Goal: Information Seeking & Learning: Compare options

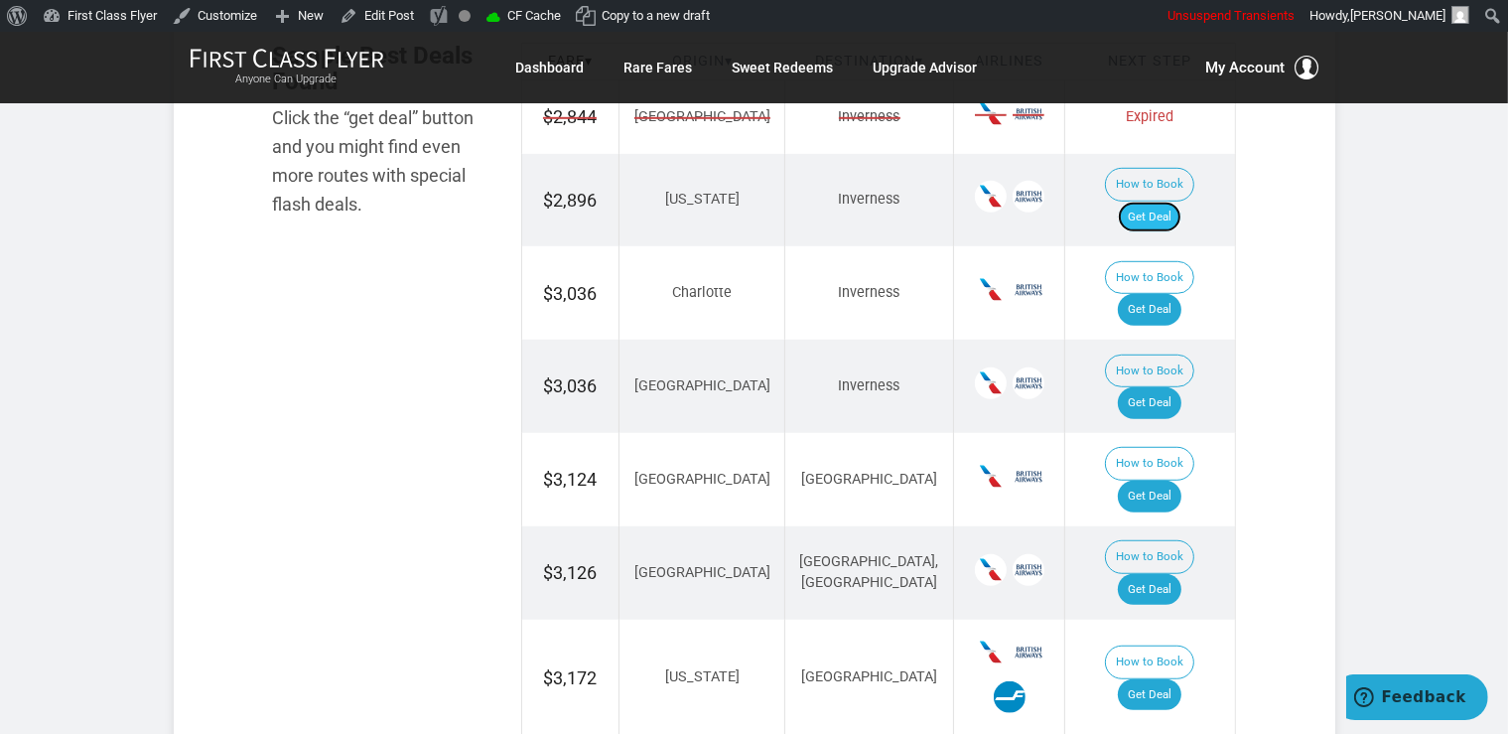
click at [1181, 202] on link "Get Deal" at bounding box center [1150, 218] width 64 height 32
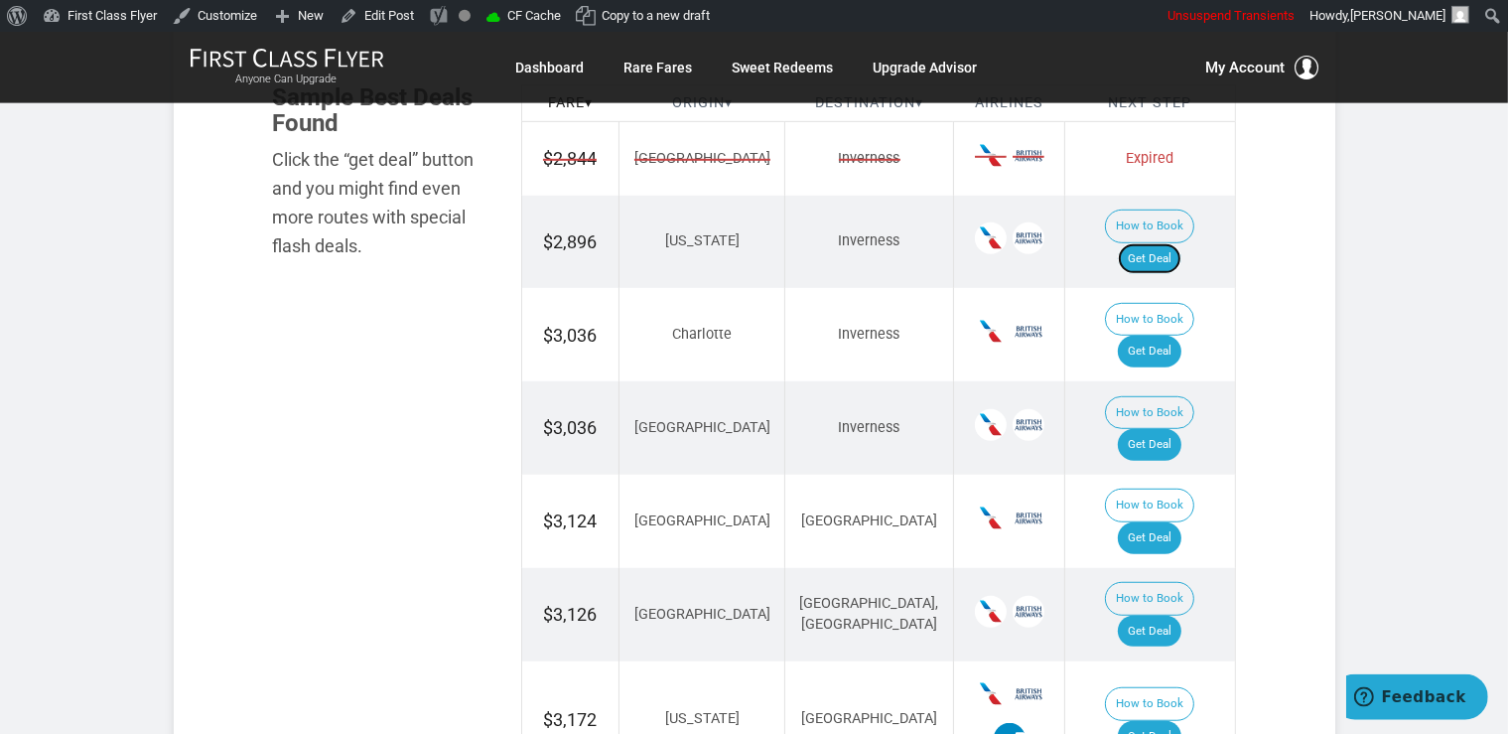
scroll to position [1153, 0]
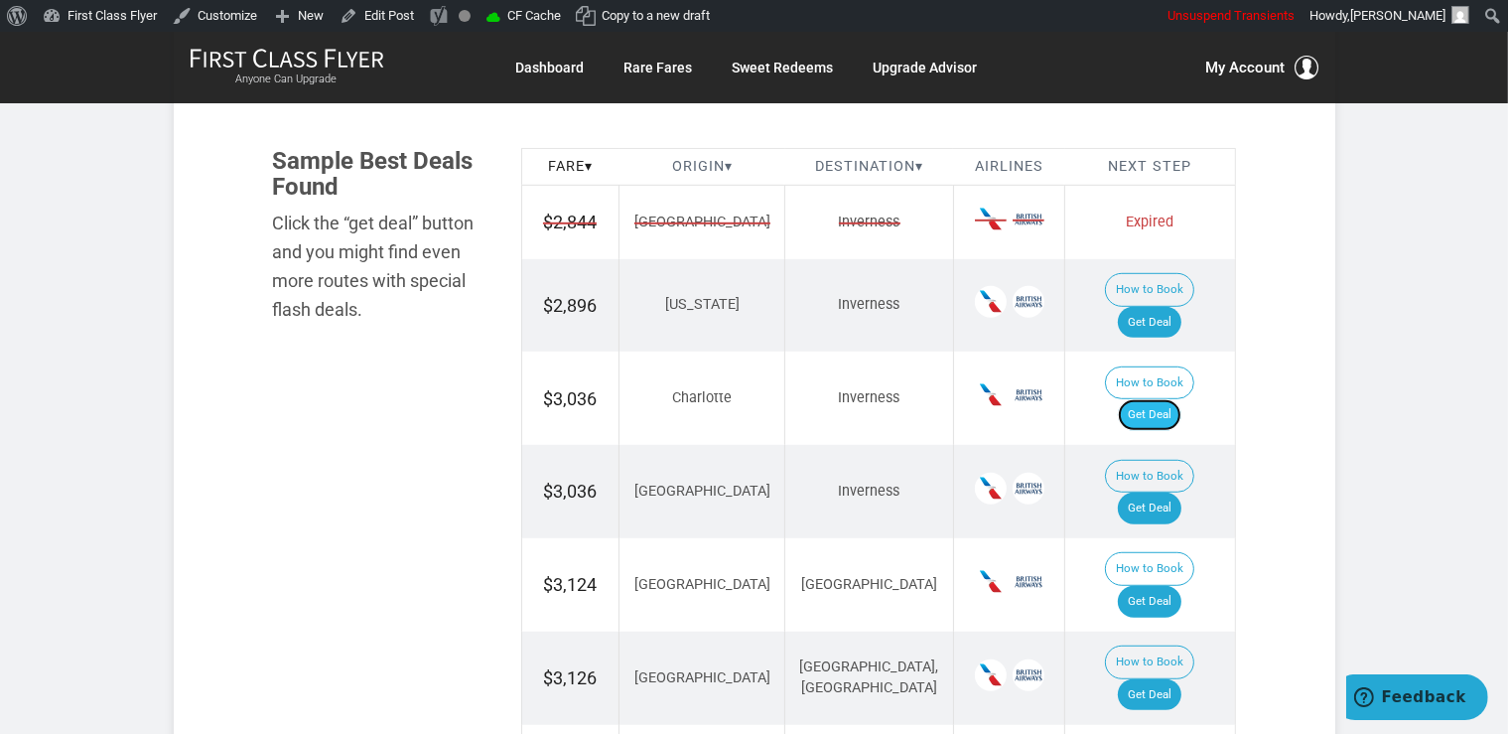
click at [1150, 399] on link "Get Deal" at bounding box center [1150, 415] width 64 height 32
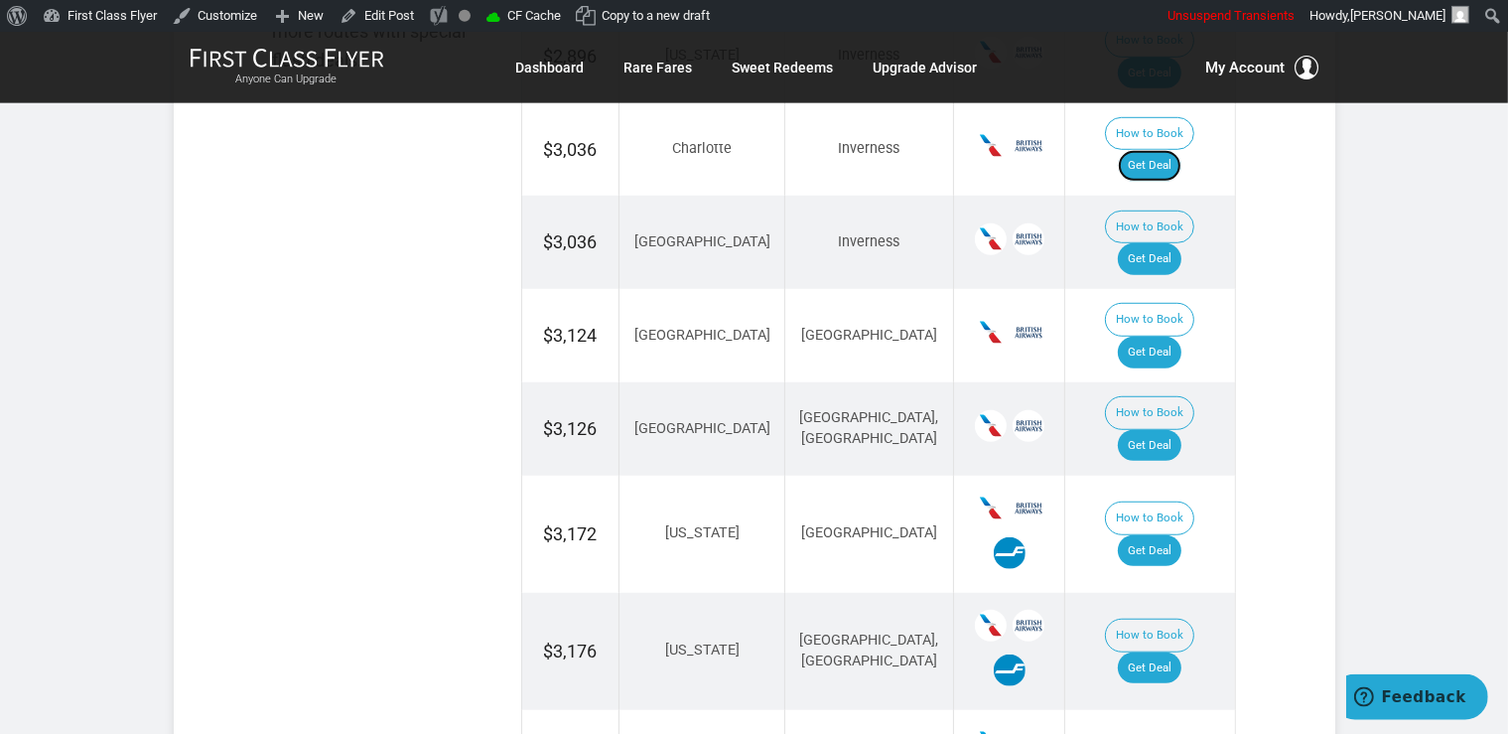
scroll to position [1422, 0]
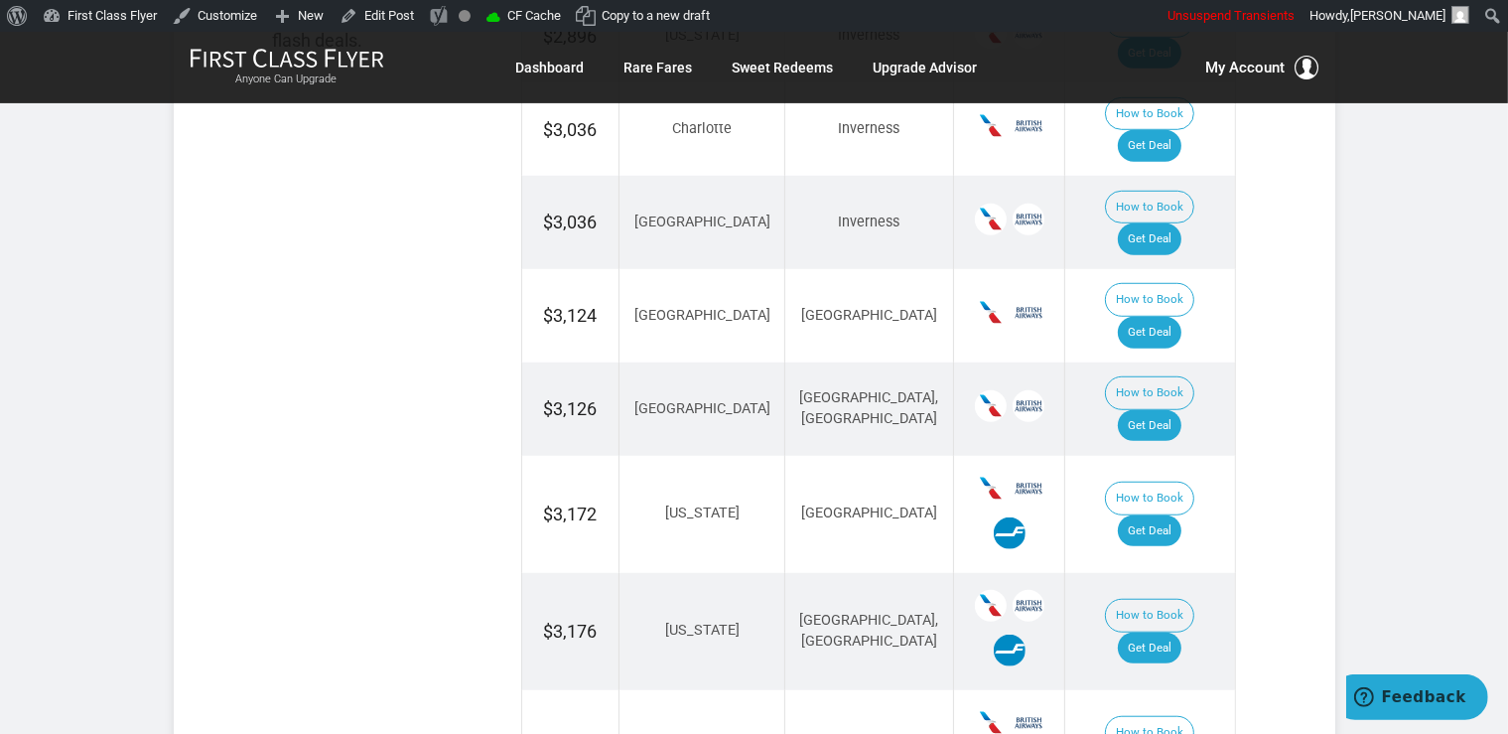
click at [1157, 189] on td "How to Book Get Deal" at bounding box center [1150, 222] width 170 height 93
drag, startPoint x: 1162, startPoint y: 167, endPoint x: 1169, endPoint y: 174, distance: 10.6
click at [1162, 223] on link "Get Deal" at bounding box center [1150, 239] width 64 height 32
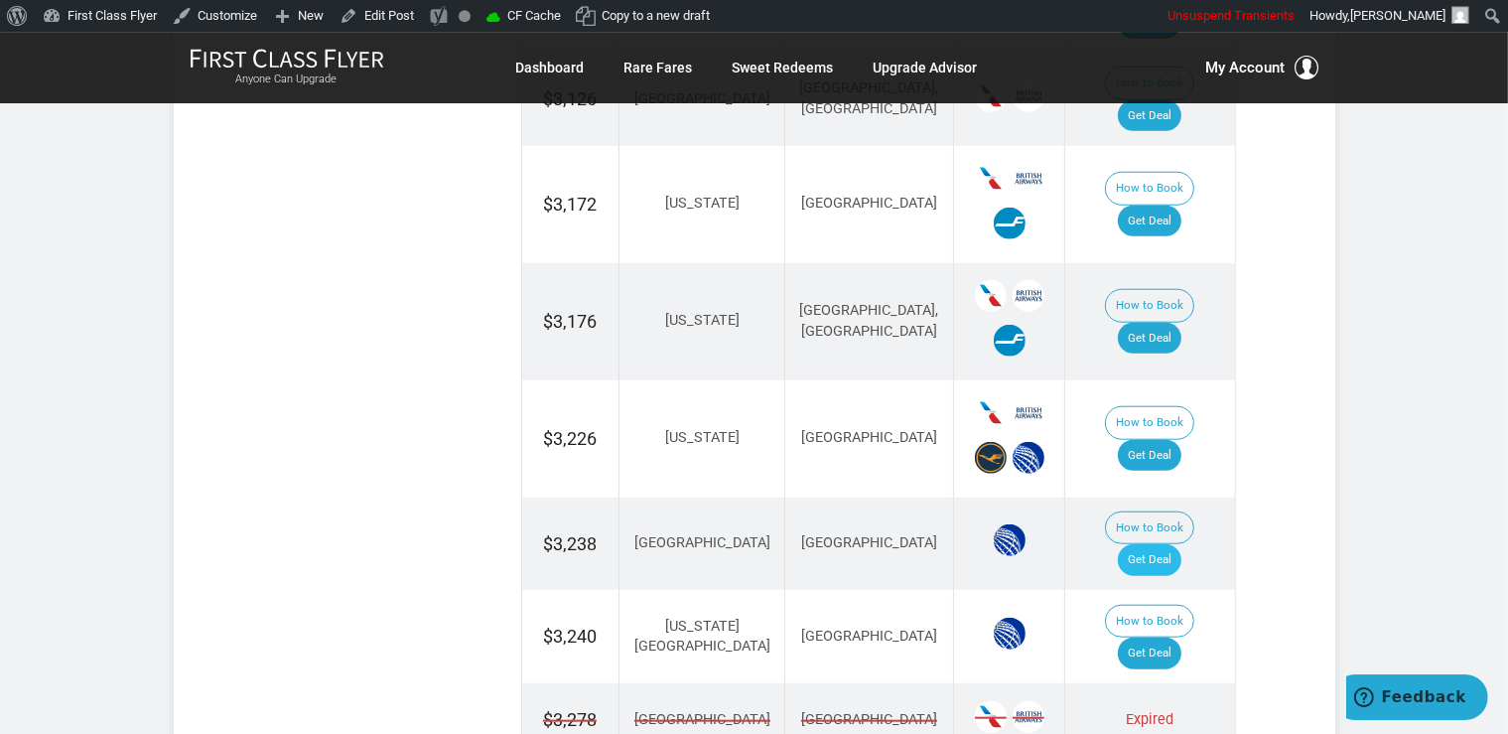
scroll to position [1735, 0]
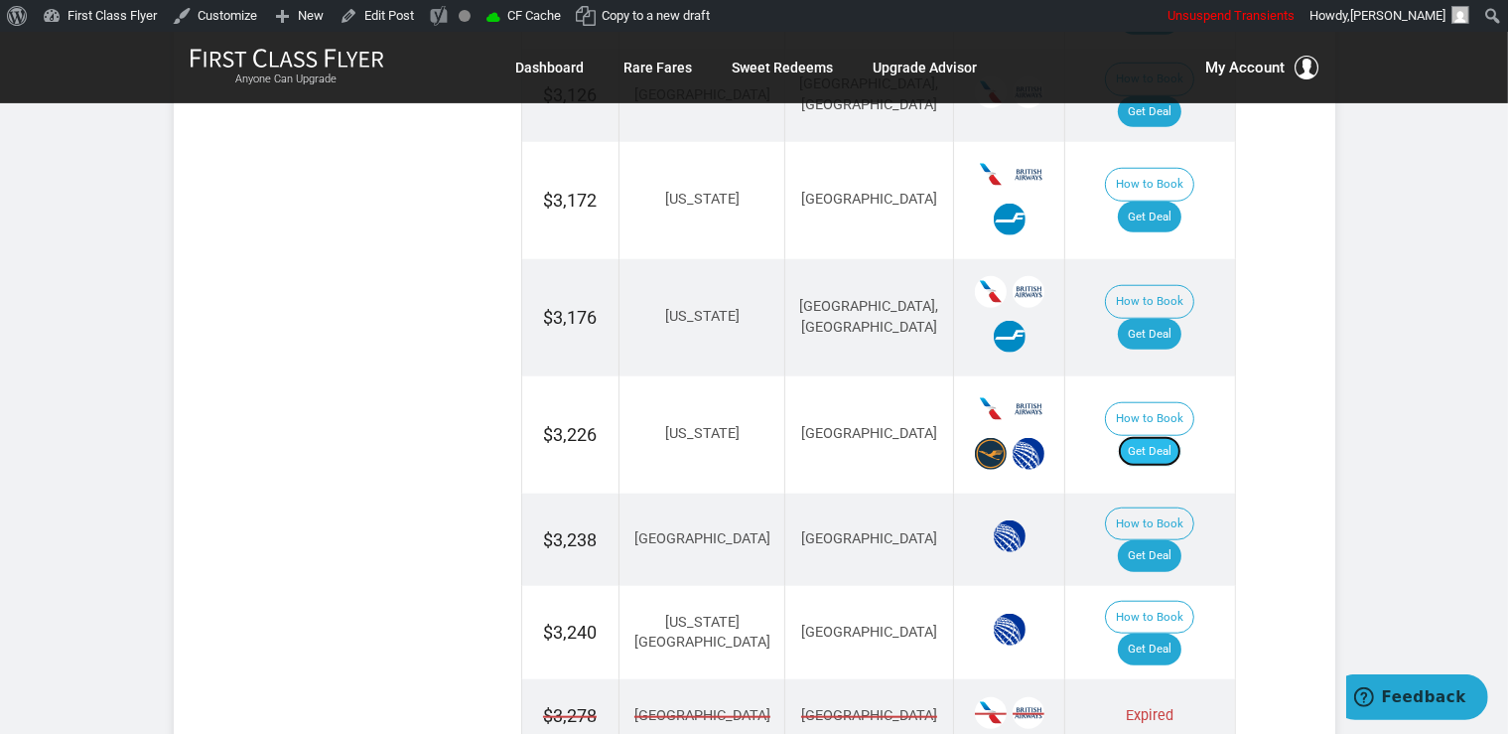
click at [1167, 436] on link "Get Deal" at bounding box center [1150, 452] width 64 height 32
click at [1173, 540] on link "Get Deal" at bounding box center [1150, 556] width 64 height 32
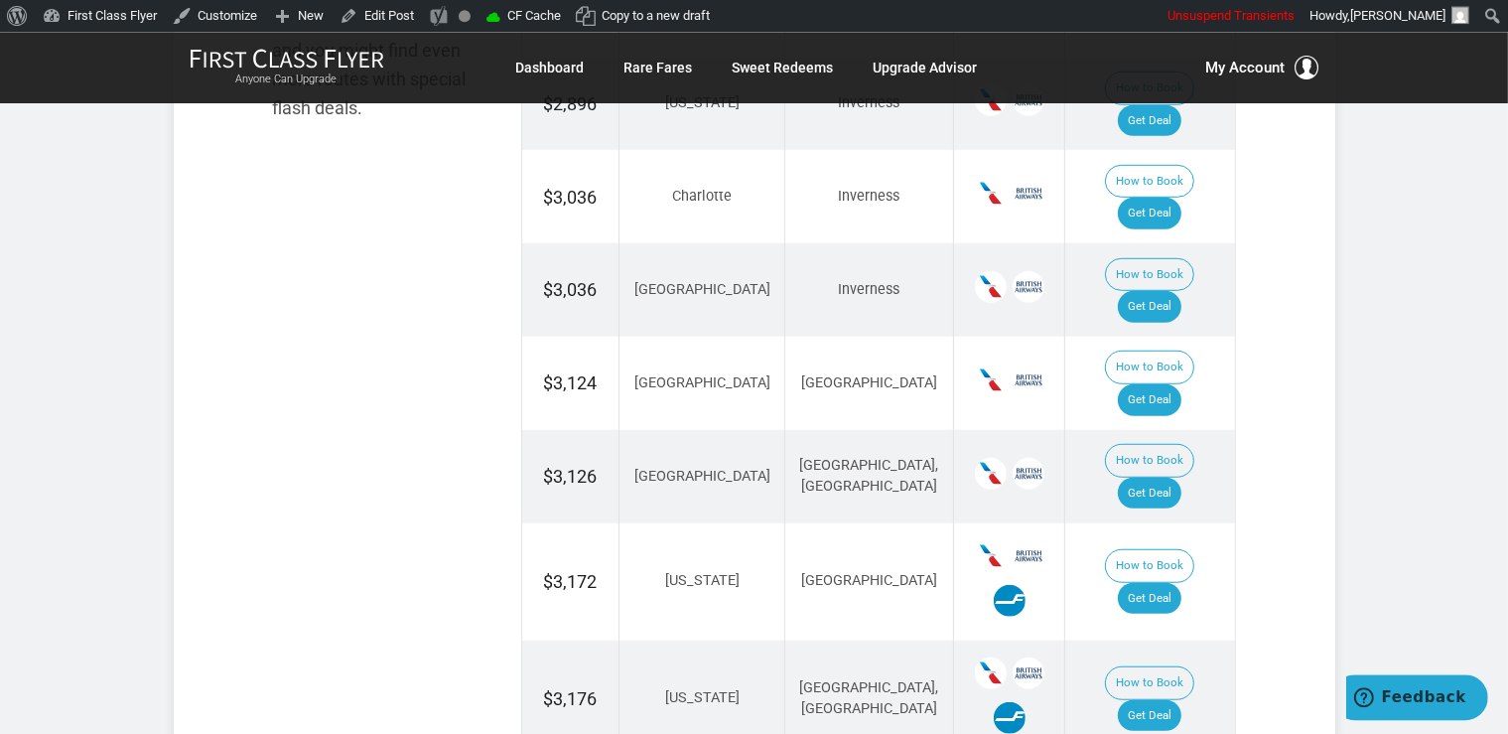
scroll to position [1316, 0]
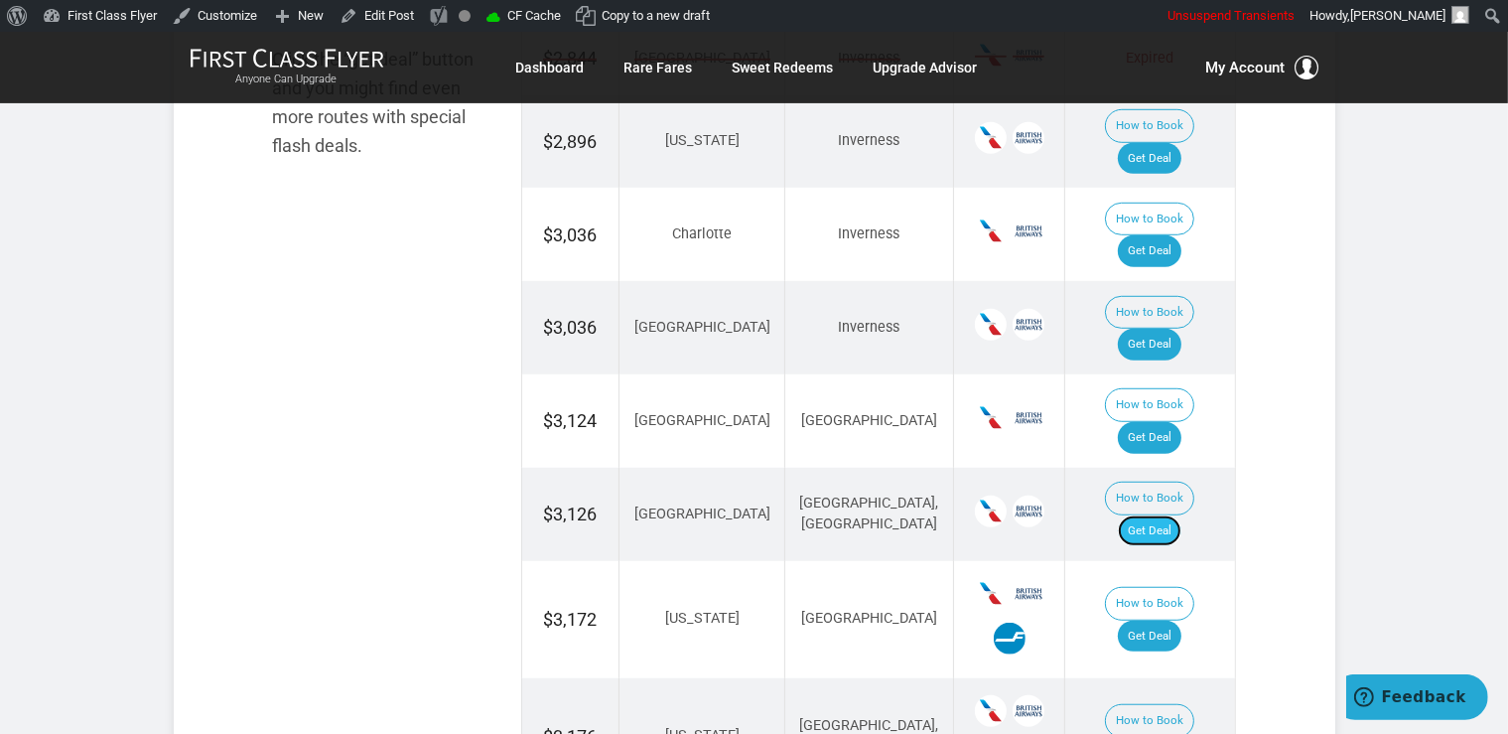
drag, startPoint x: 1171, startPoint y: 419, endPoint x: 1179, endPoint y: 426, distance: 10.6
click at [1171, 515] on link "Get Deal" at bounding box center [1150, 531] width 64 height 32
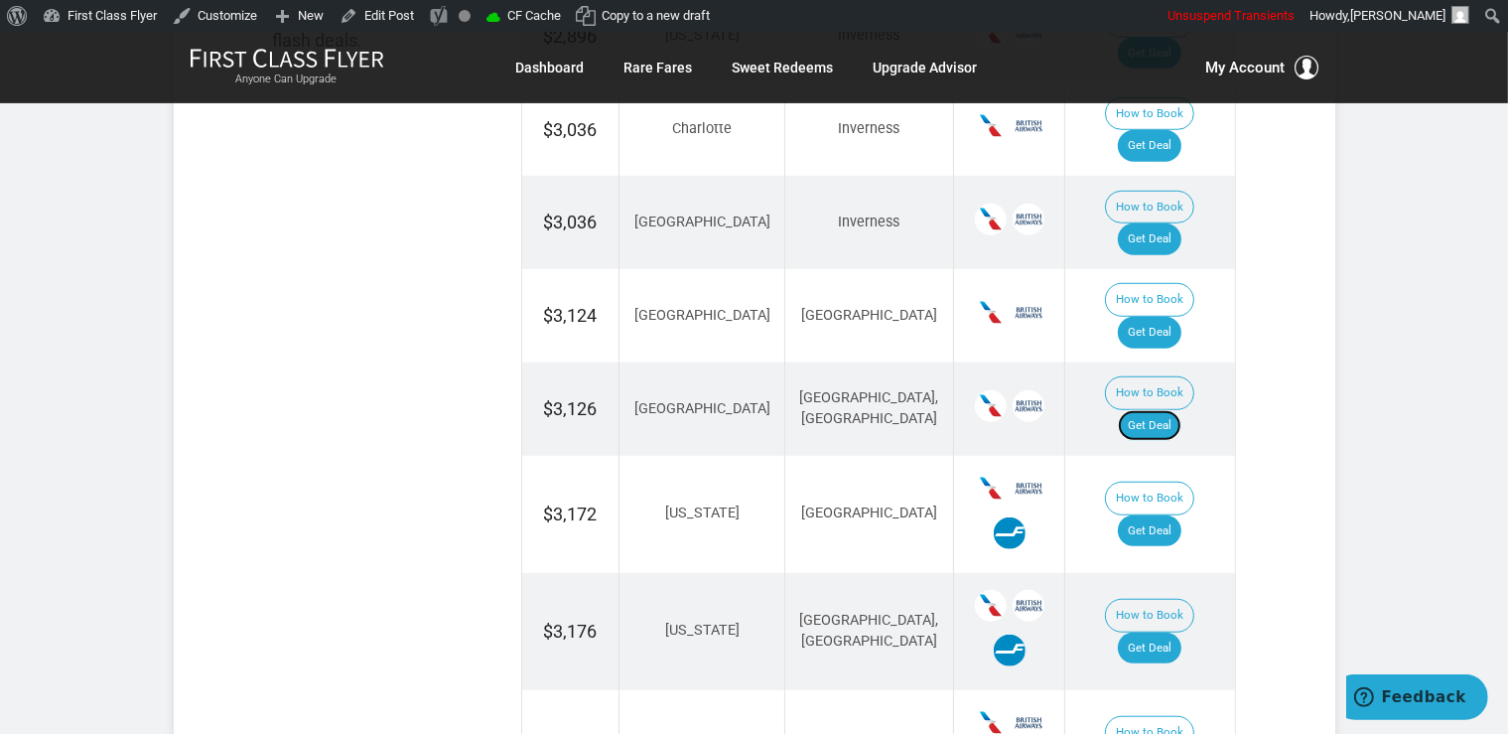
scroll to position [1526, 0]
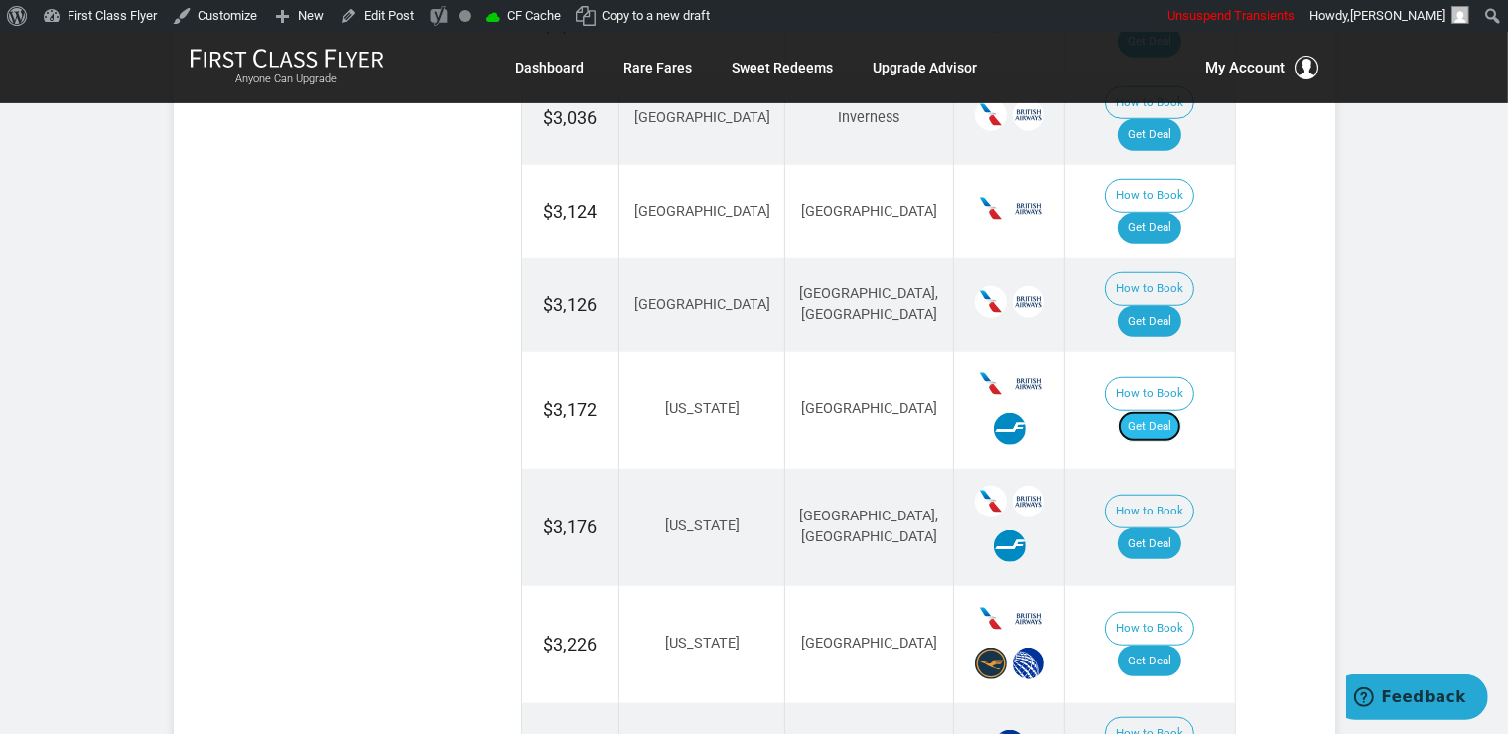
click at [1177, 411] on link "Get Deal" at bounding box center [1150, 427] width 64 height 32
click at [1172, 528] on link "Get Deal" at bounding box center [1150, 544] width 64 height 32
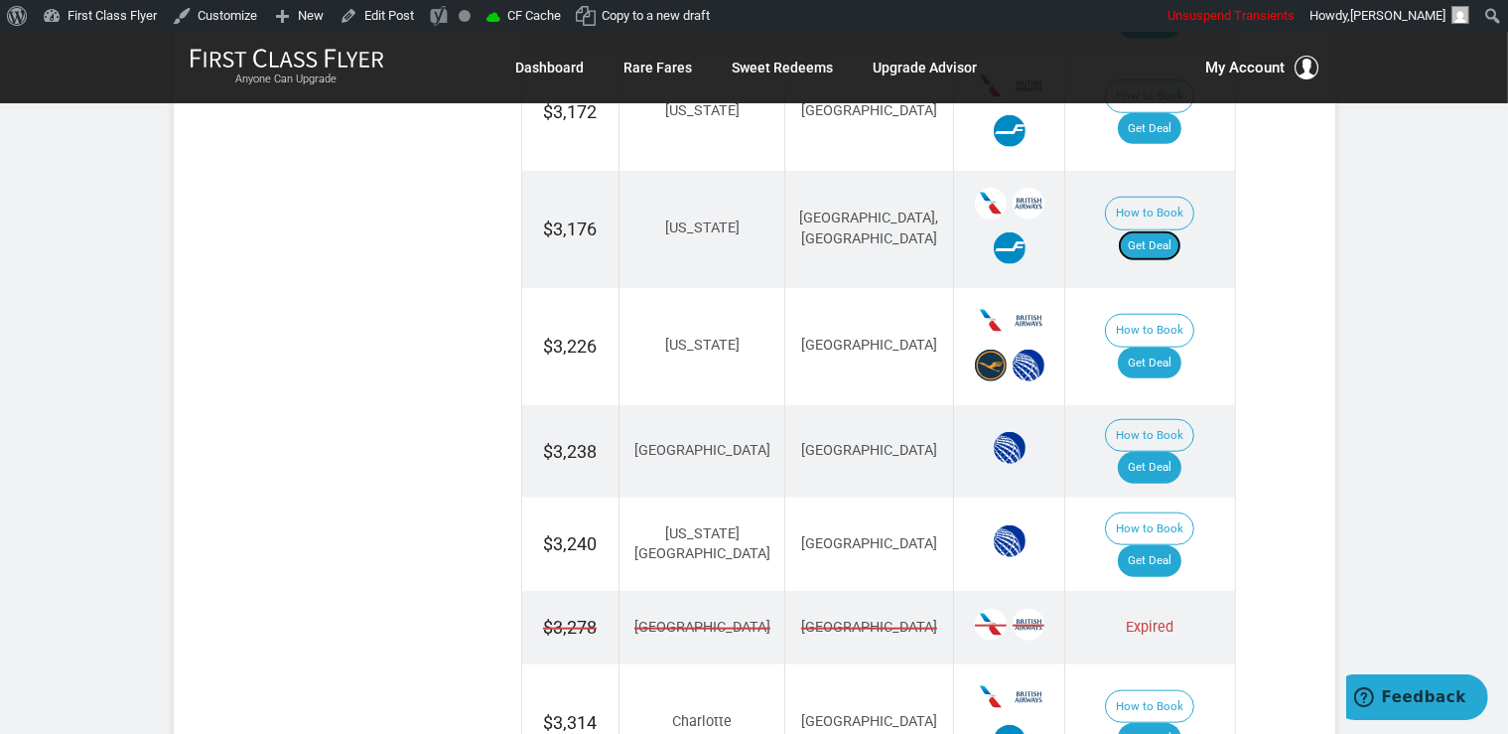
scroll to position [1841, 0]
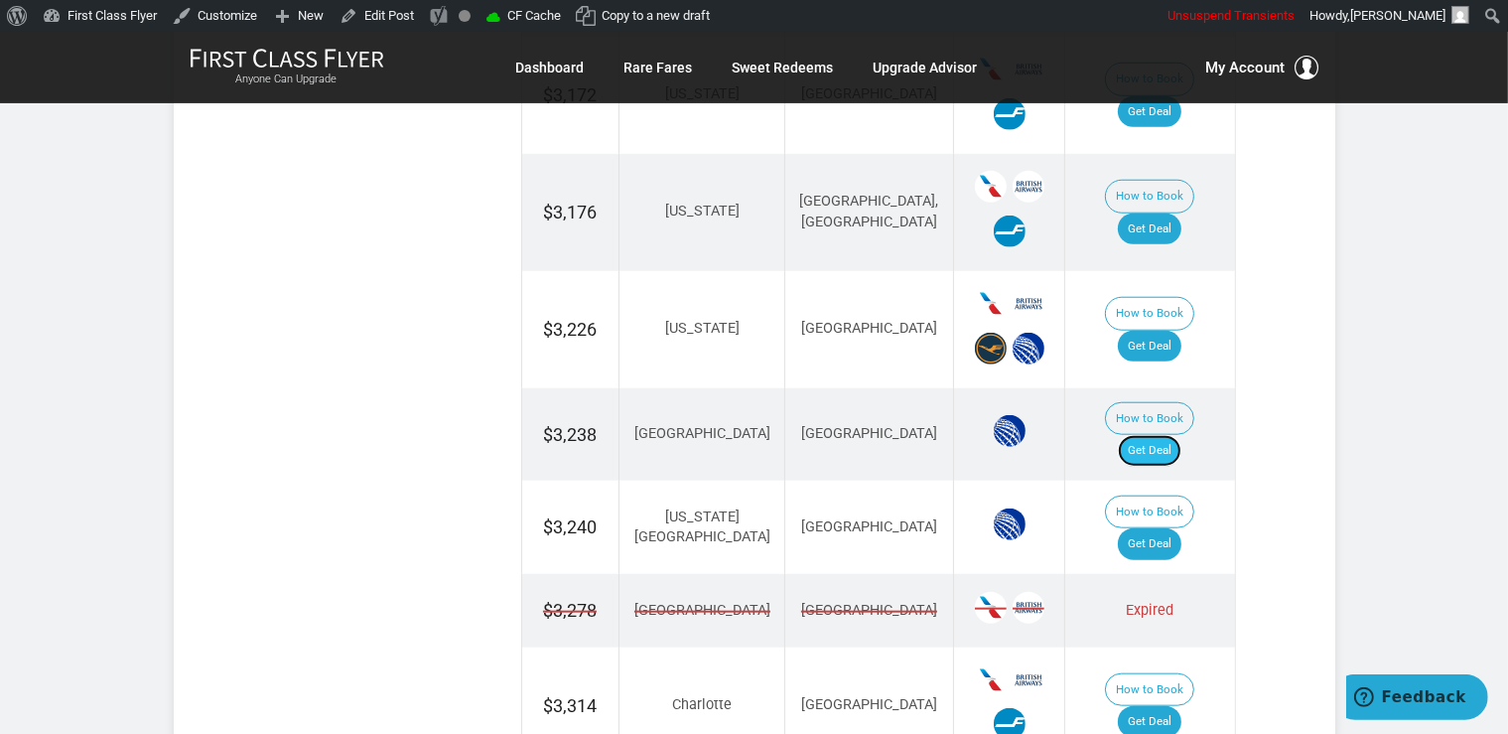
click at [1180, 435] on link "Get Deal" at bounding box center [1150, 451] width 64 height 32
click at [1150, 528] on link "Get Deal" at bounding box center [1150, 544] width 64 height 32
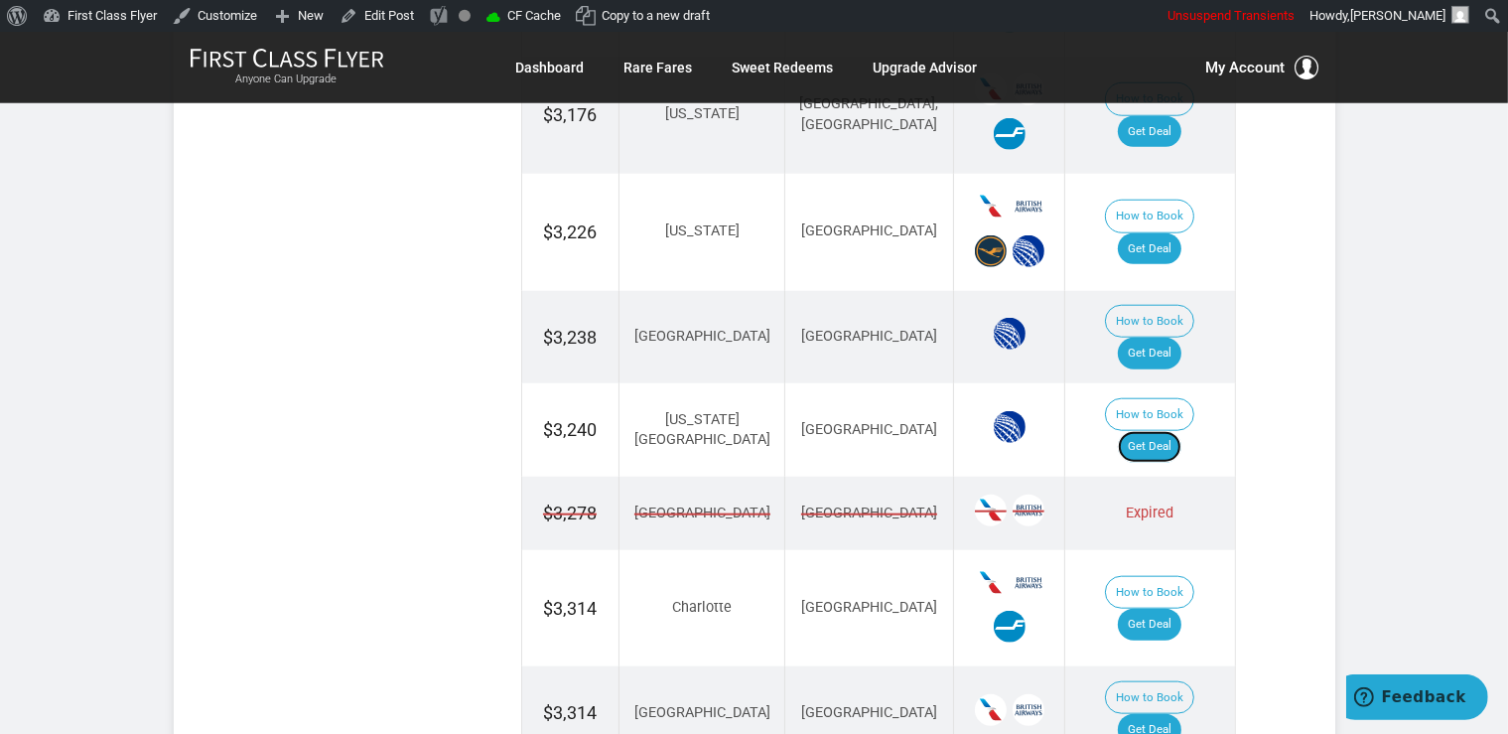
scroll to position [2050, 0]
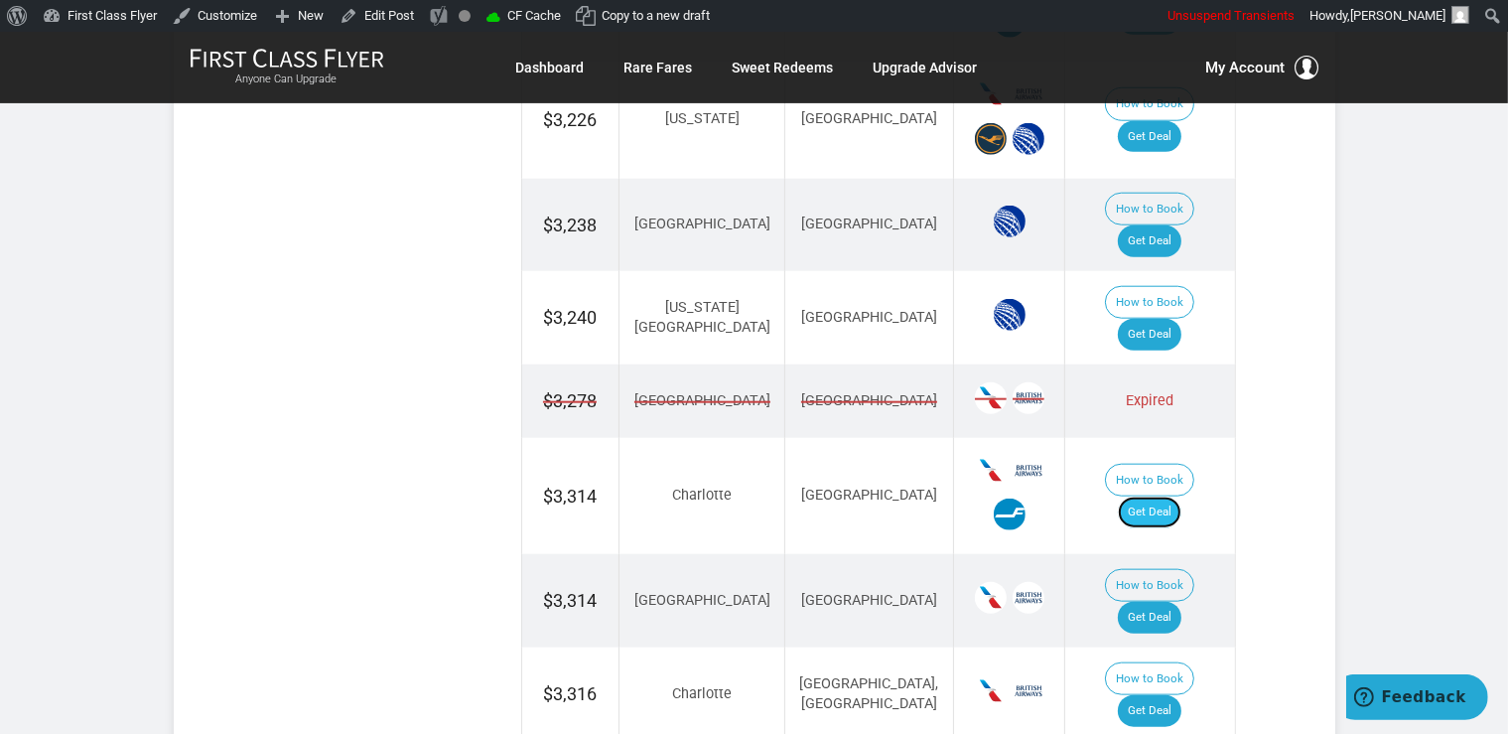
click at [1166, 496] on link "Get Deal" at bounding box center [1150, 512] width 64 height 32
click at [1170, 602] on link "Get Deal" at bounding box center [1150, 618] width 64 height 32
click at [1166, 695] on link "Get Deal" at bounding box center [1150, 711] width 64 height 32
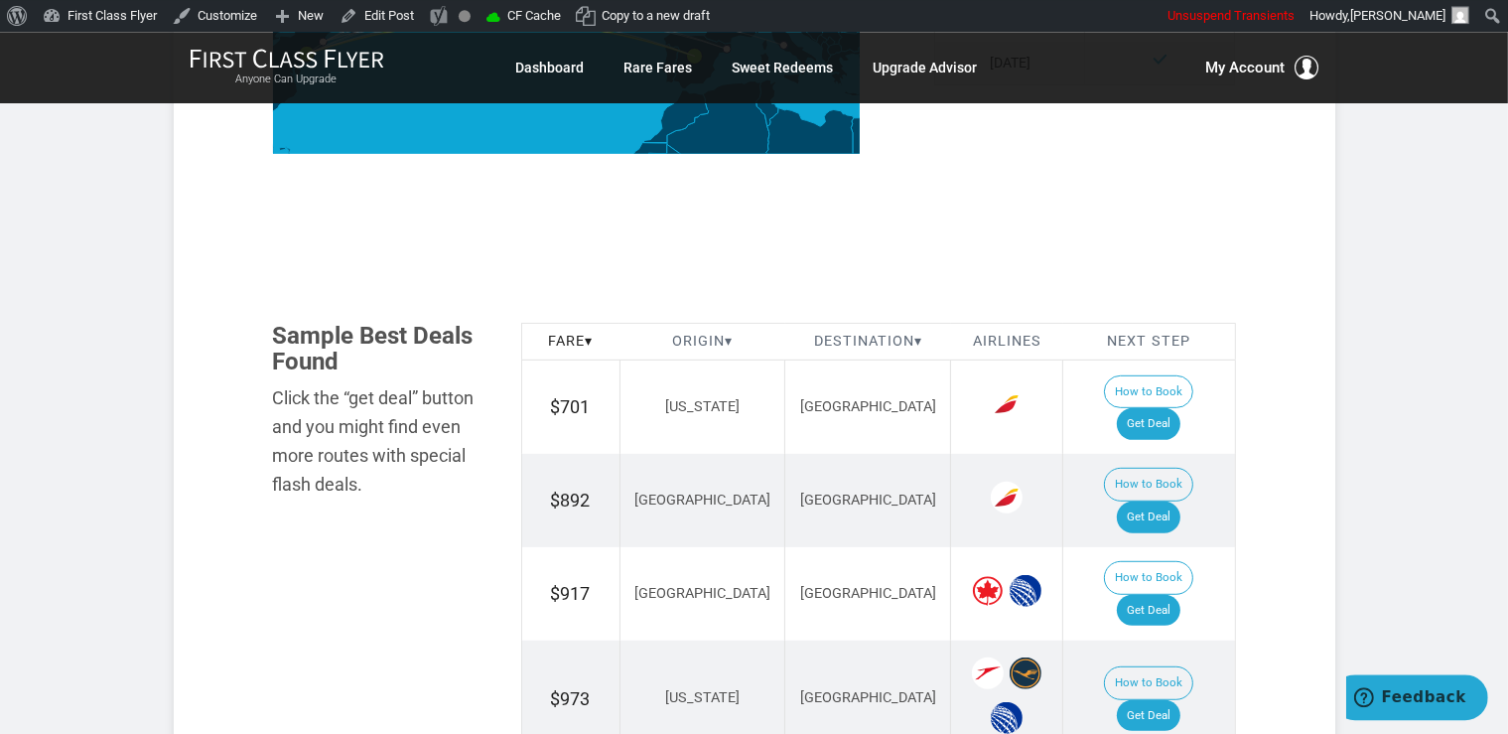
scroll to position [943, 0]
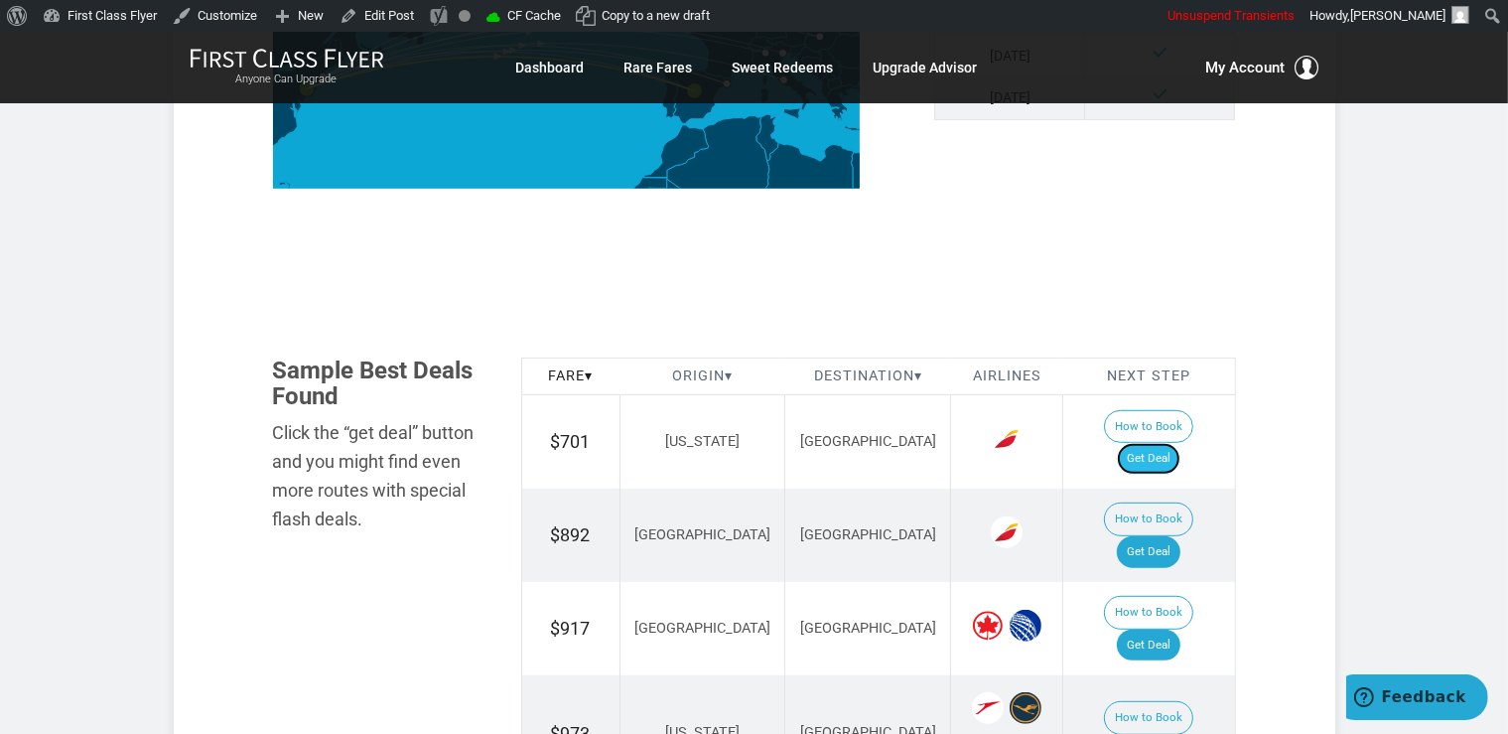
click at [1166, 443] on link "Get Deal" at bounding box center [1149, 459] width 64 height 32
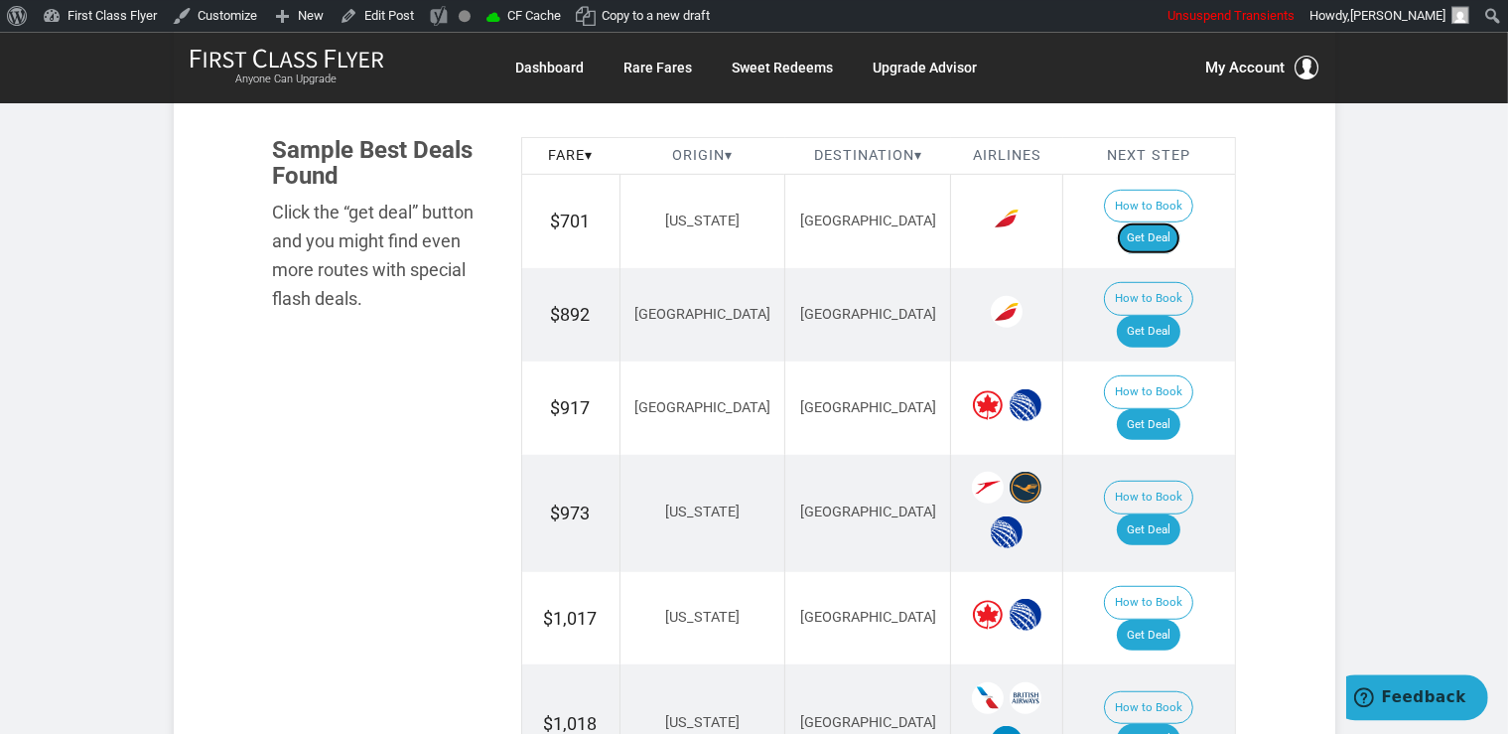
scroll to position [1362, 0]
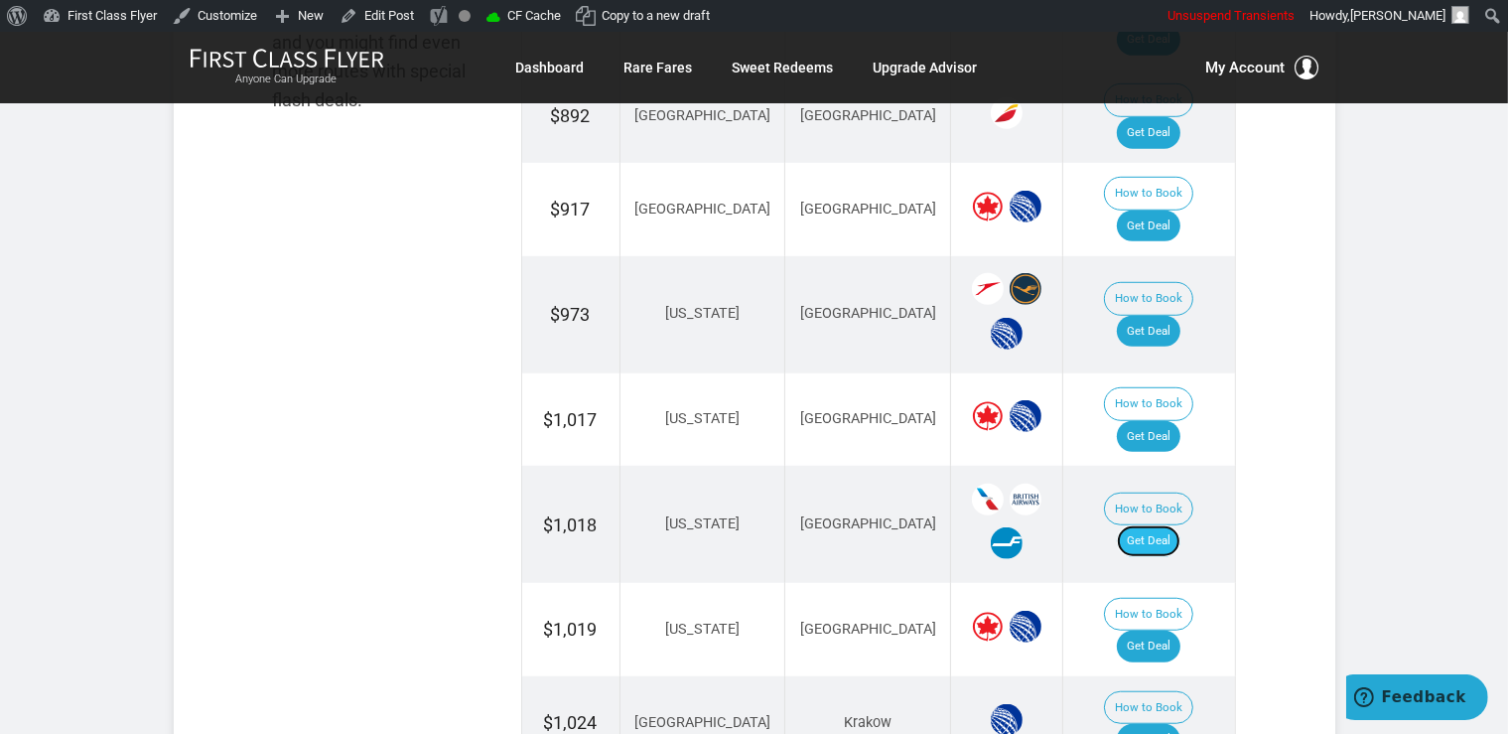
click at [1149, 525] on link "Get Deal" at bounding box center [1149, 541] width 64 height 32
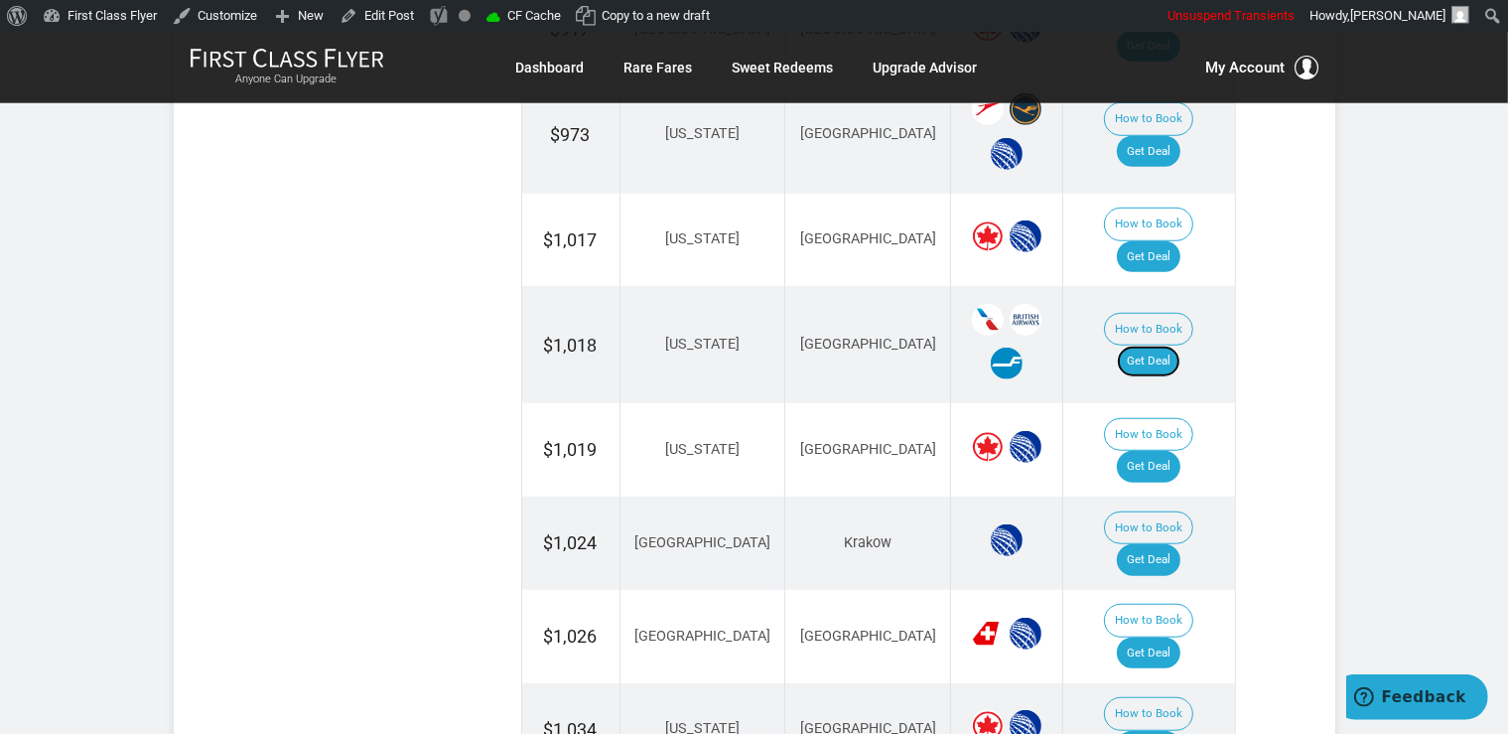
scroll to position [1573, 0]
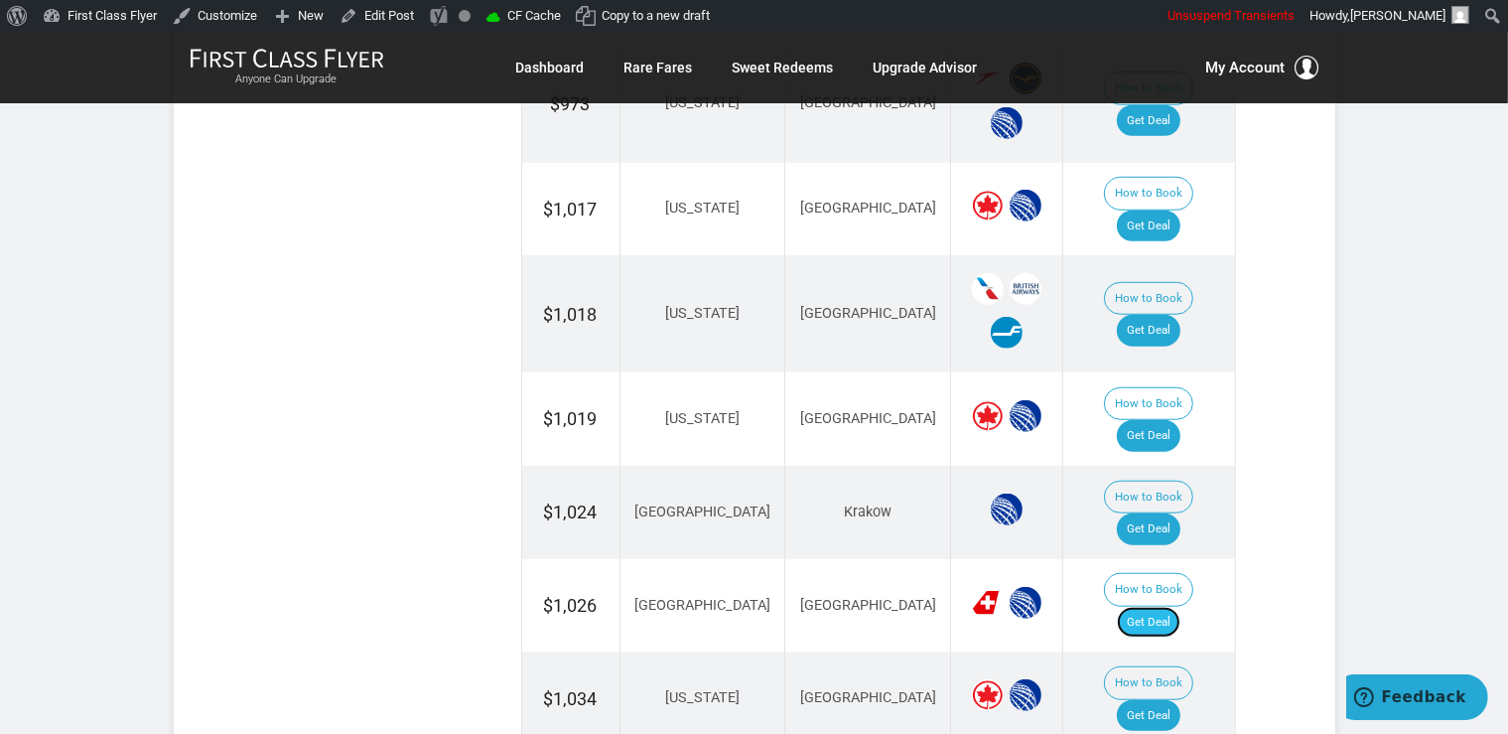
click at [1166, 607] on link "Get Deal" at bounding box center [1149, 623] width 64 height 32
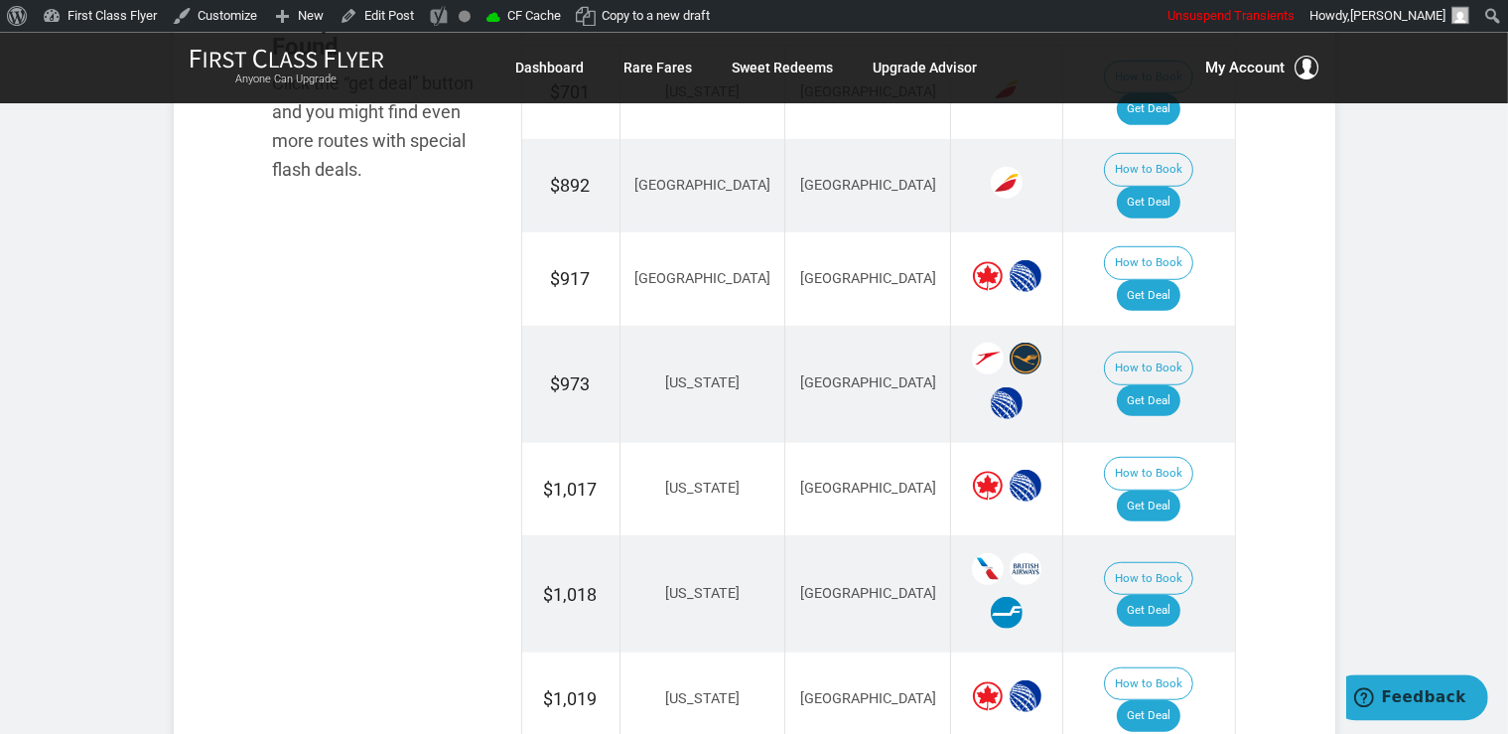
scroll to position [1258, 0]
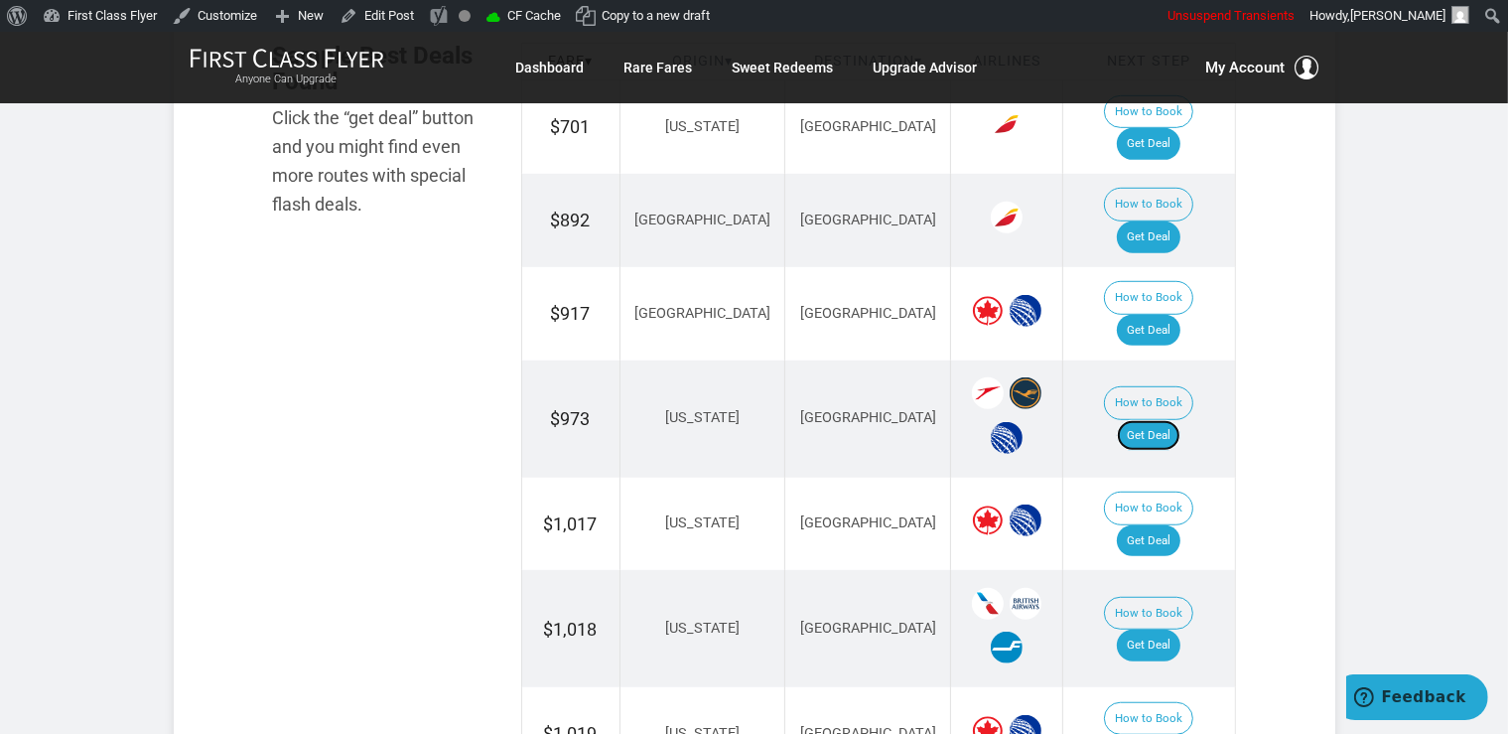
click at [1180, 420] on link "Get Deal" at bounding box center [1149, 436] width 64 height 32
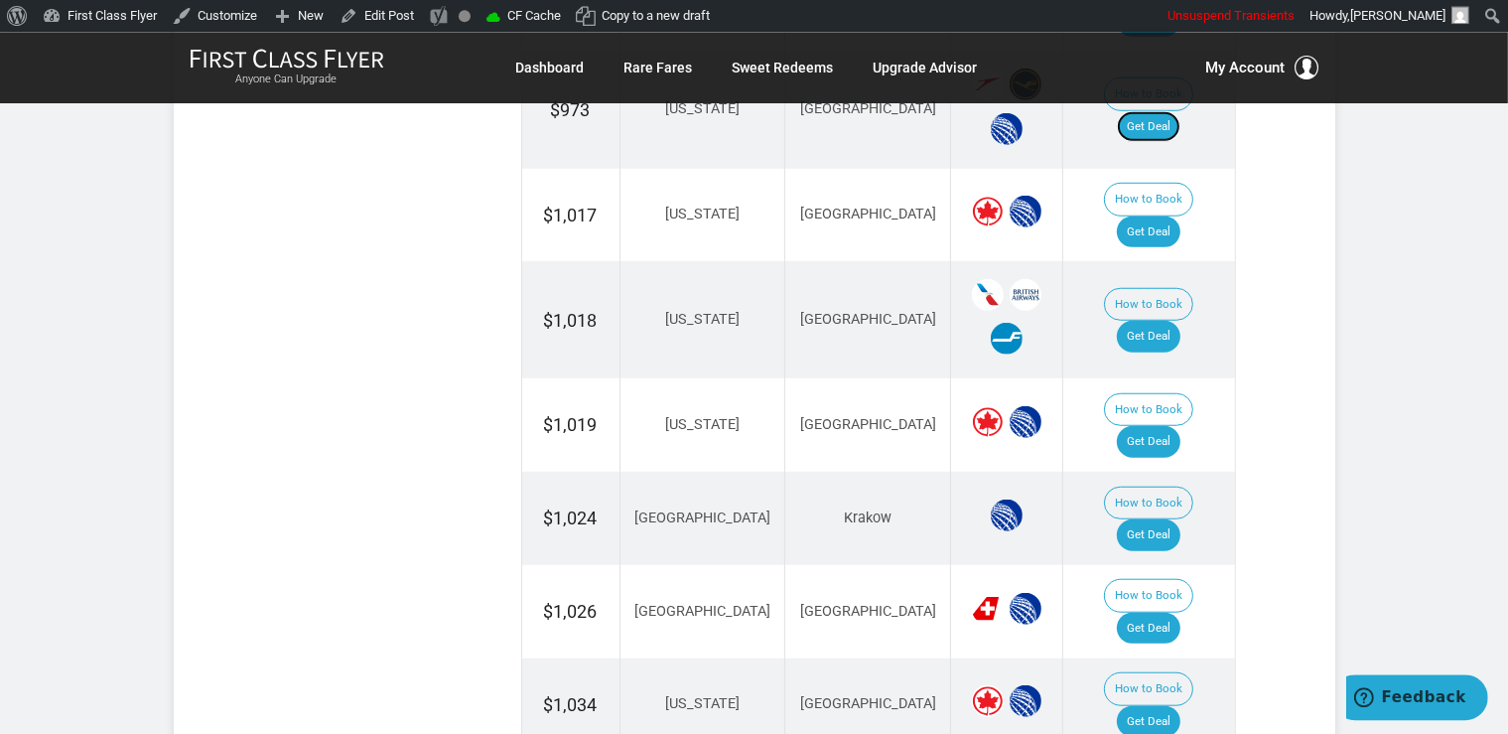
scroll to position [1573, 0]
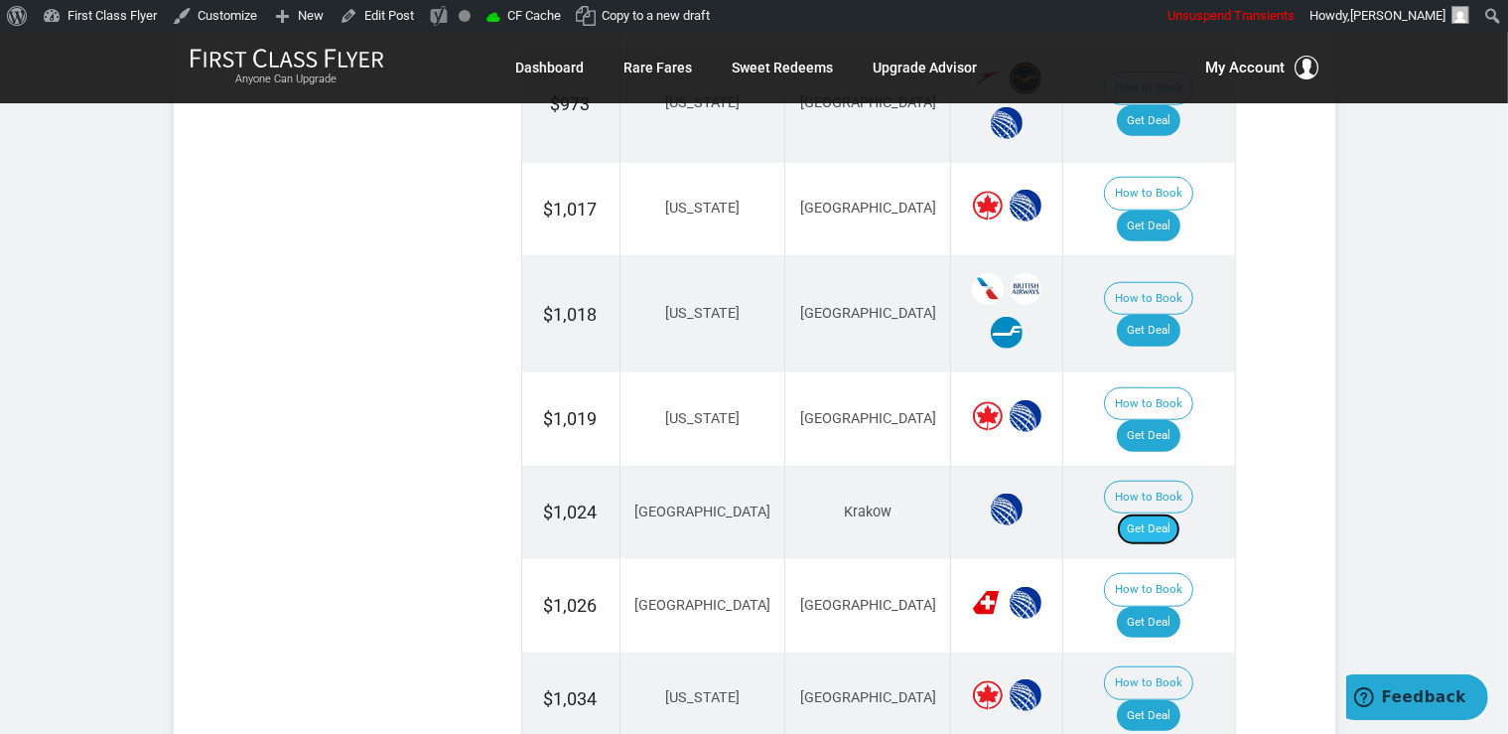
click at [1177, 513] on link "Get Deal" at bounding box center [1149, 529] width 64 height 32
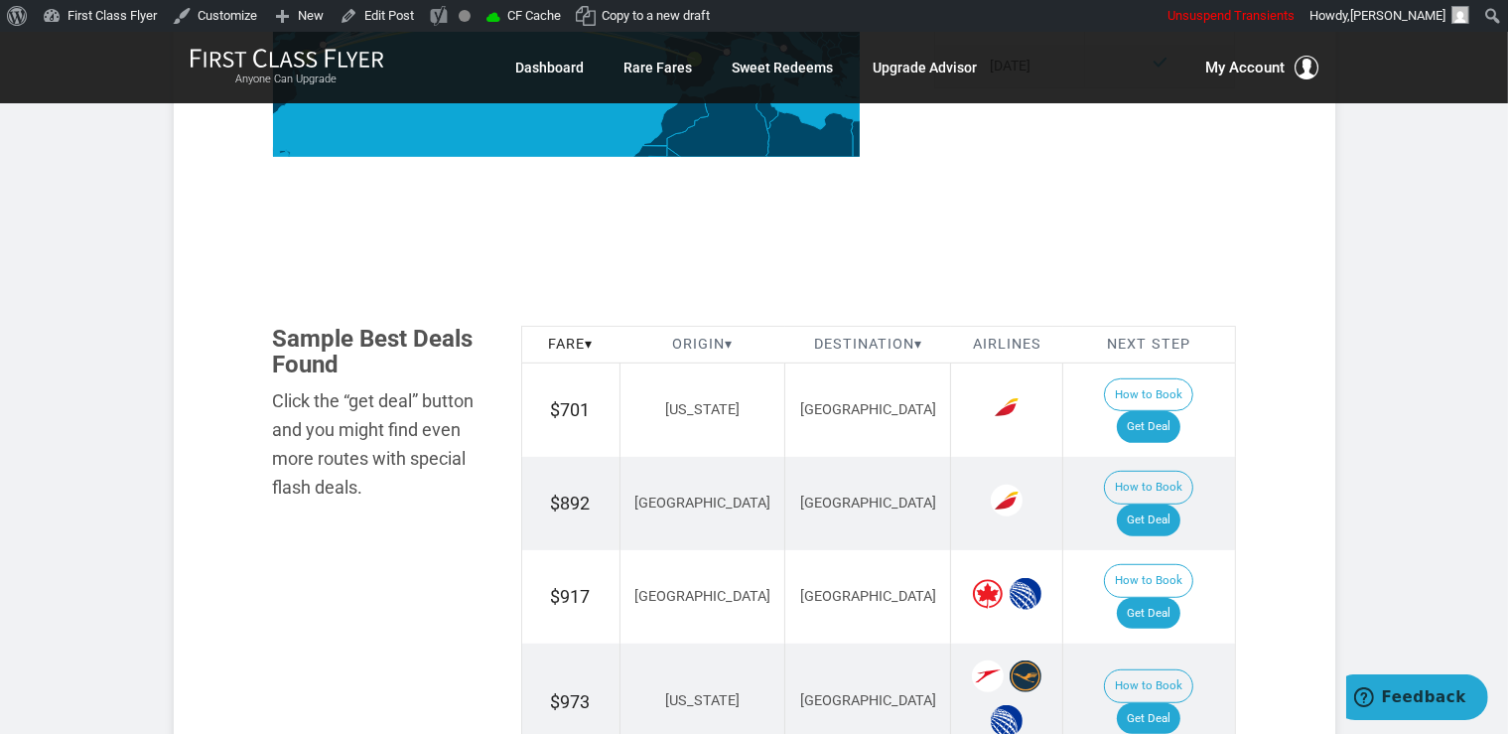
scroll to position [943, 0]
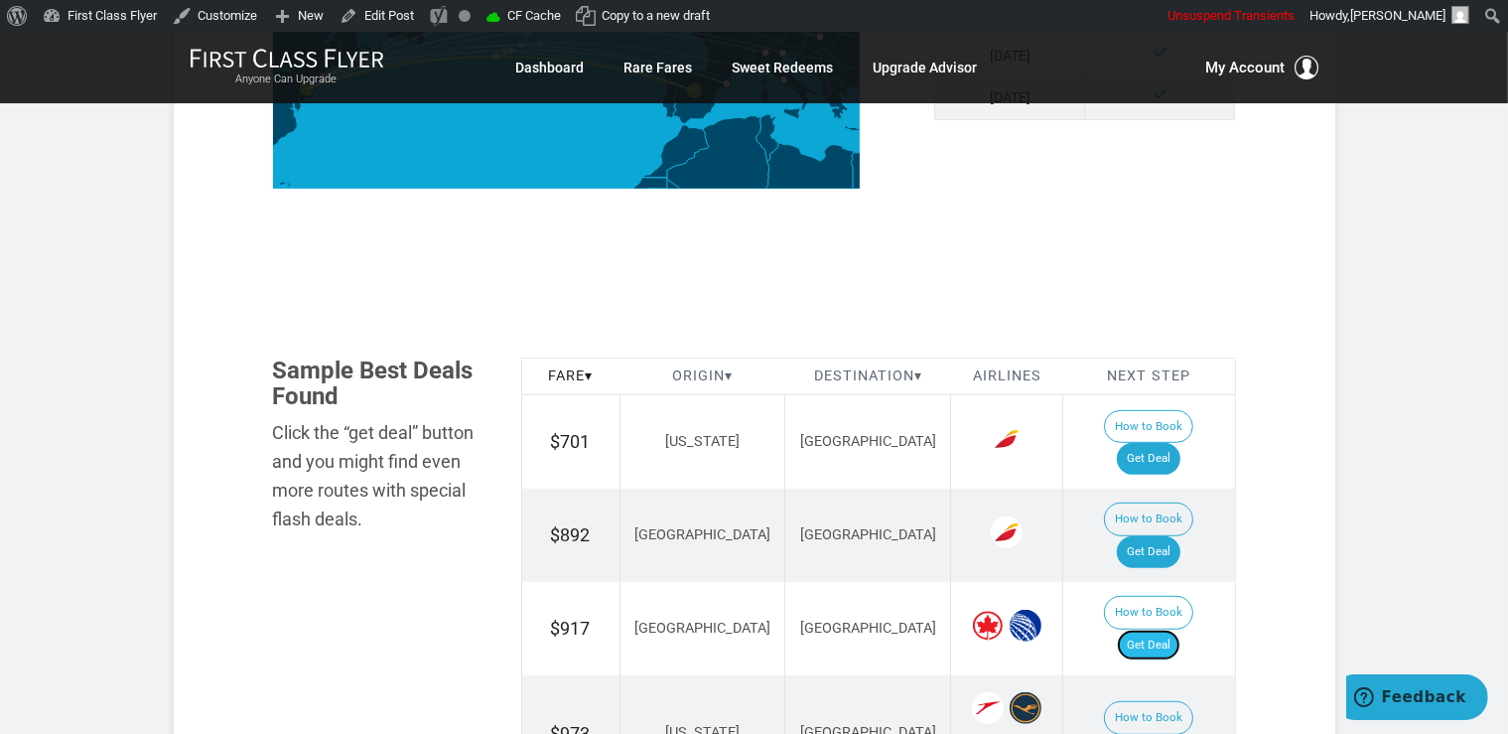
click at [1168, 629] on link "Get Deal" at bounding box center [1149, 645] width 64 height 32
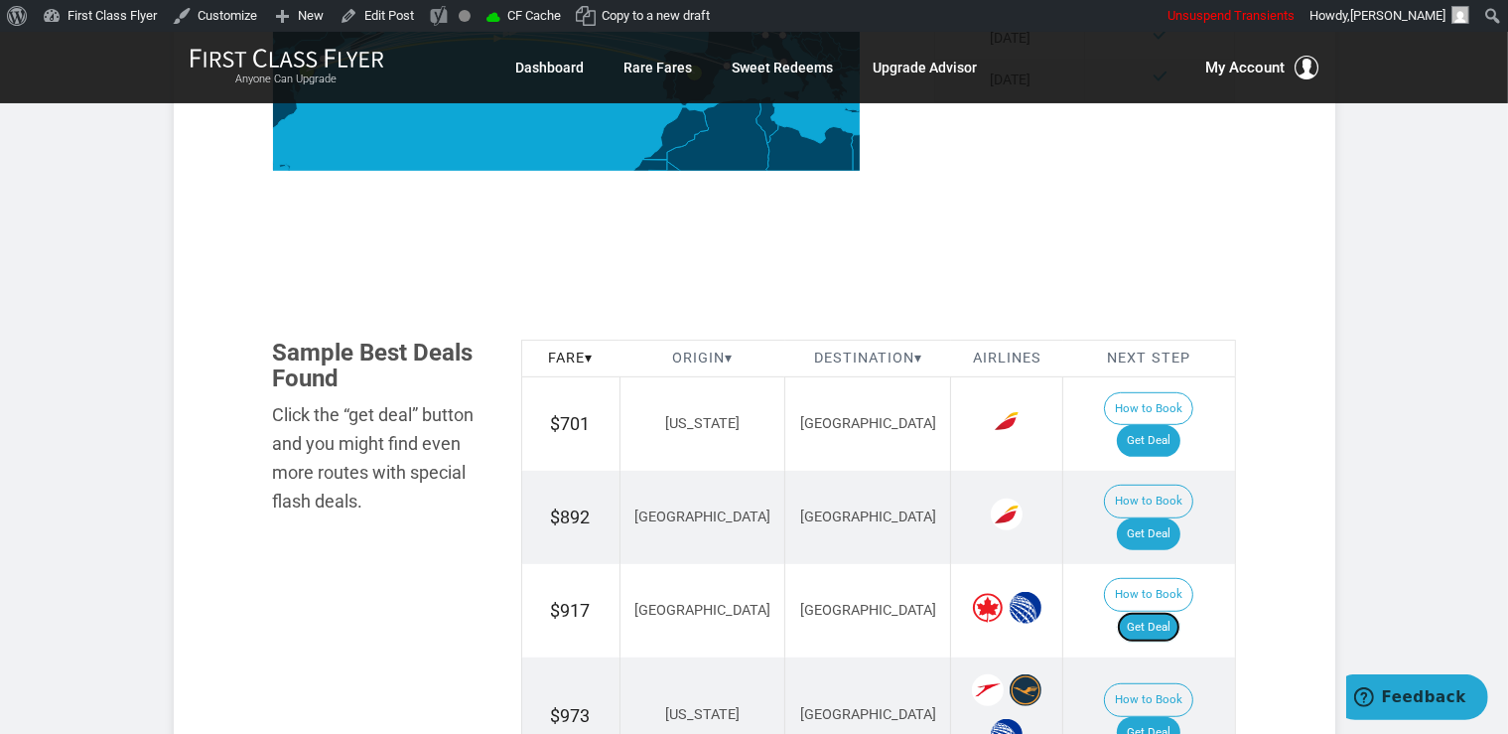
scroll to position [1153, 0]
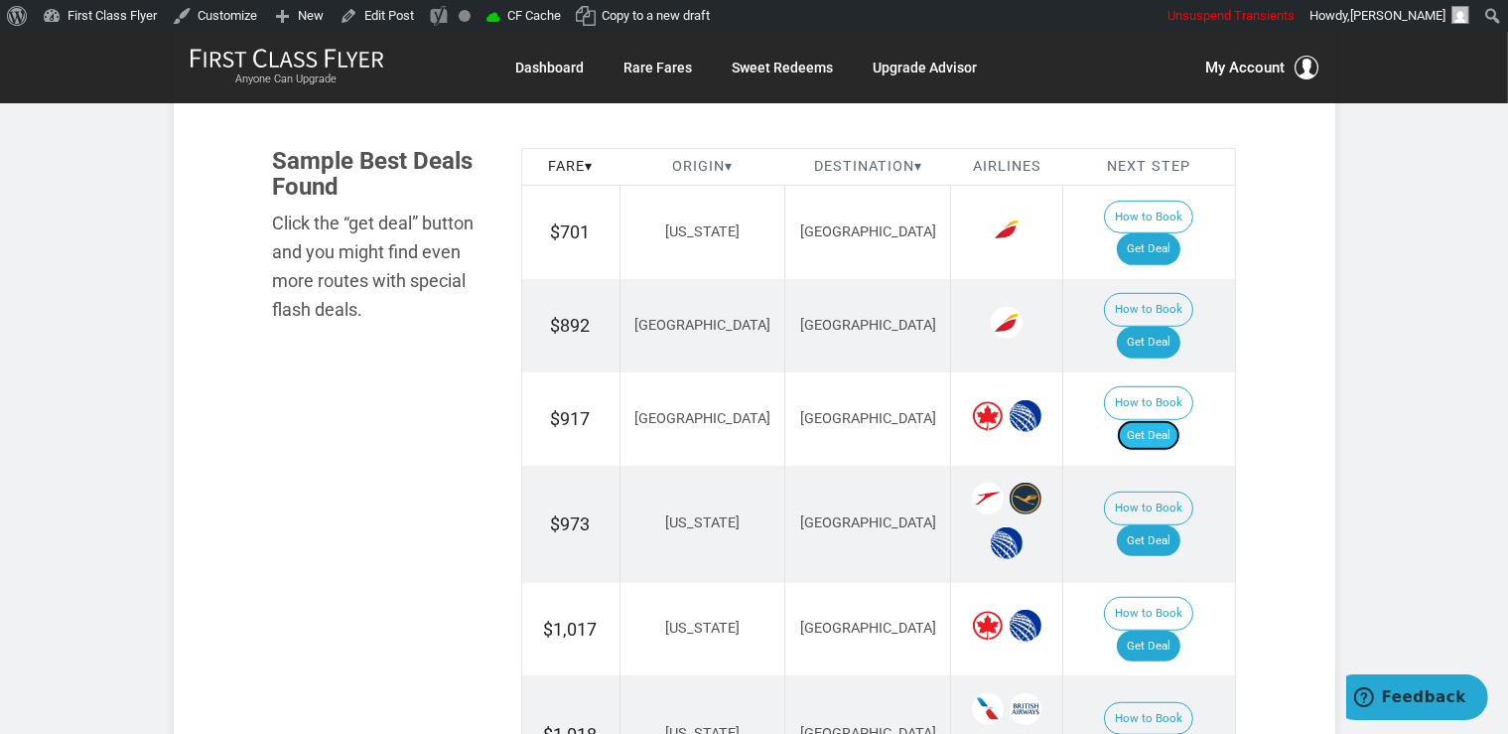
click at [1158, 420] on link "Get Deal" at bounding box center [1149, 436] width 64 height 32
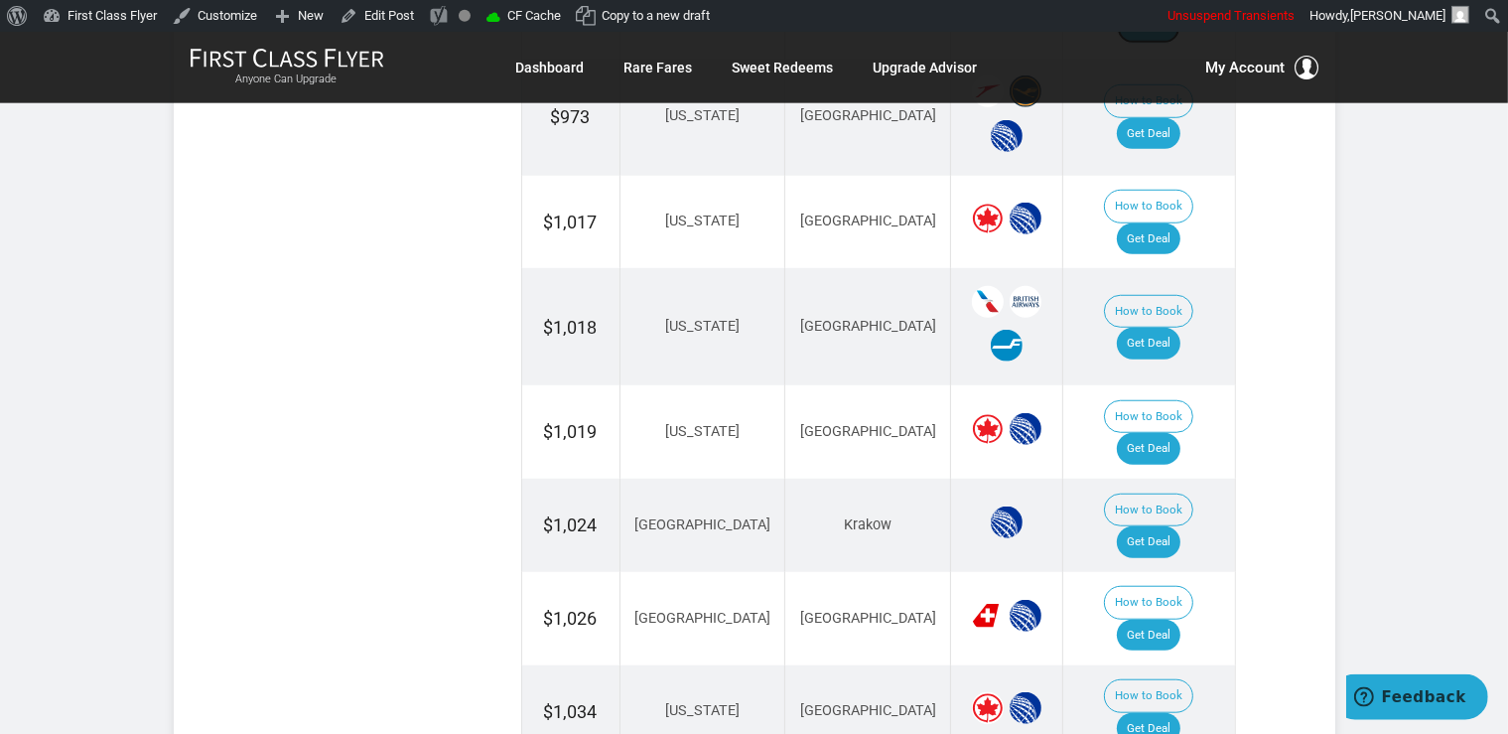
scroll to position [1573, 0]
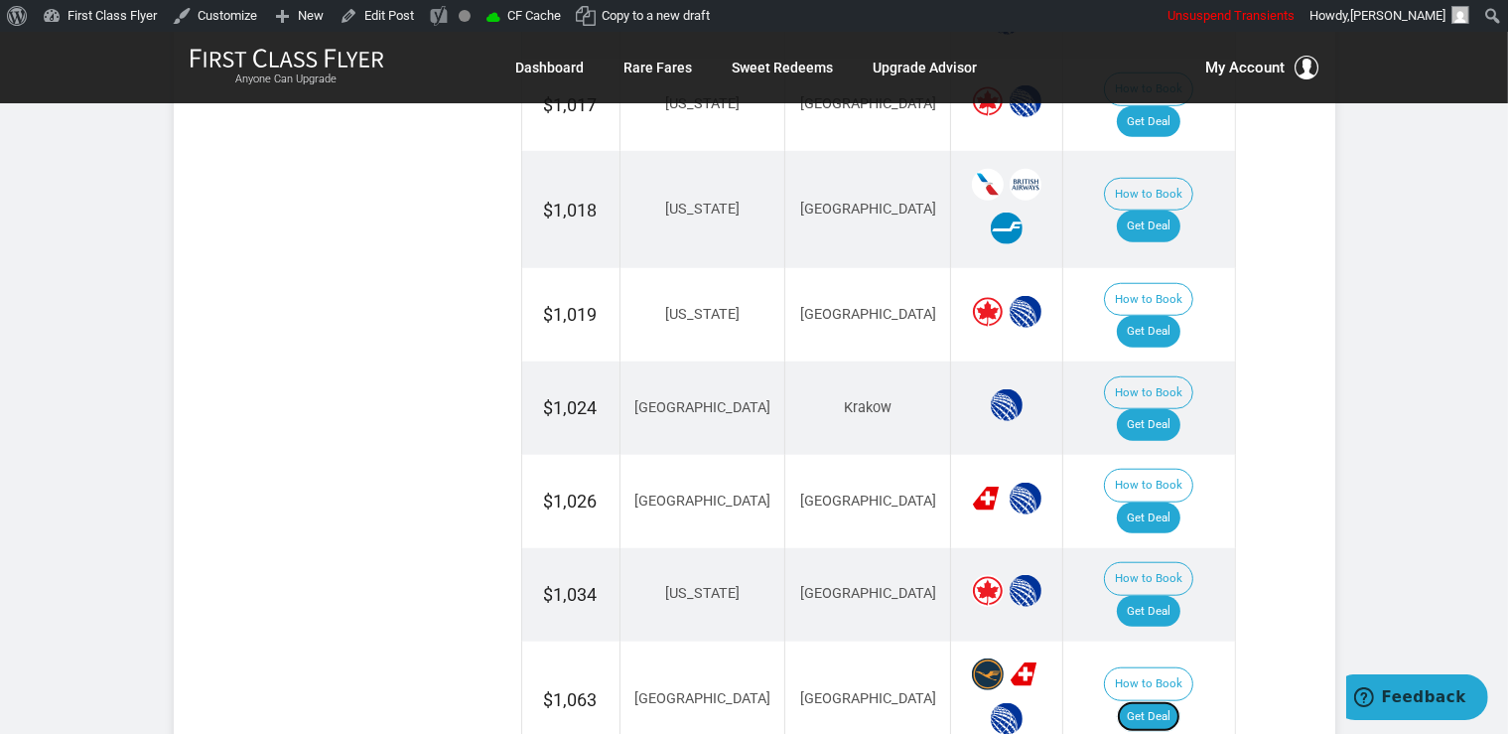
scroll to position [1467, 0]
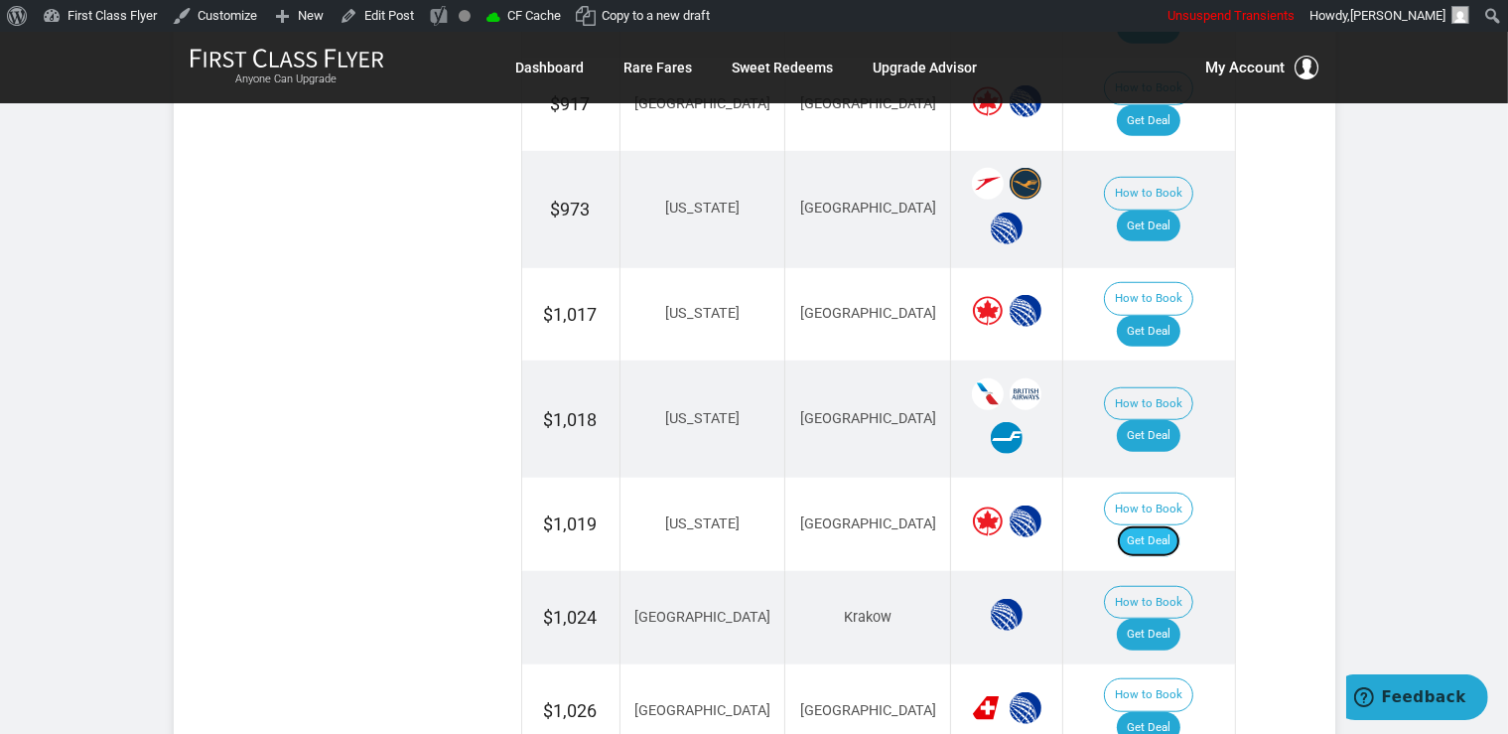
click at [1163, 525] on link "Get Deal" at bounding box center [1149, 541] width 64 height 32
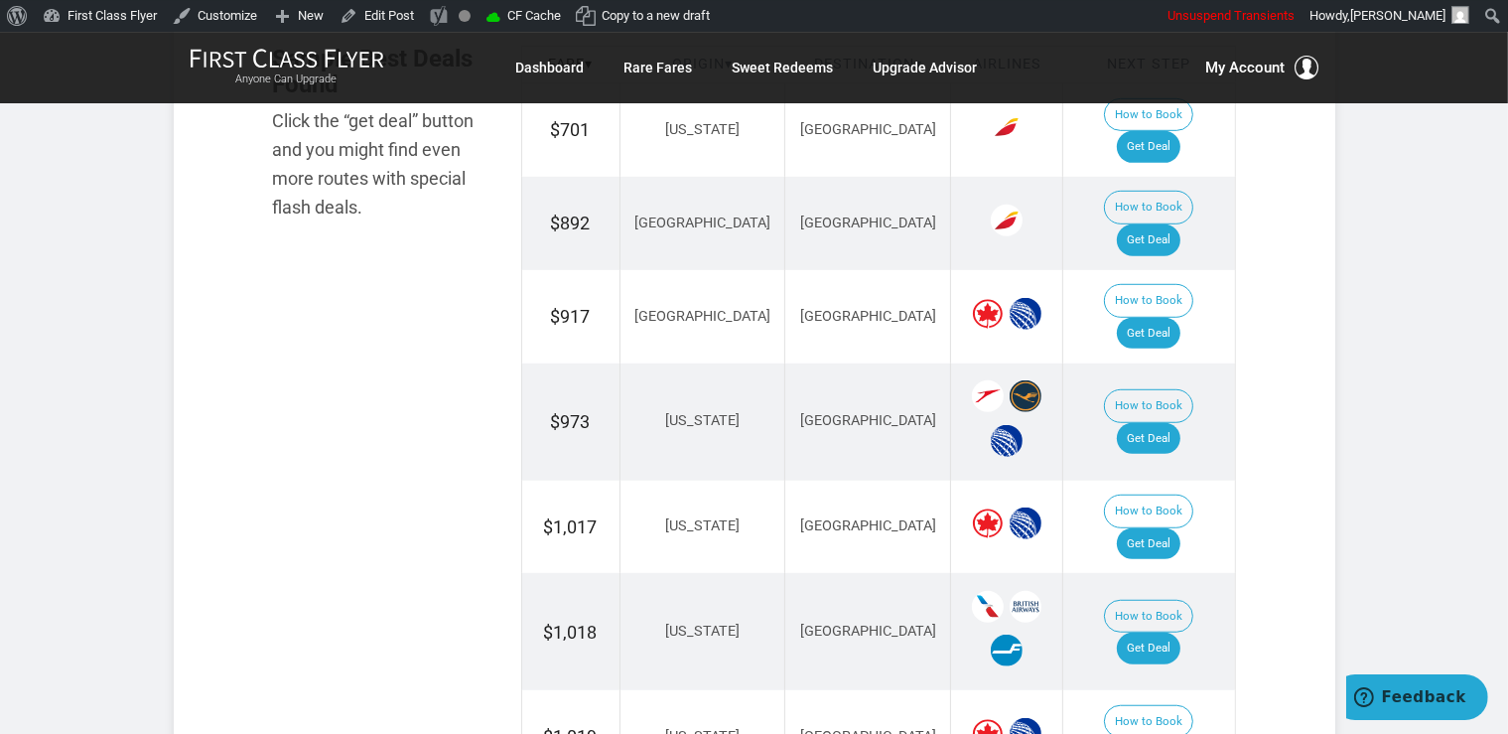
scroll to position [1258, 0]
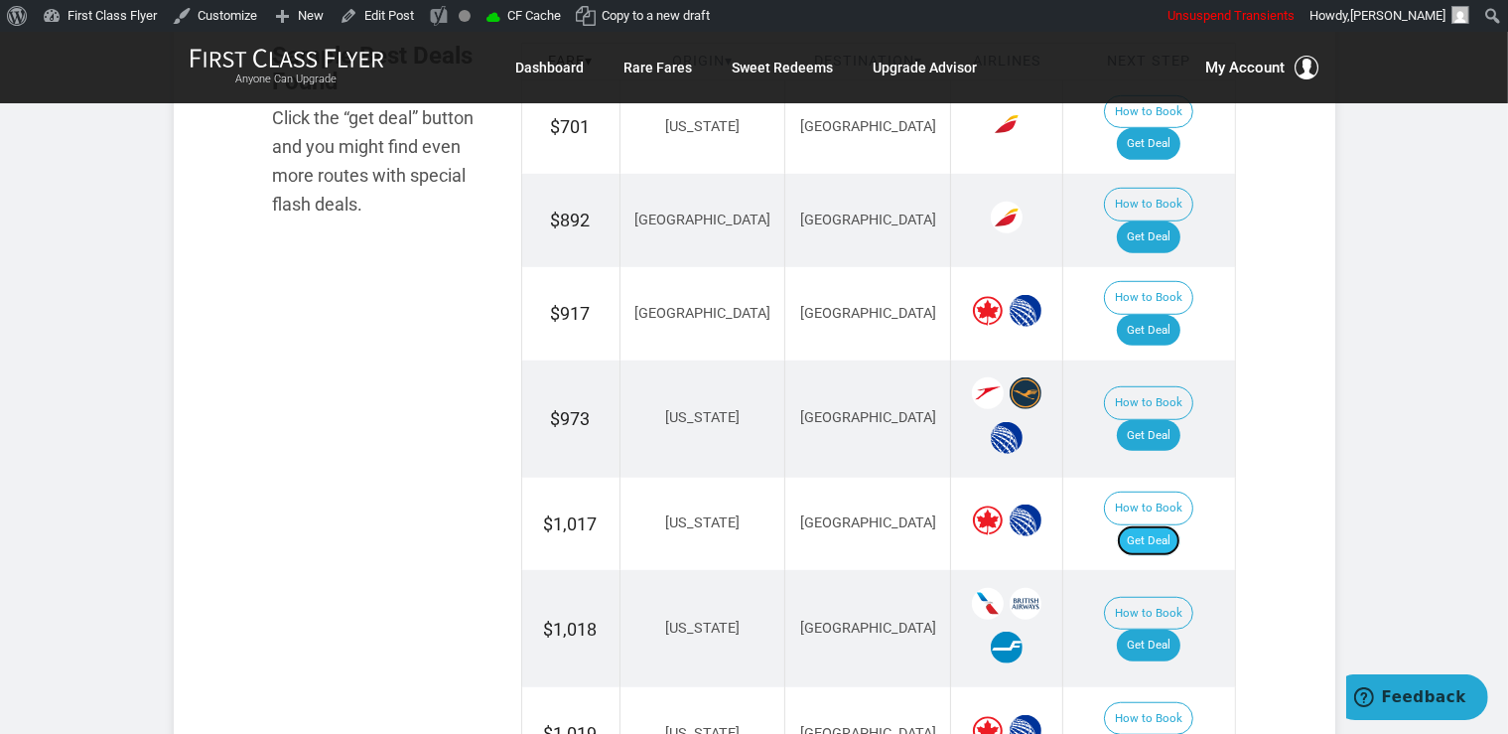
click at [1147, 525] on link "Get Deal" at bounding box center [1149, 541] width 64 height 32
click at [1178, 525] on link "Get Deal" at bounding box center [1149, 541] width 64 height 32
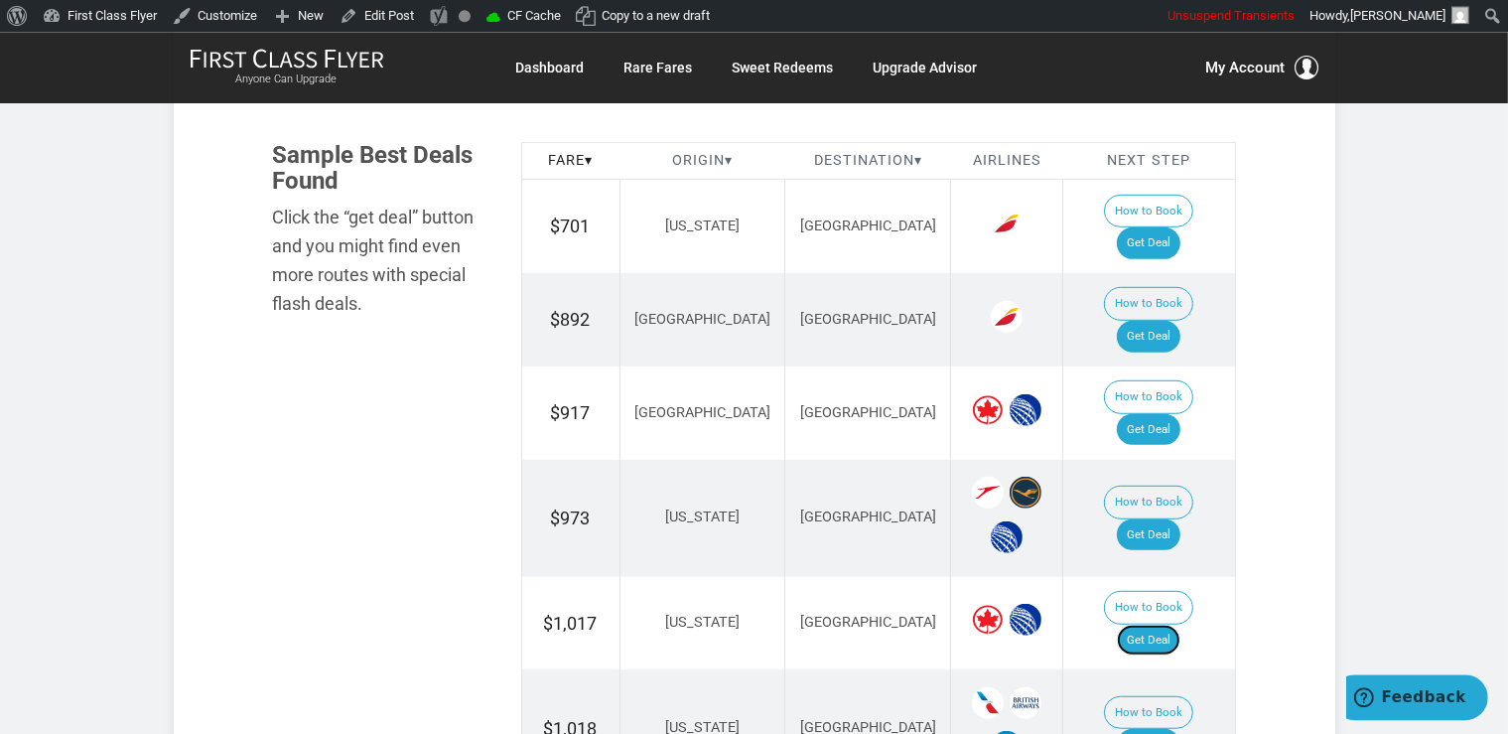
scroll to position [1048, 0]
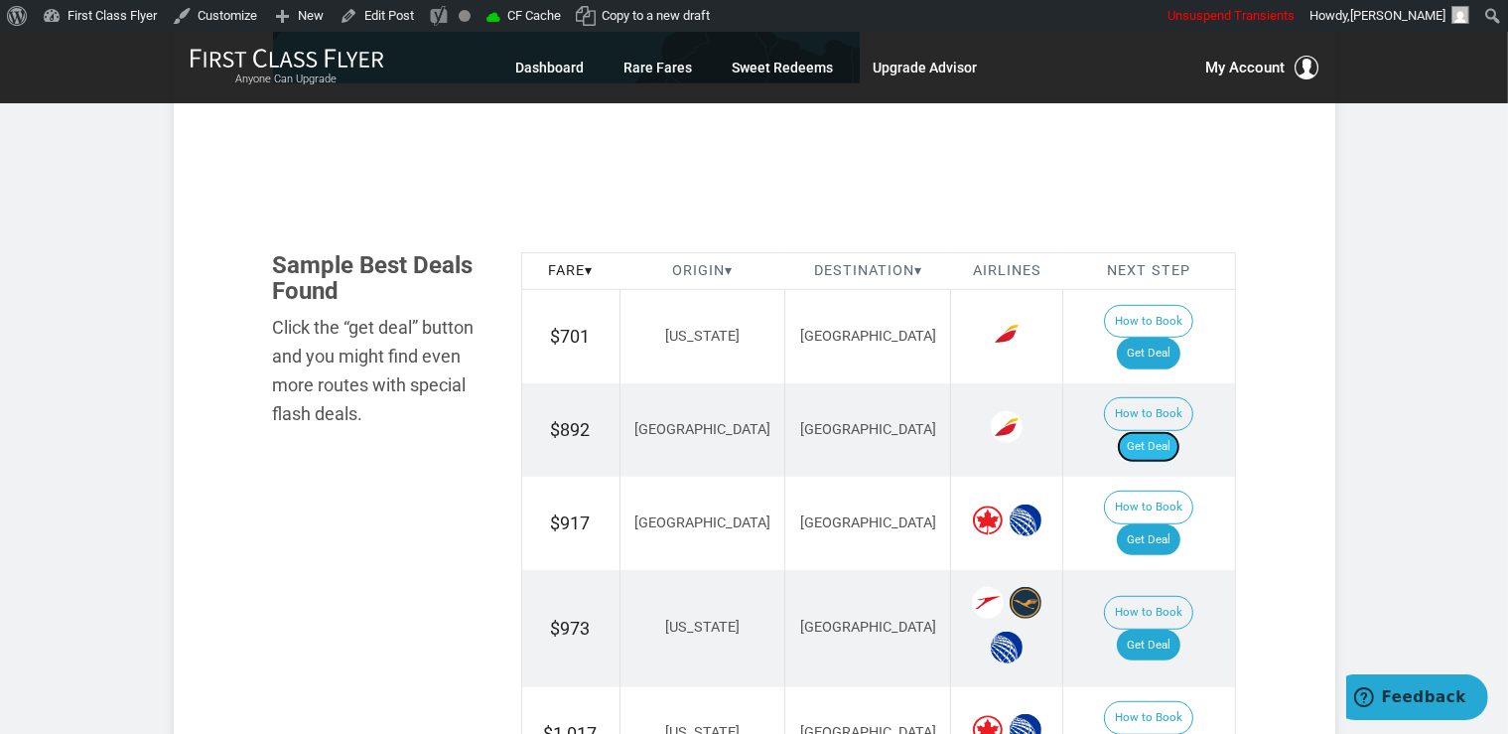
click at [1180, 431] on link "Get Deal" at bounding box center [1149, 447] width 64 height 32
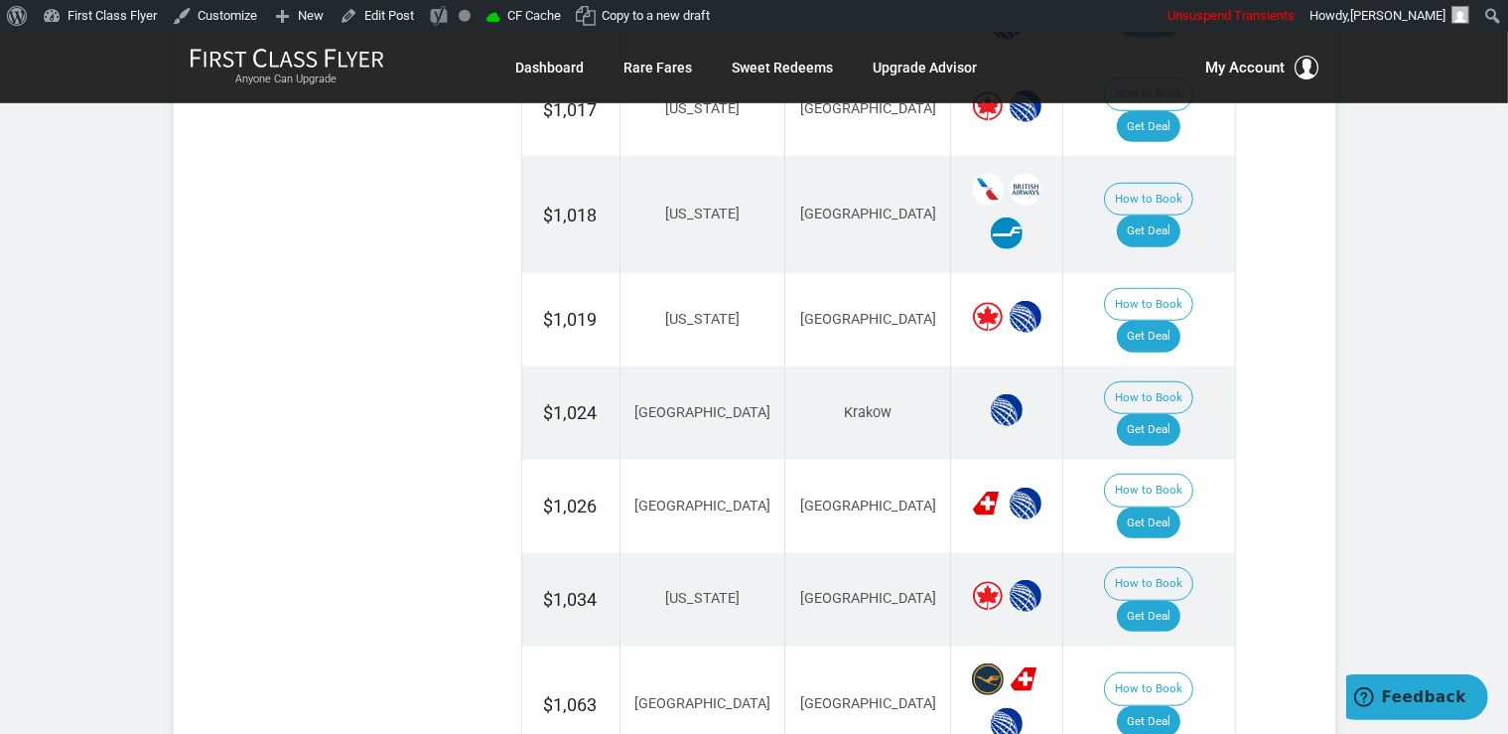
scroll to position [1677, 0]
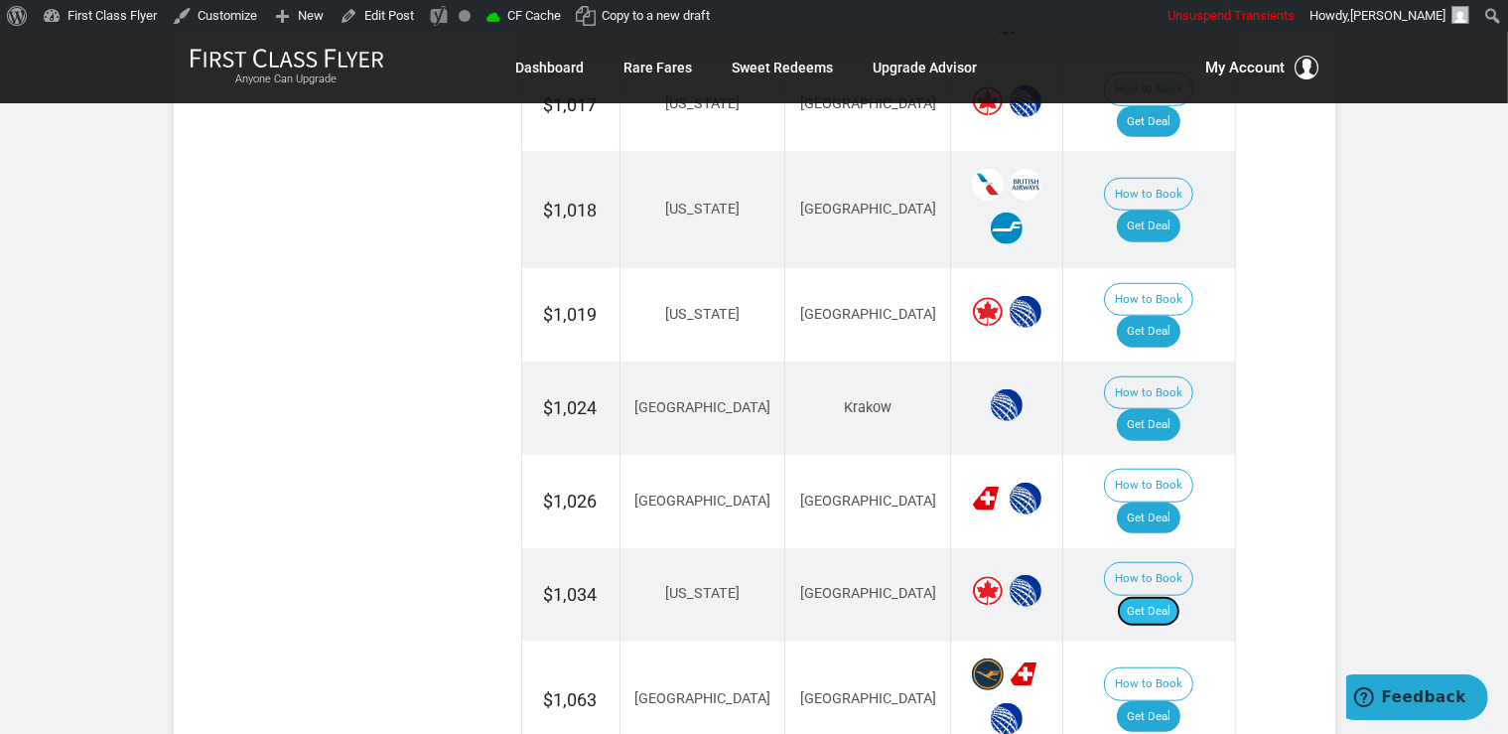
click at [1158, 596] on link "Get Deal" at bounding box center [1149, 612] width 64 height 32
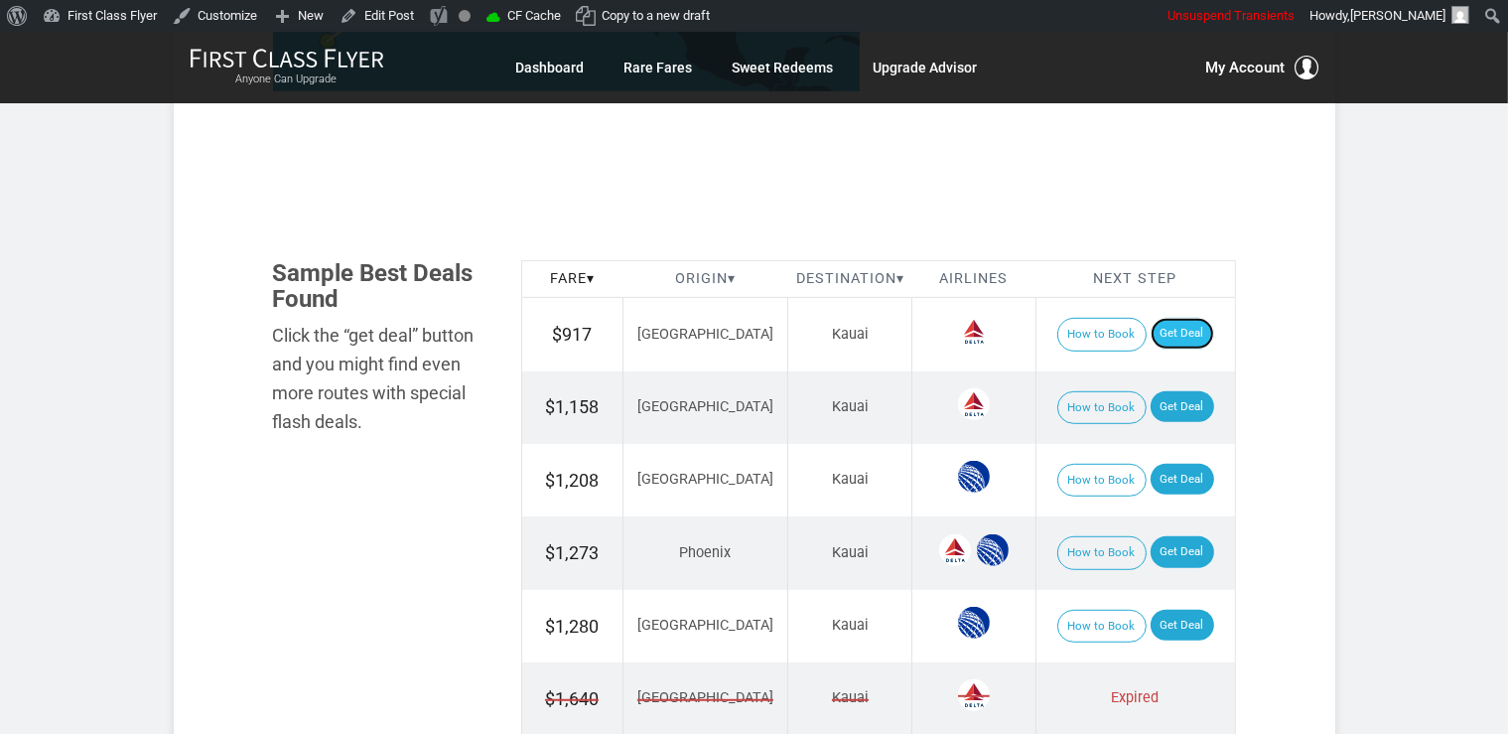
scroll to position [1040, 0]
click at [1151, 331] on link "Get Deal" at bounding box center [1183, 334] width 64 height 32
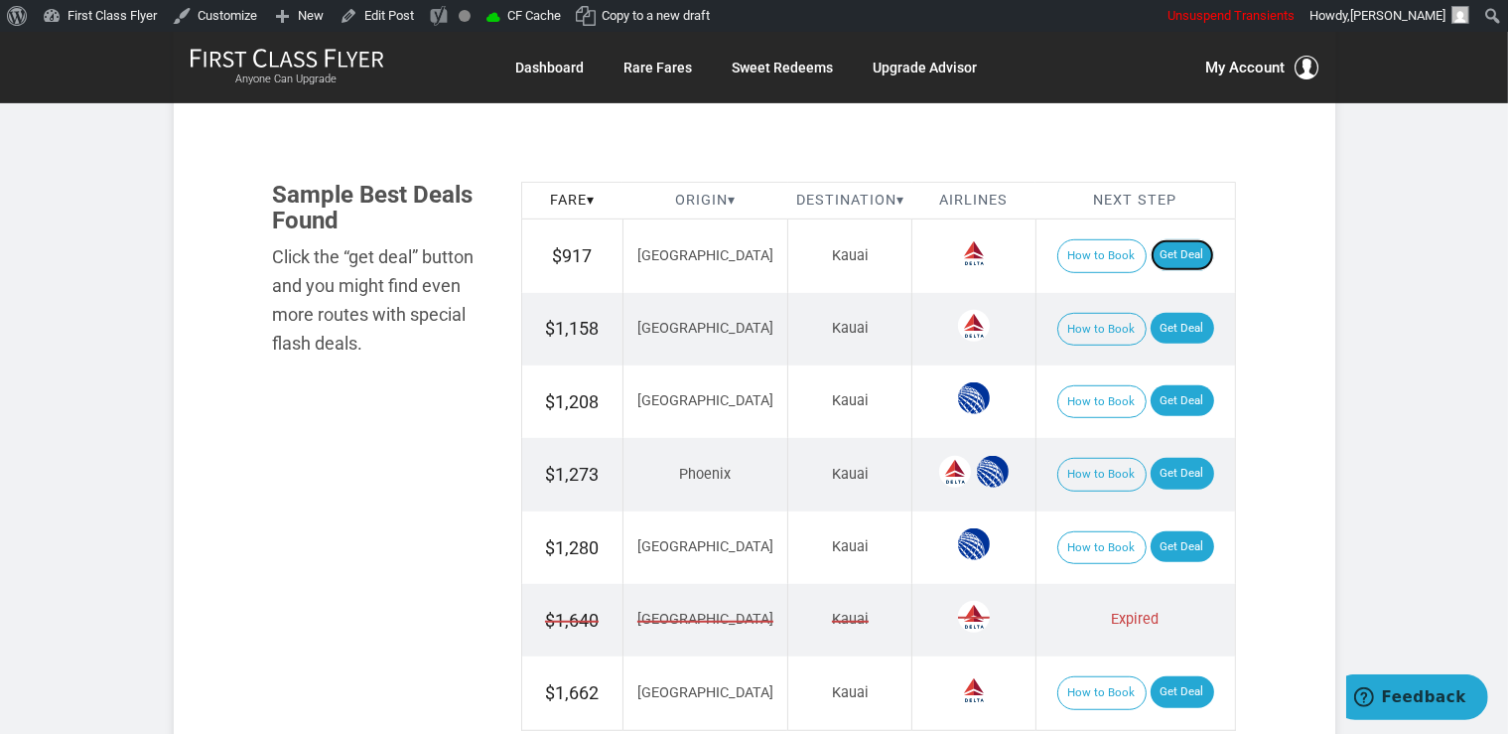
scroll to position [1145, 0]
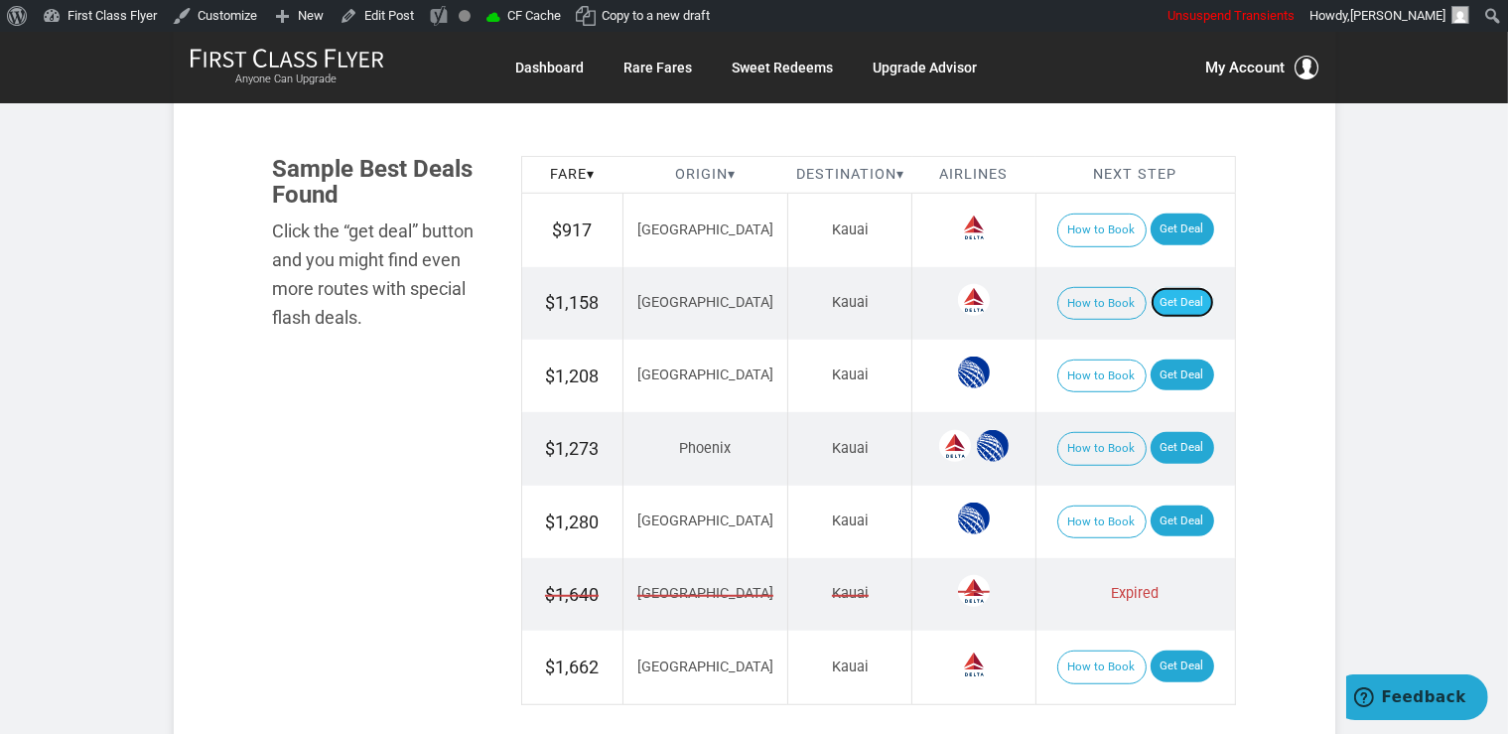
drag, startPoint x: 1169, startPoint y: 302, endPoint x: 1159, endPoint y: 288, distance: 17.7
click at [1167, 300] on link "Get Deal" at bounding box center [1183, 303] width 64 height 32
click at [1172, 363] on link "Get Deal" at bounding box center [1183, 375] width 64 height 32
click at [1189, 374] on link "Get Deal" at bounding box center [1183, 375] width 64 height 32
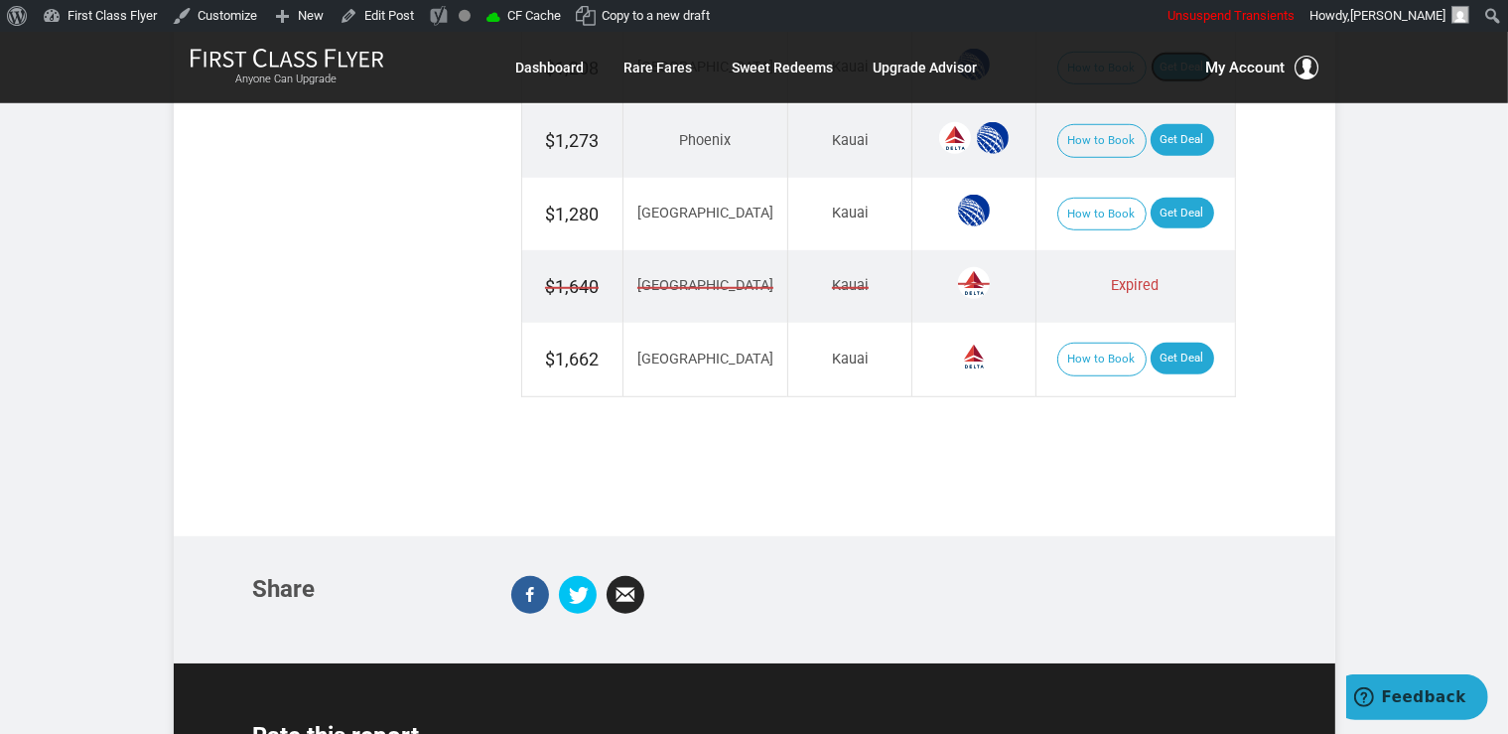
scroll to position [1459, 0]
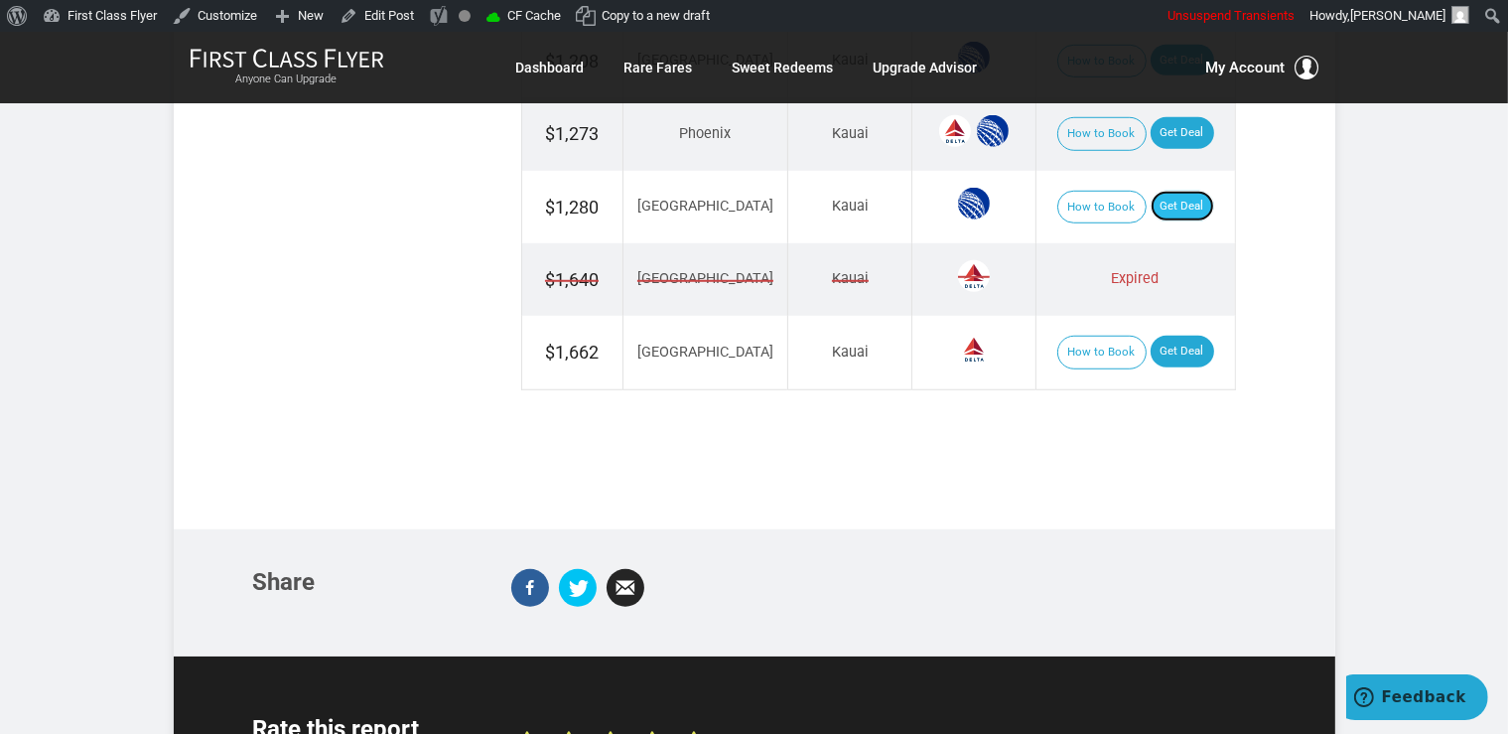
click at [1177, 203] on link "Get Deal" at bounding box center [1183, 207] width 64 height 32
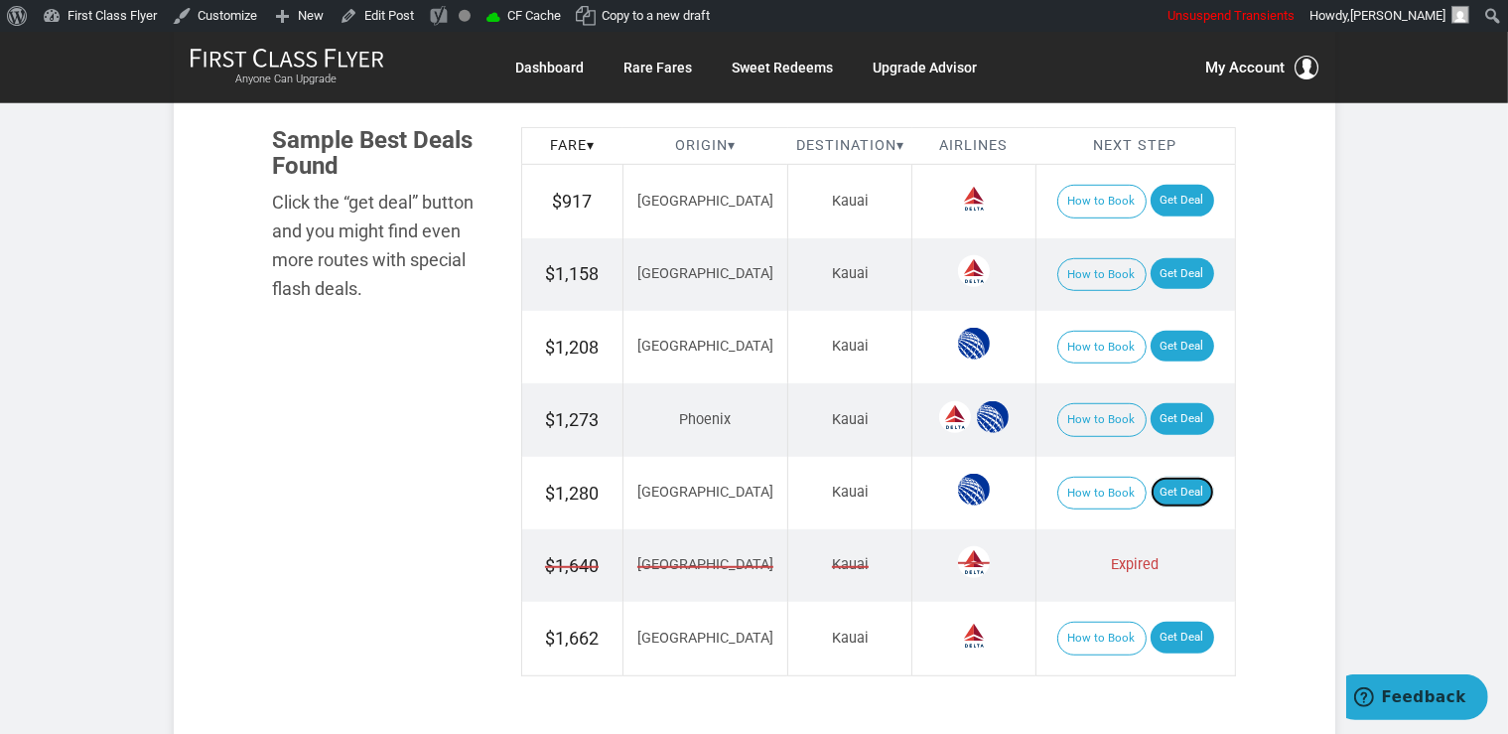
scroll to position [1145, 0]
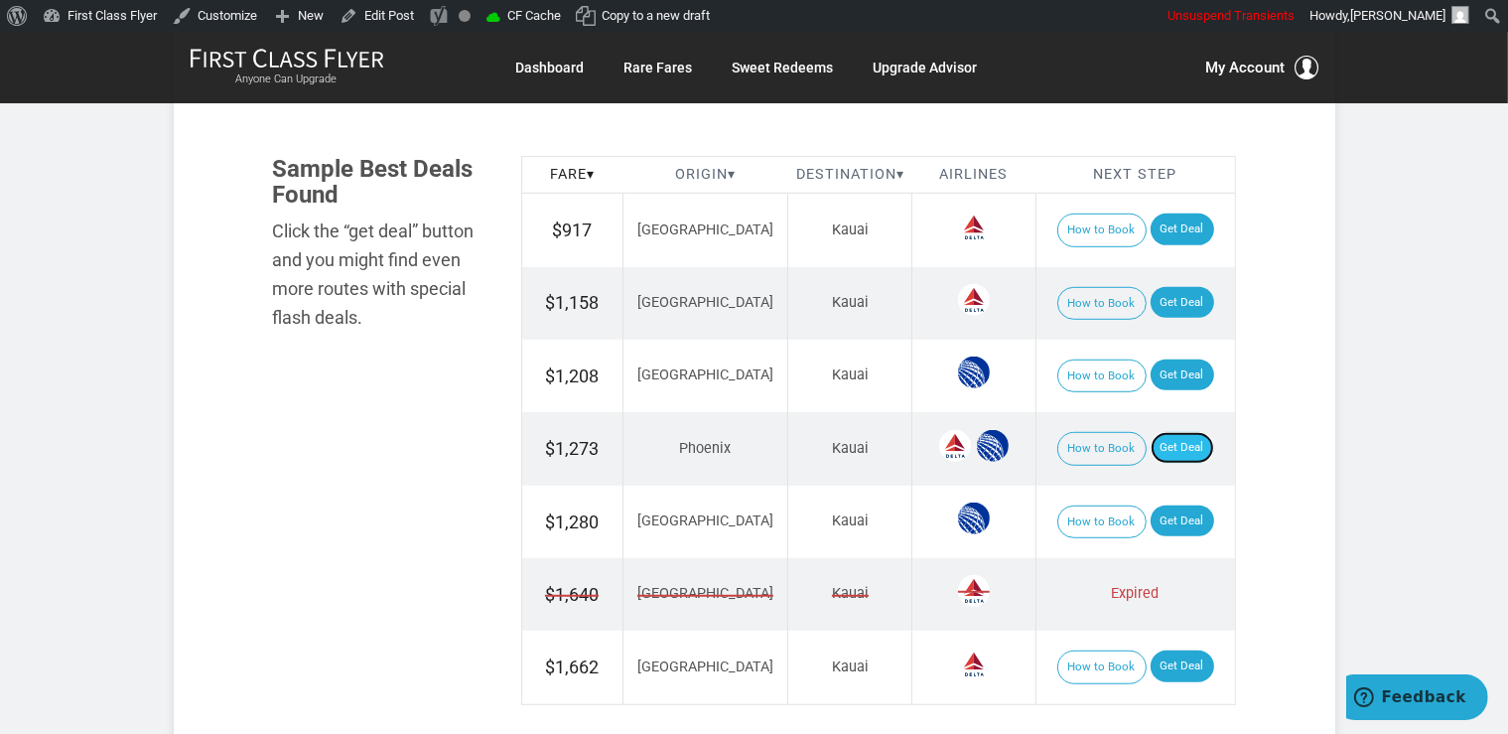
click at [1164, 442] on link "Get Deal" at bounding box center [1183, 448] width 64 height 32
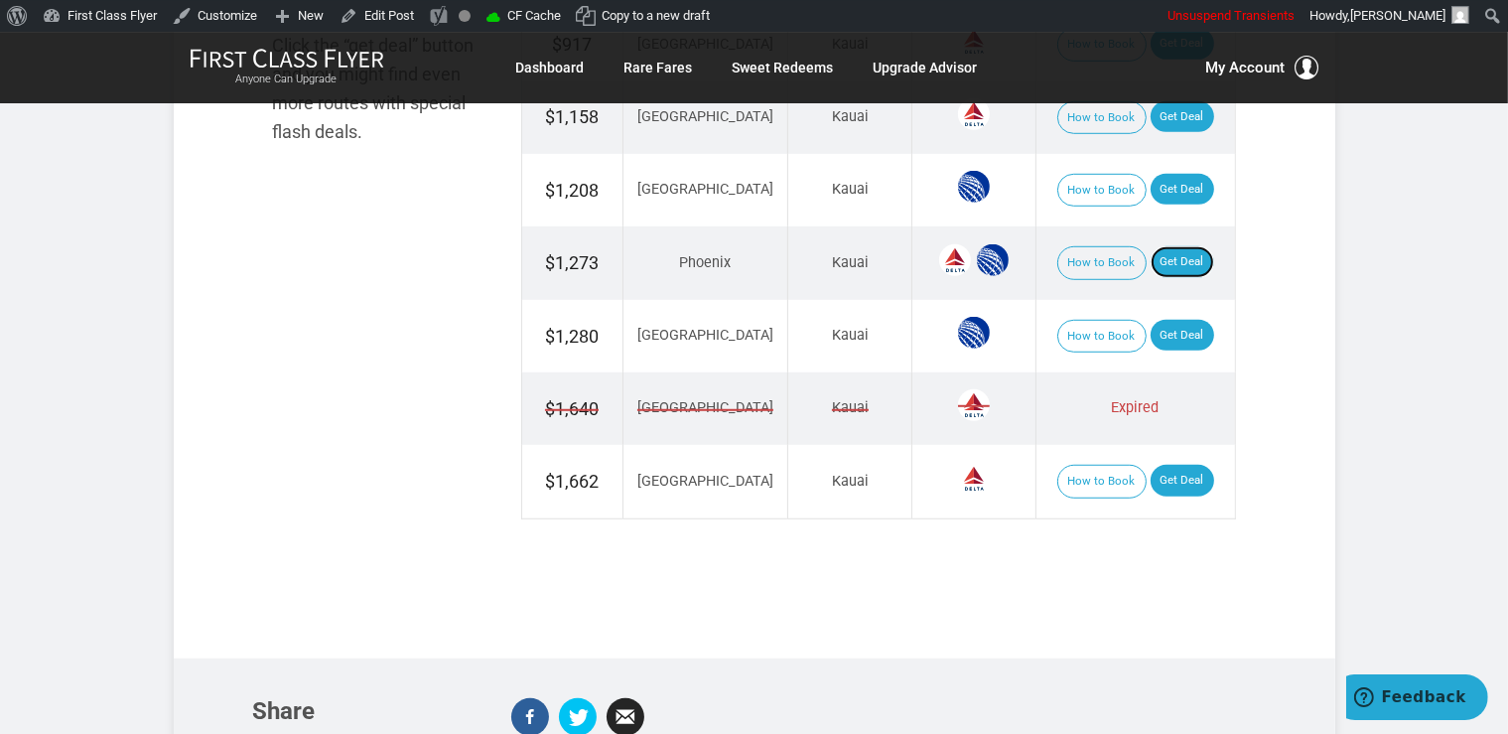
scroll to position [1354, 0]
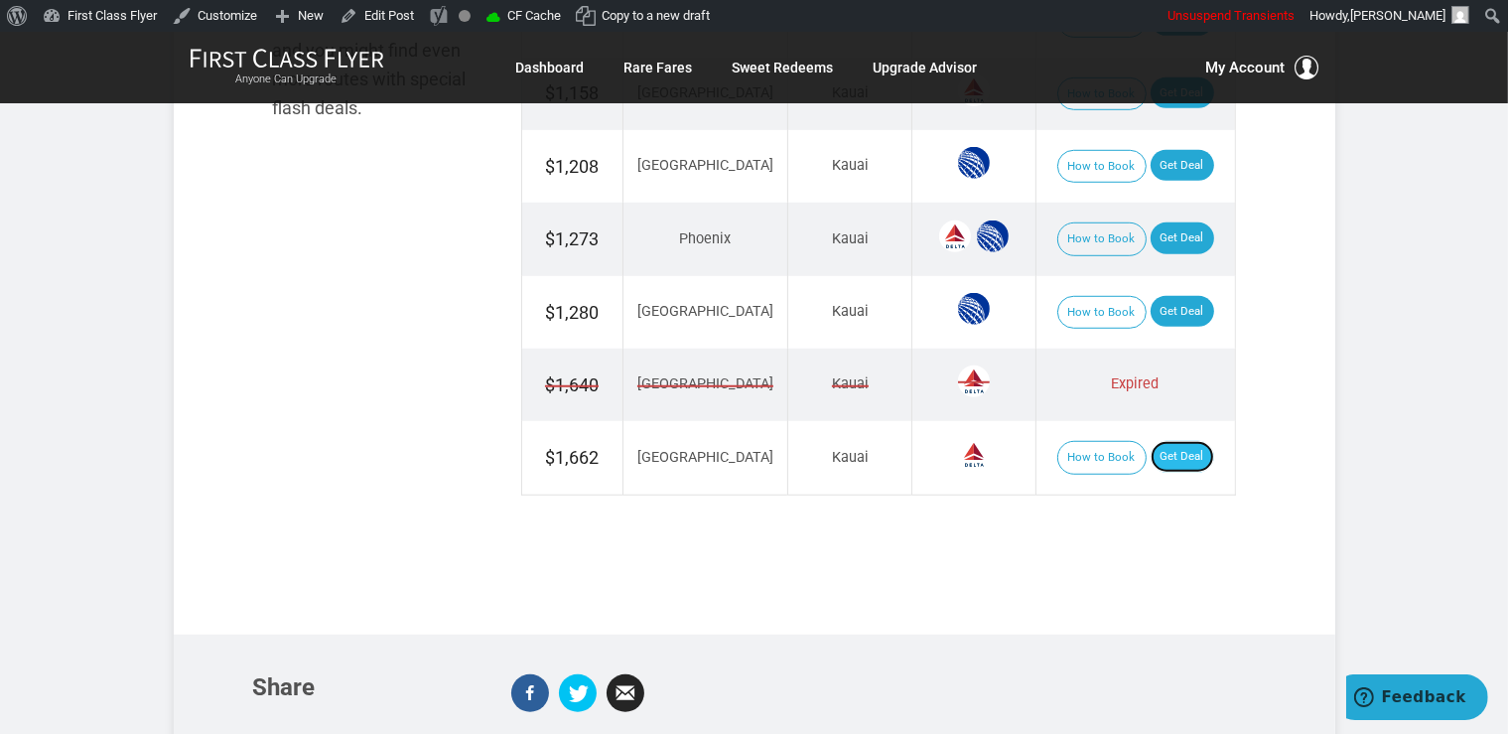
click at [1160, 451] on link "Get Deal" at bounding box center [1183, 457] width 64 height 32
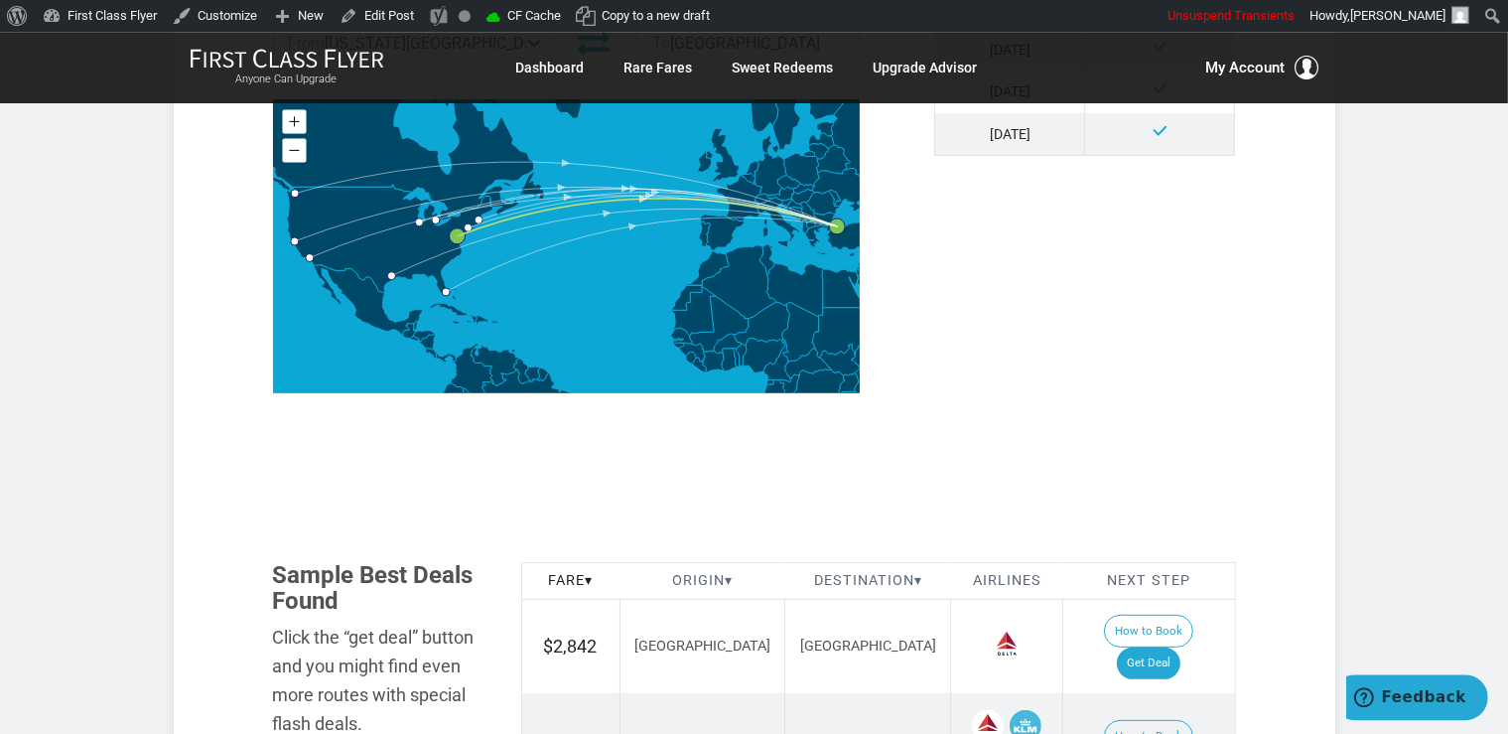
scroll to position [1153, 0]
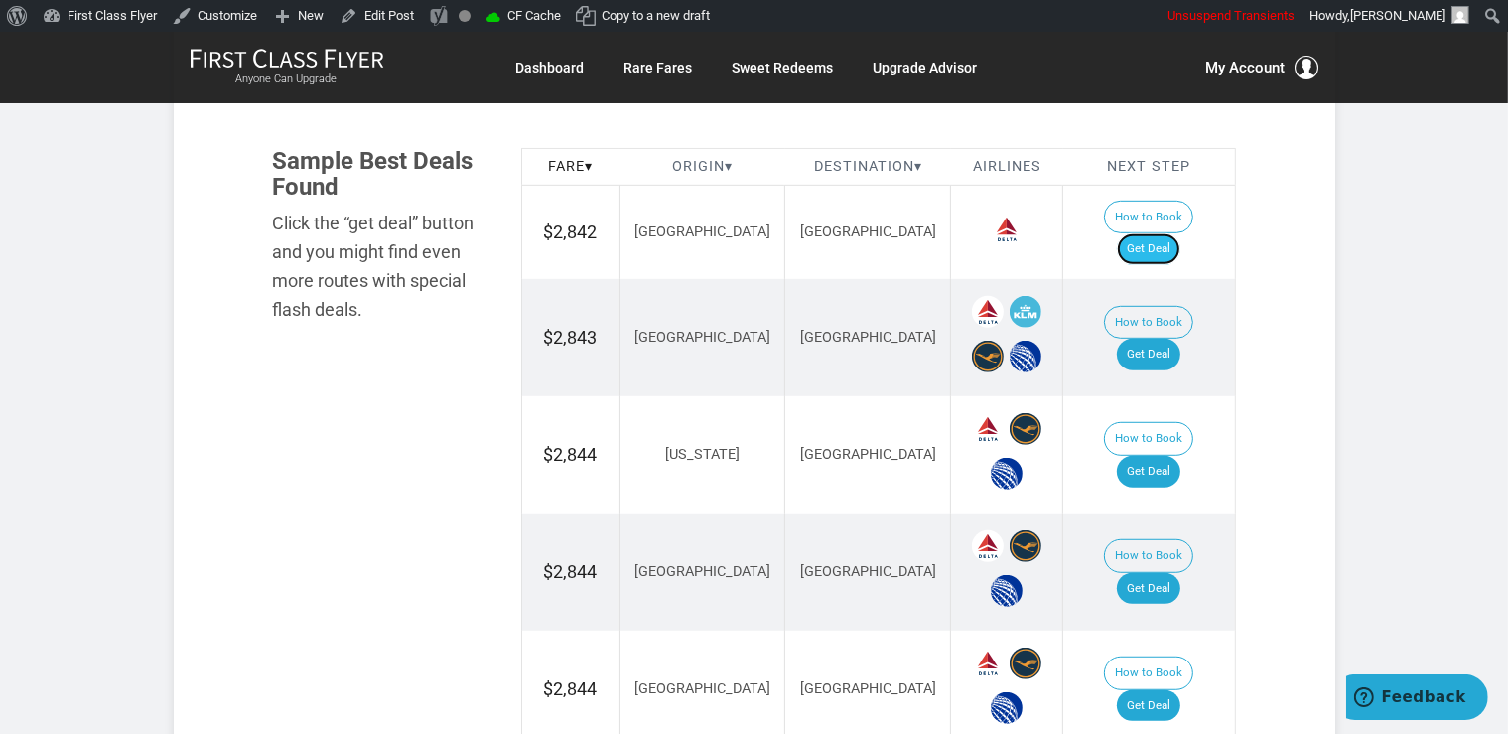
click at [1180, 233] on link "Get Deal" at bounding box center [1149, 249] width 64 height 32
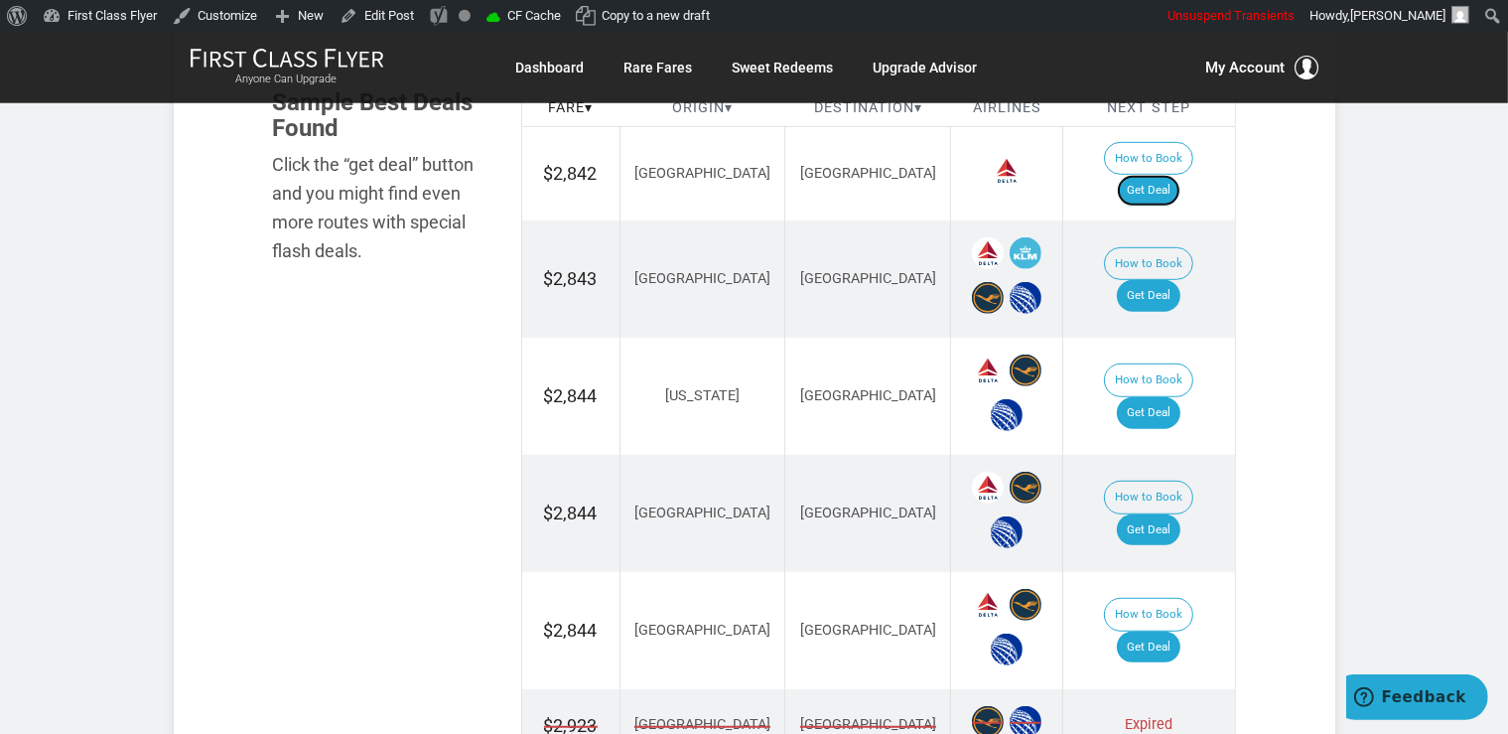
scroll to position [1258, 0]
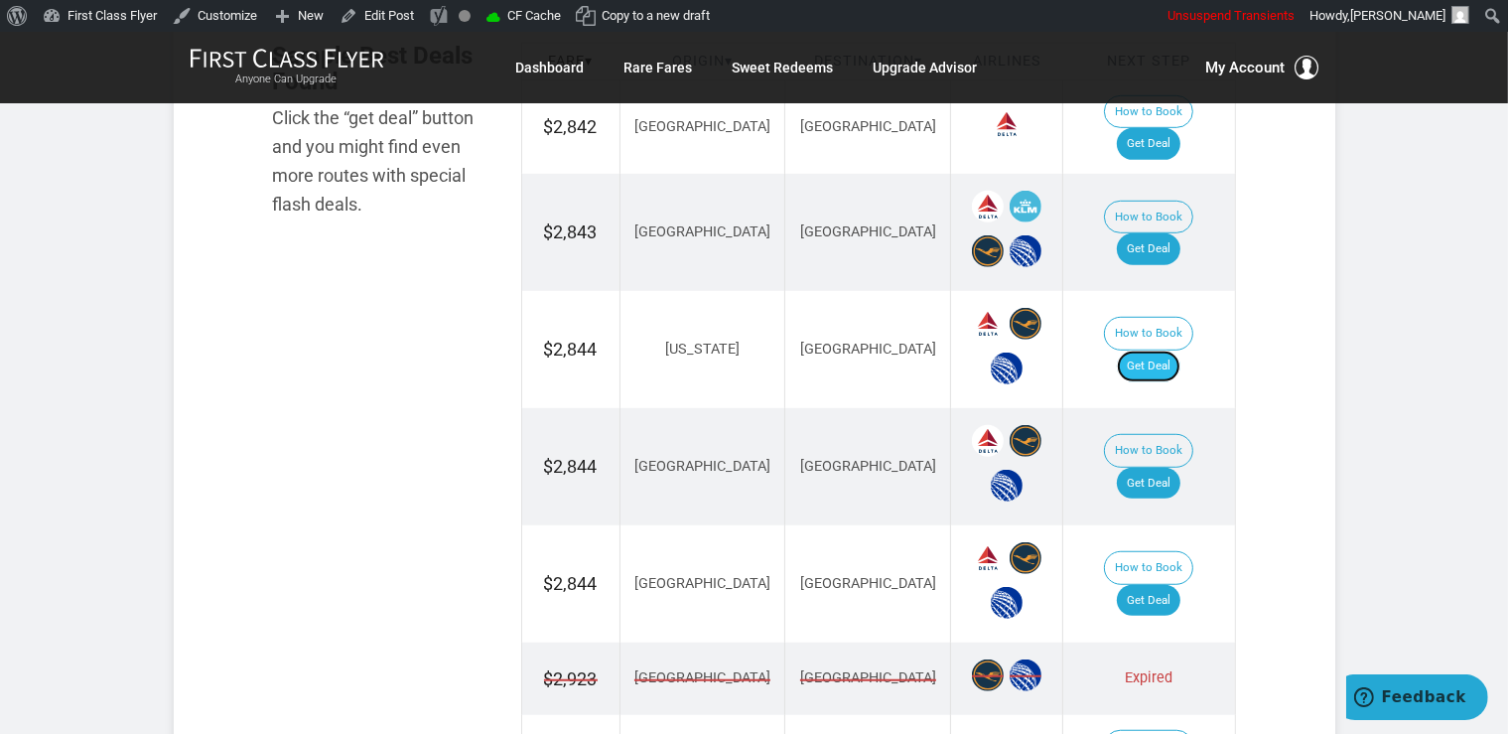
click at [1164, 350] on link "Get Deal" at bounding box center [1149, 366] width 64 height 32
click at [1160, 468] on link "Get Deal" at bounding box center [1149, 484] width 64 height 32
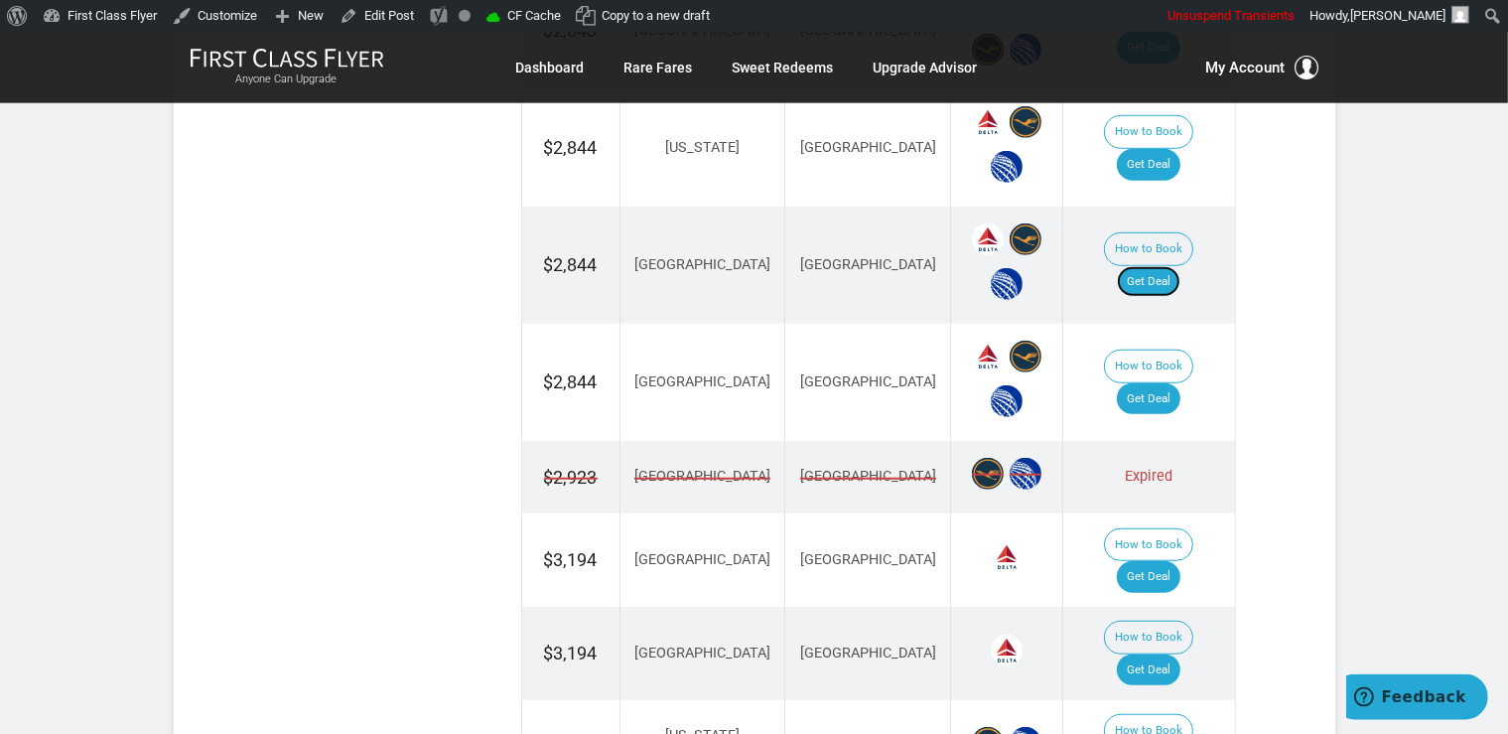
scroll to position [1467, 0]
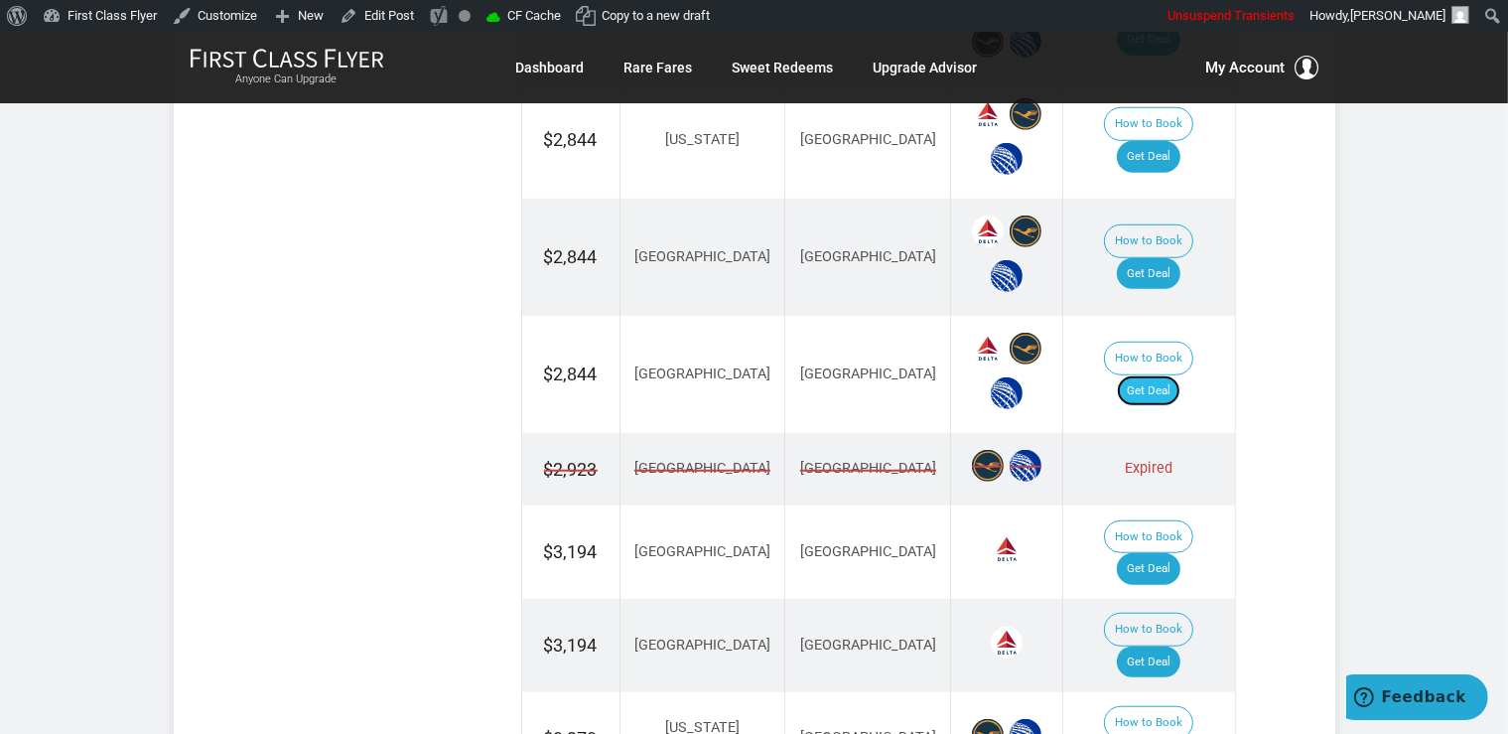
click at [1173, 375] on link "Get Deal" at bounding box center [1149, 391] width 64 height 32
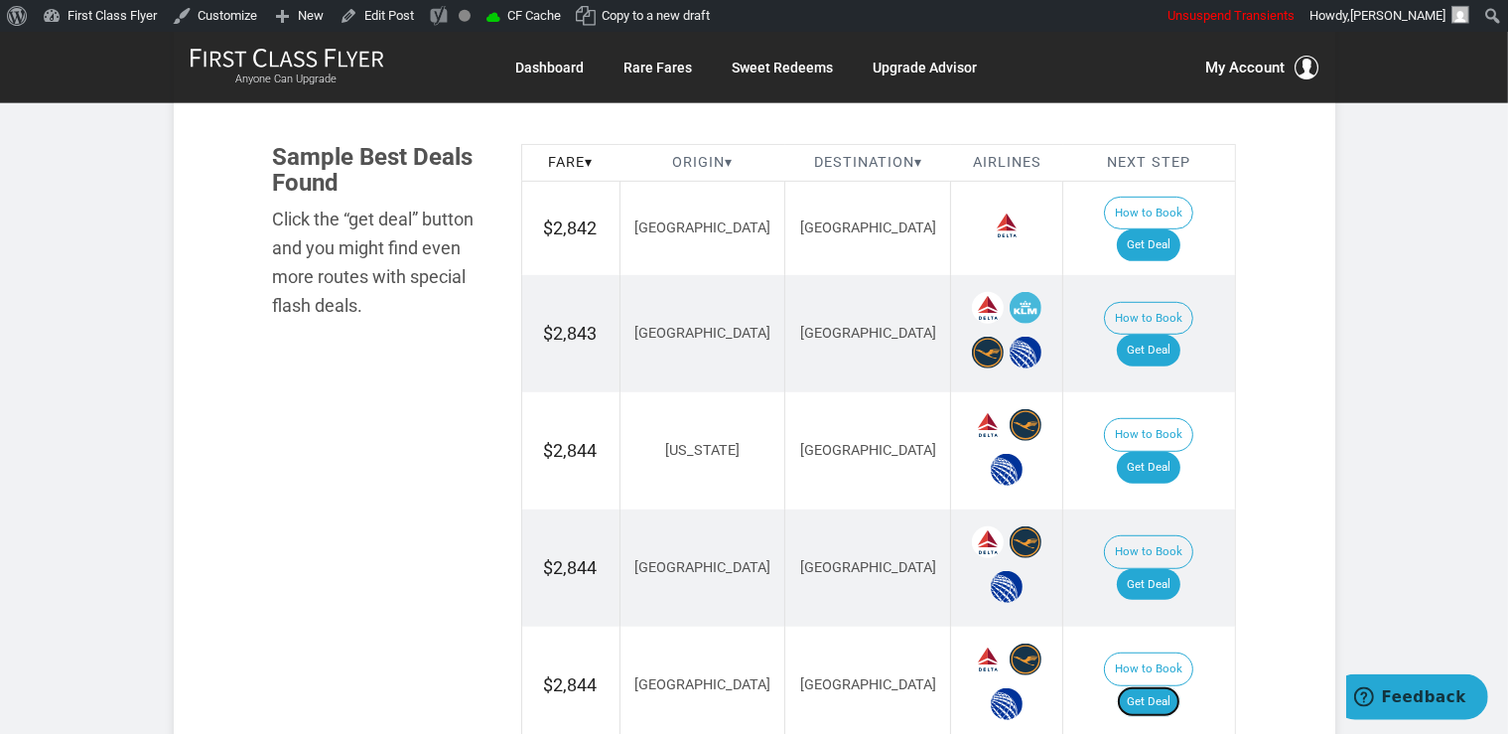
scroll to position [1153, 0]
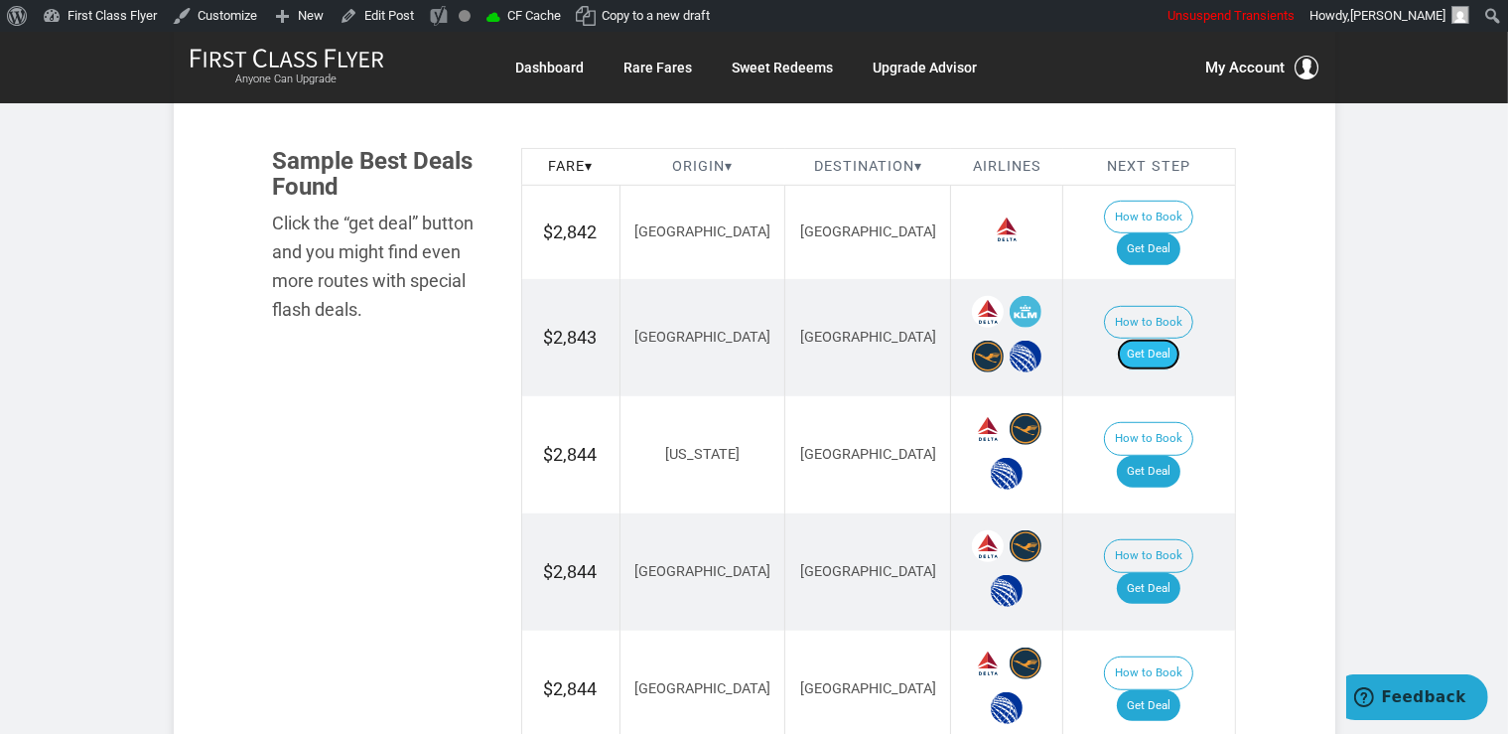
click at [1167, 339] on link "Get Deal" at bounding box center [1149, 355] width 64 height 32
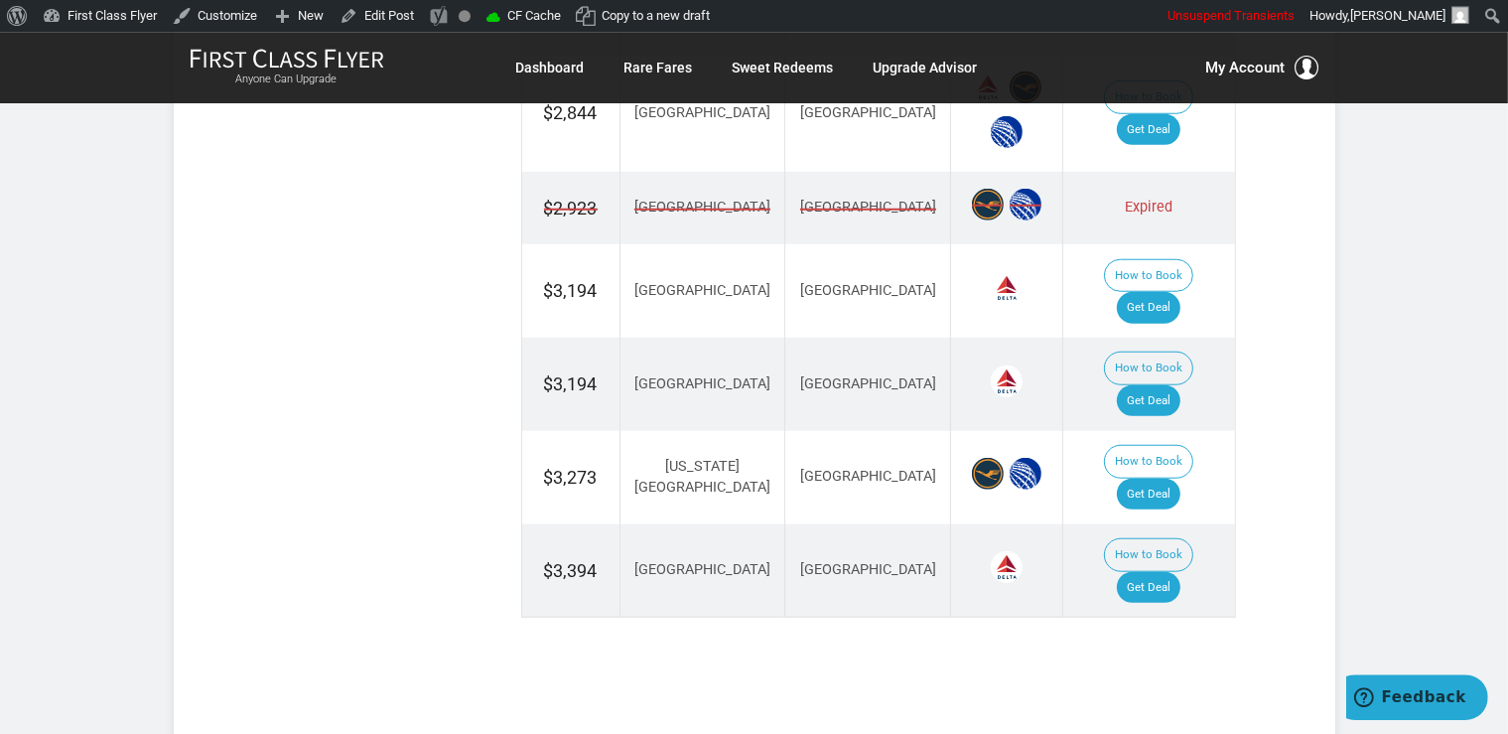
scroll to position [1759, 0]
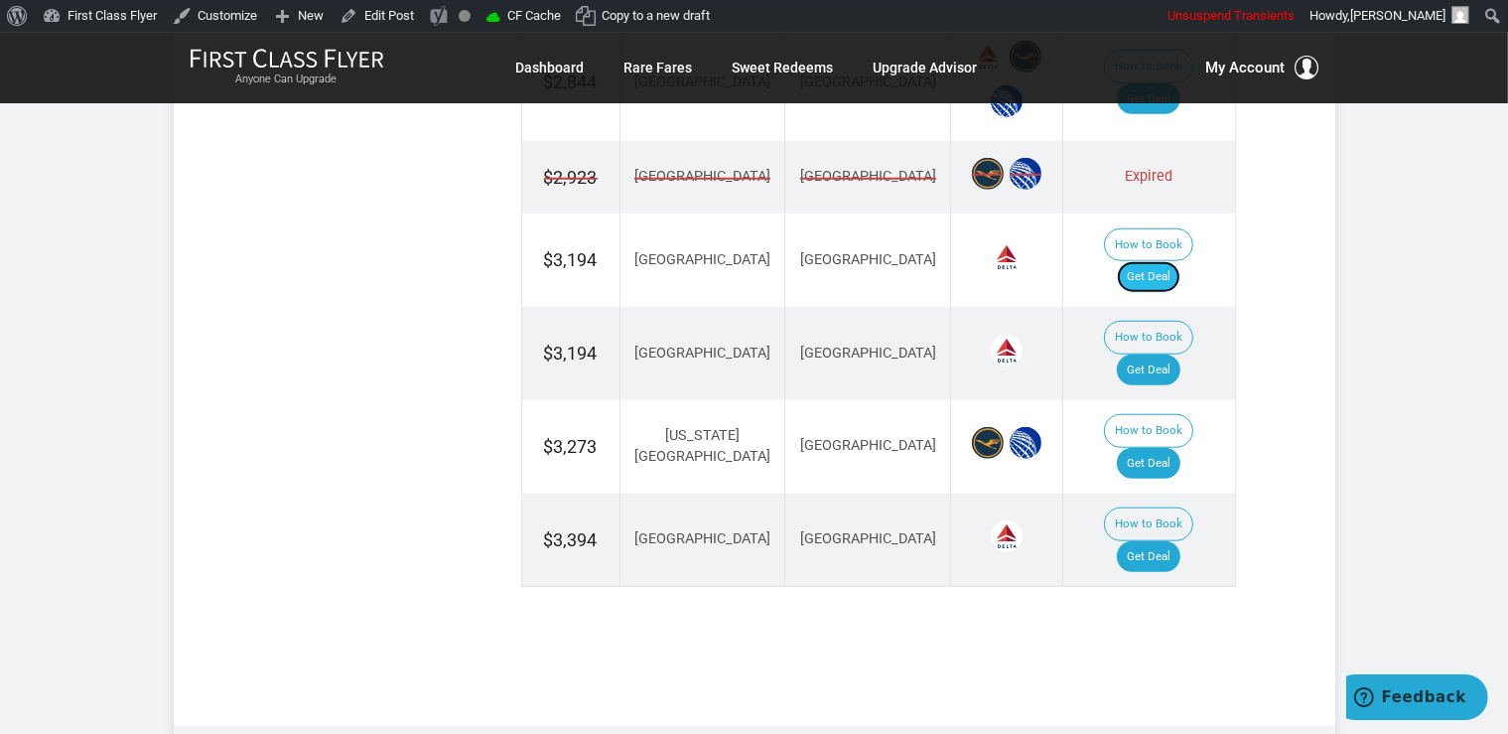
click at [1167, 261] on link "Get Deal" at bounding box center [1149, 277] width 64 height 32
click at [1170, 354] on link "Get Deal" at bounding box center [1149, 370] width 64 height 32
click at [1154, 354] on link "Get Deal" at bounding box center [1149, 370] width 64 height 32
click at [1167, 448] on link "Get Deal" at bounding box center [1149, 464] width 64 height 32
drag, startPoint x: 1181, startPoint y: 434, endPoint x: 1174, endPoint y: 411, distance: 23.9
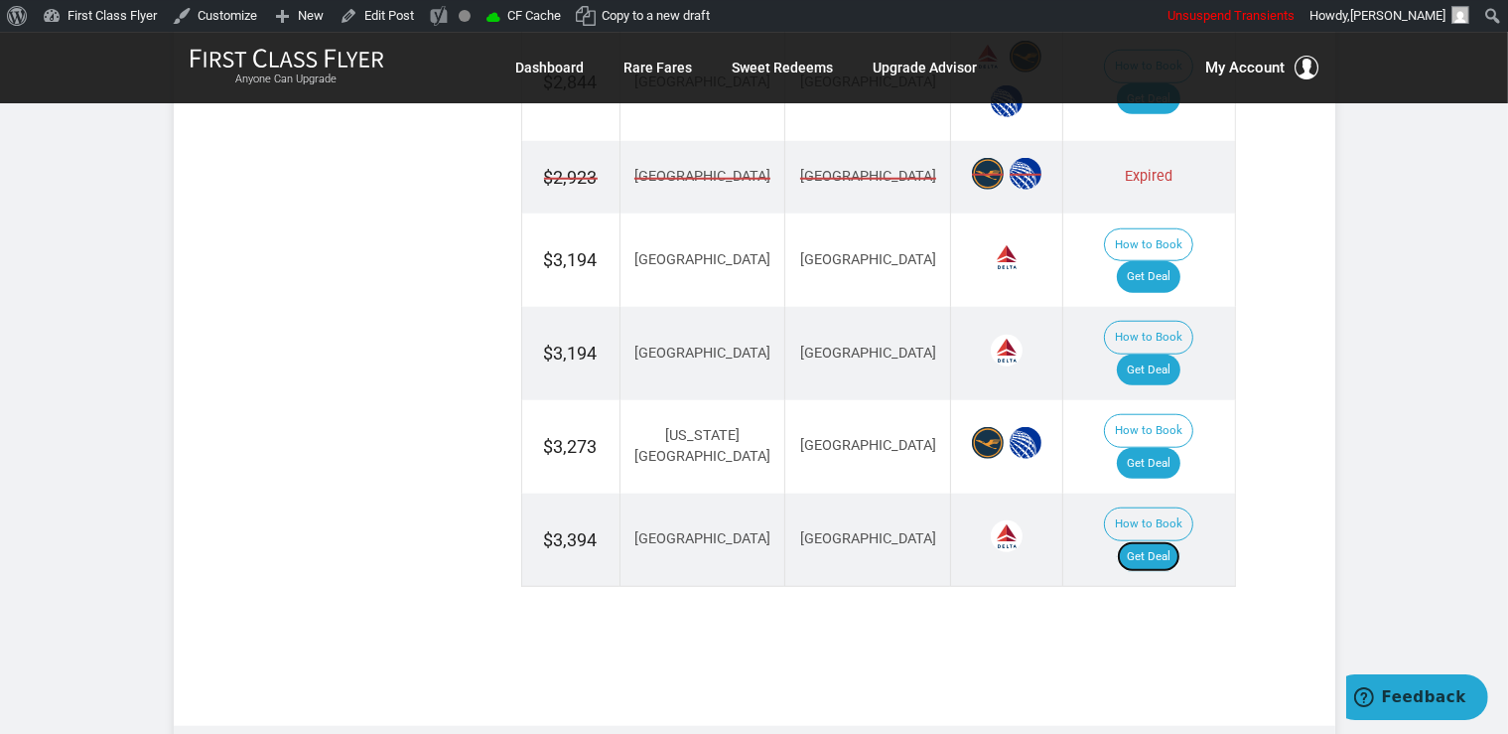
click at [1180, 541] on link "Get Deal" at bounding box center [1149, 557] width 64 height 32
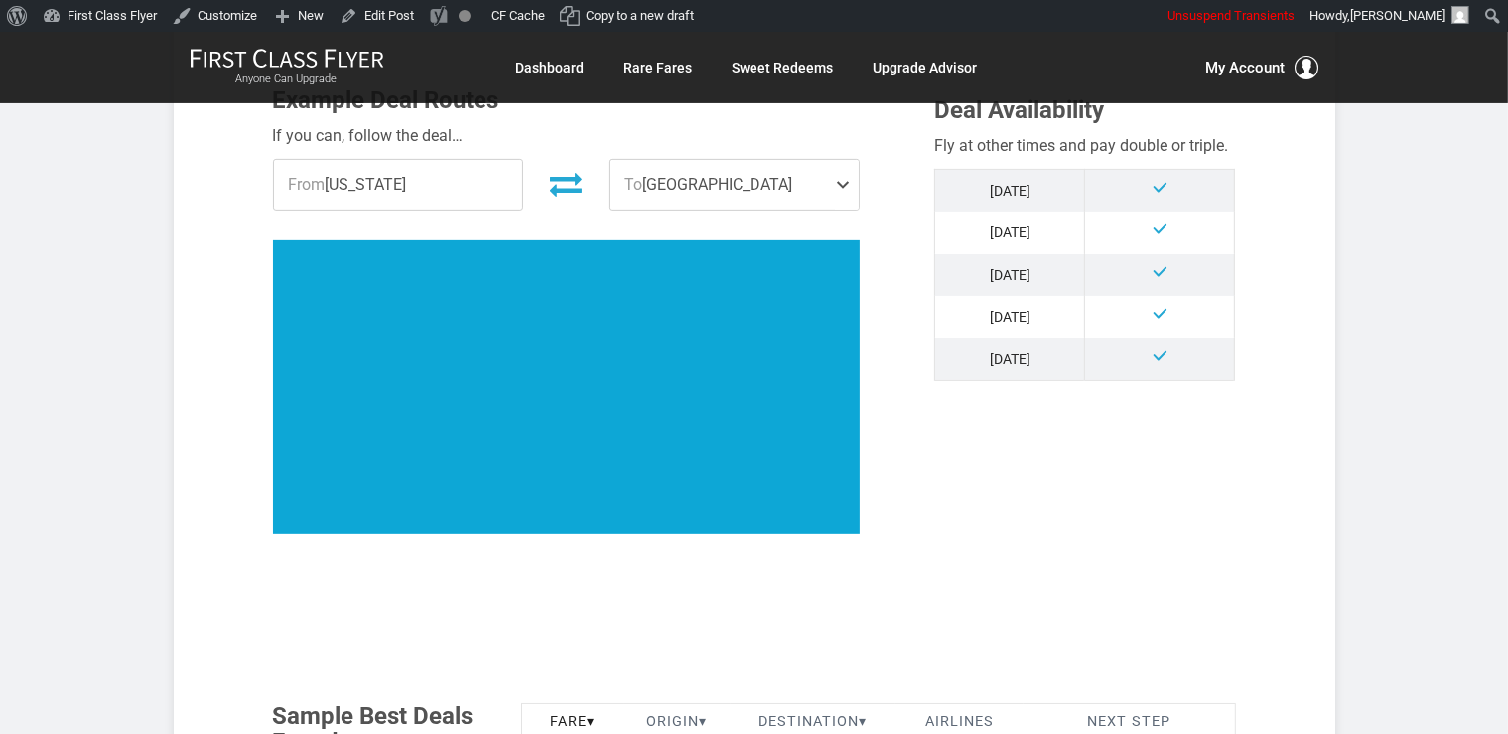
scroll to position [943, 0]
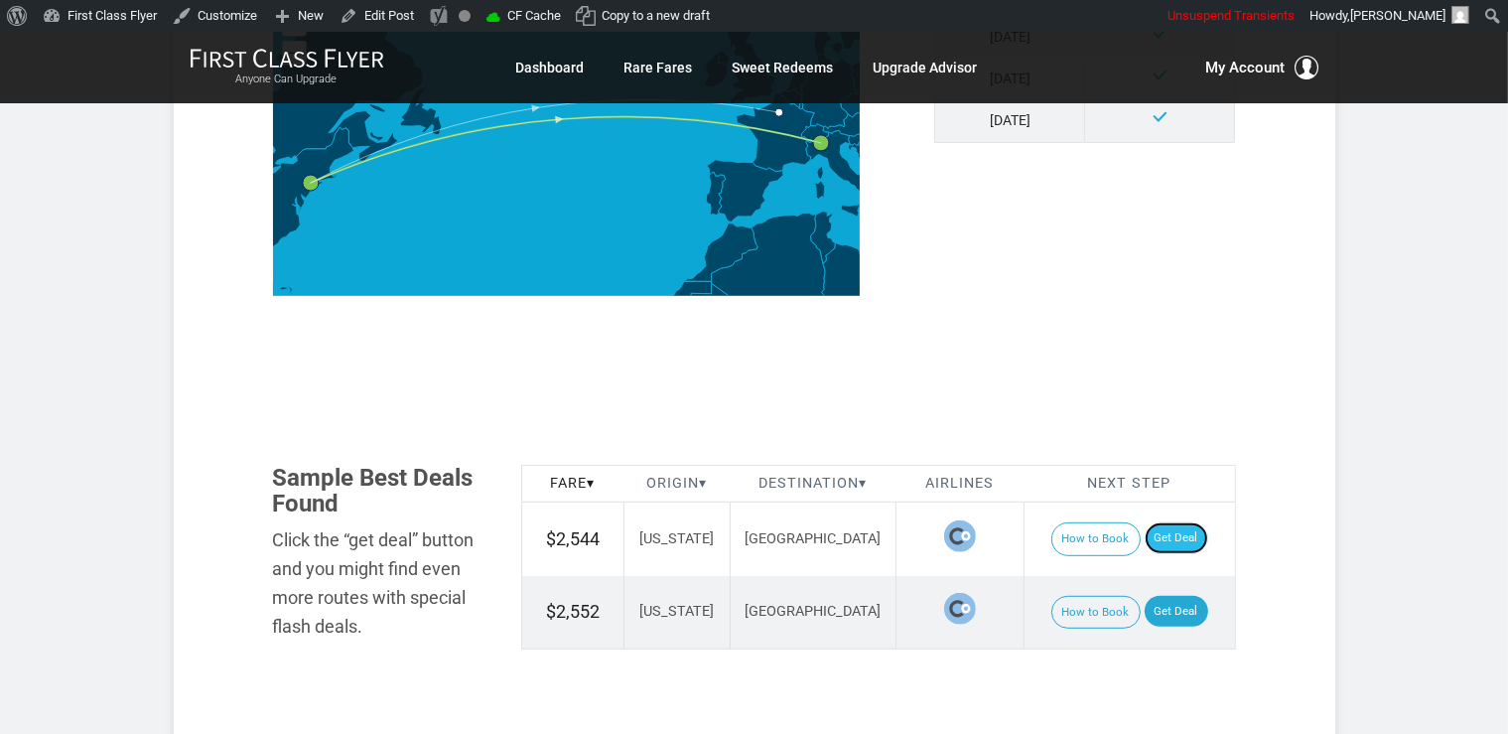
click at [1169, 522] on link "Get Deal" at bounding box center [1177, 538] width 64 height 32
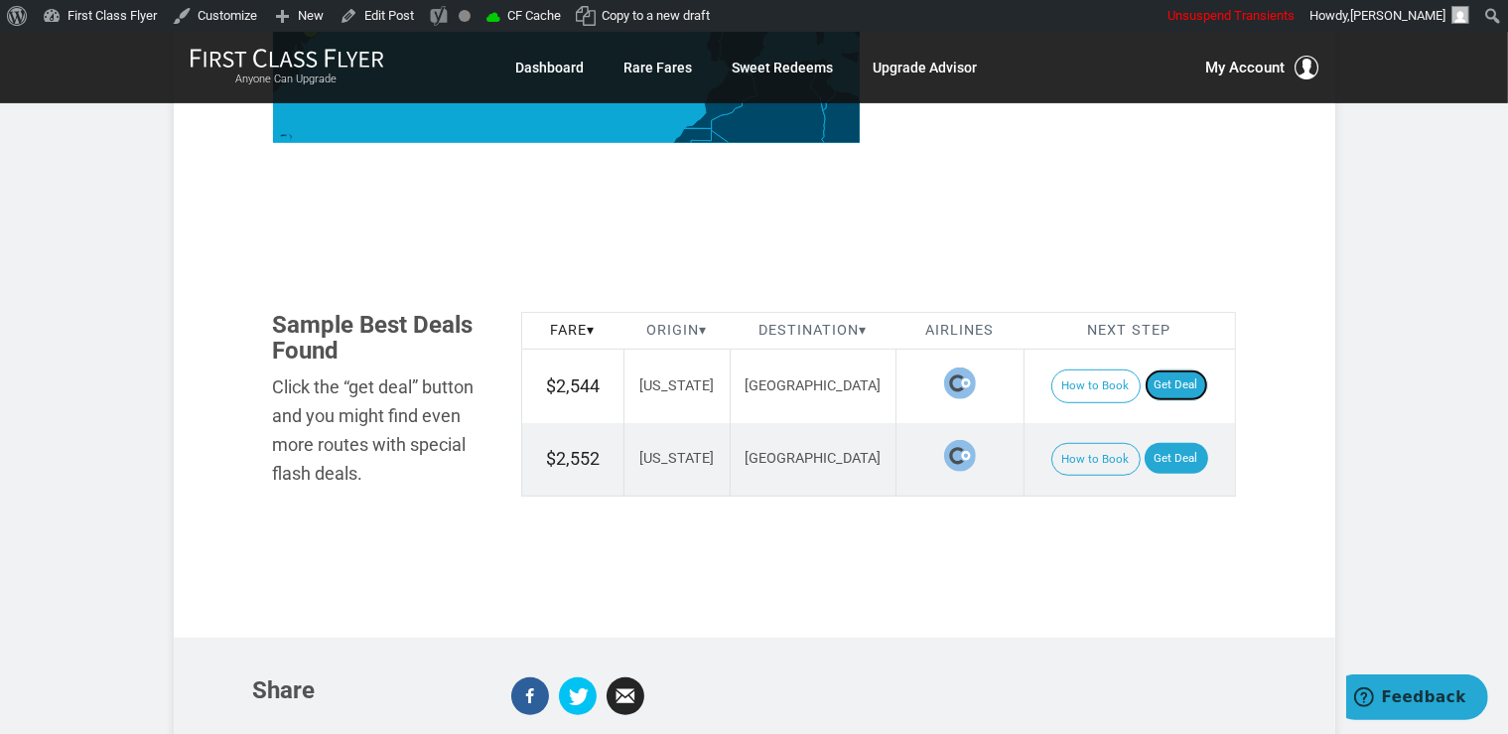
scroll to position [1153, 0]
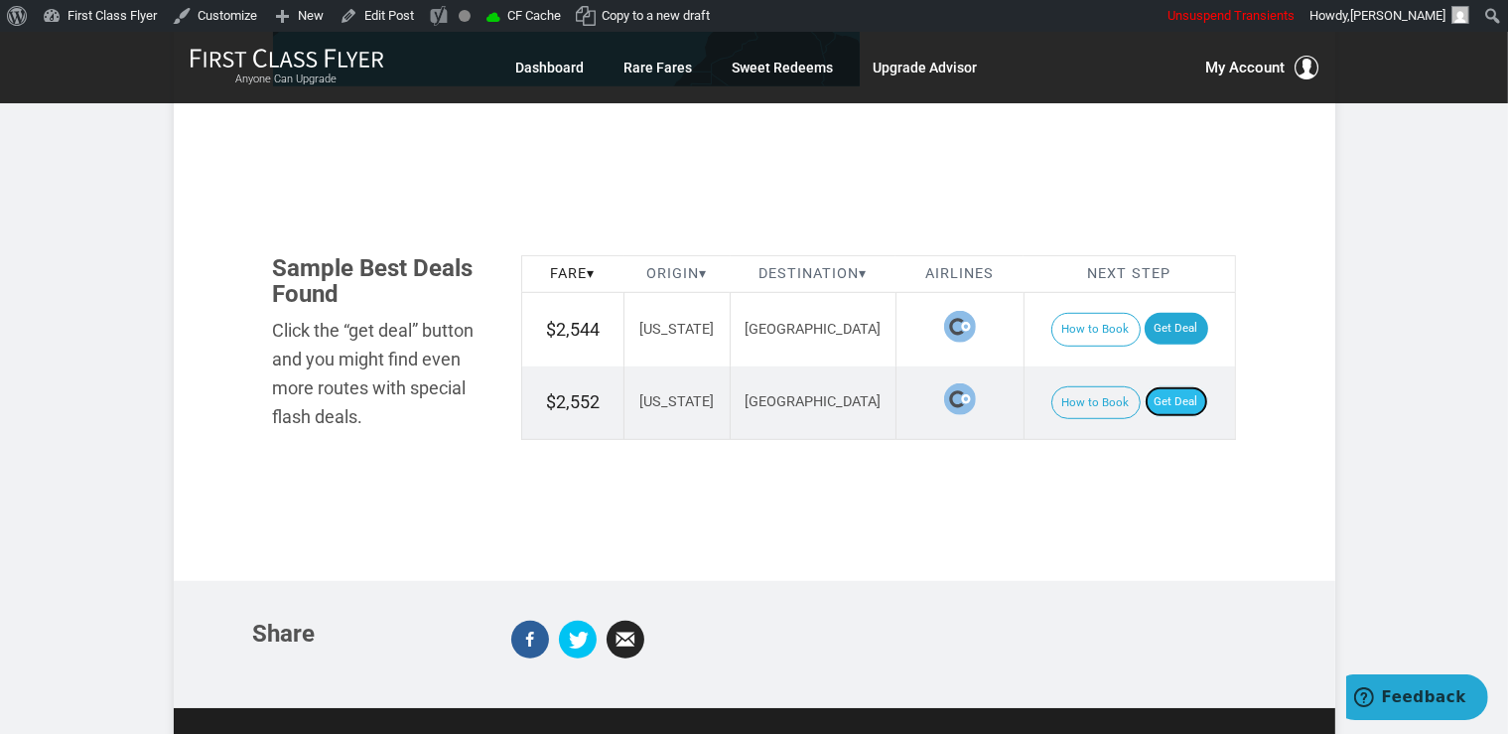
click at [1175, 386] on link "Get Deal" at bounding box center [1177, 402] width 64 height 32
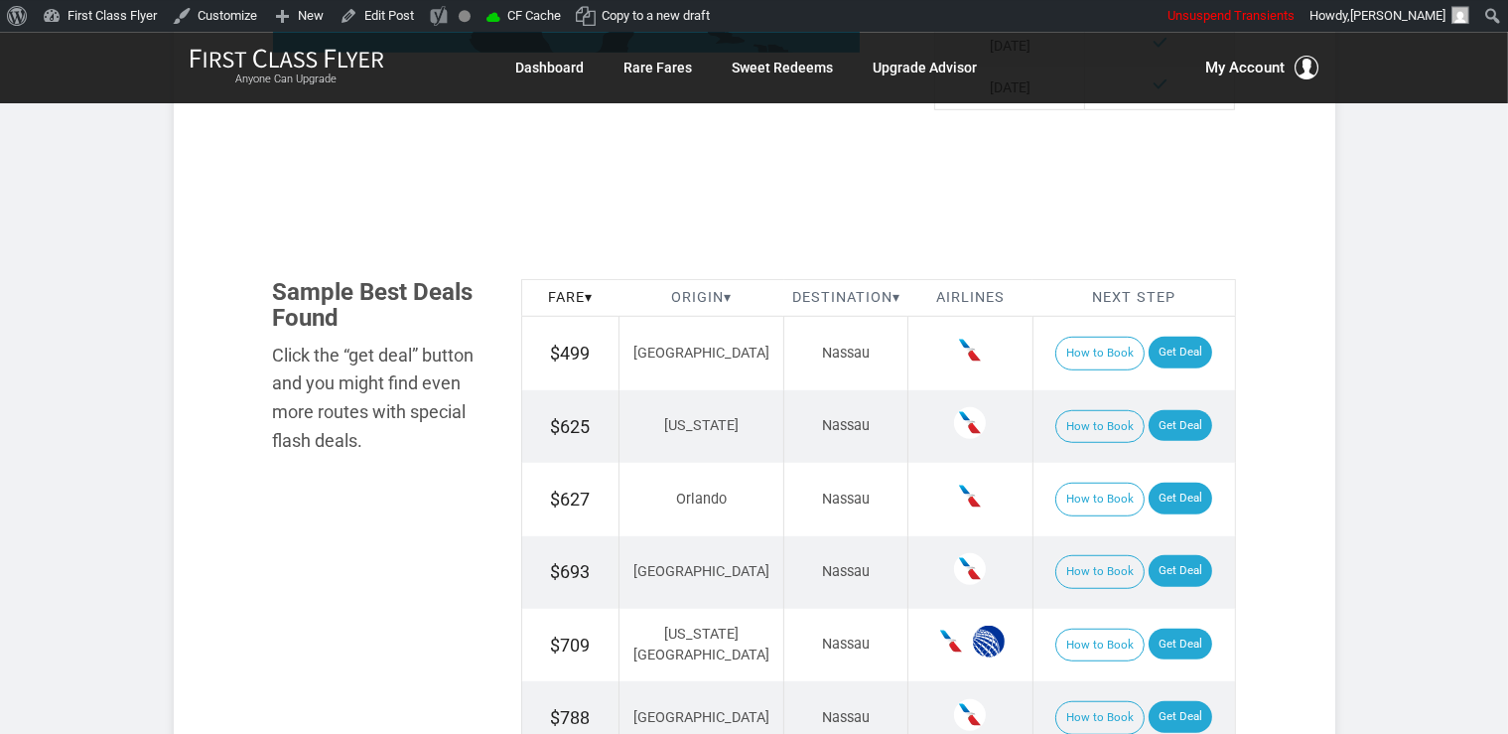
scroll to position [1258, 0]
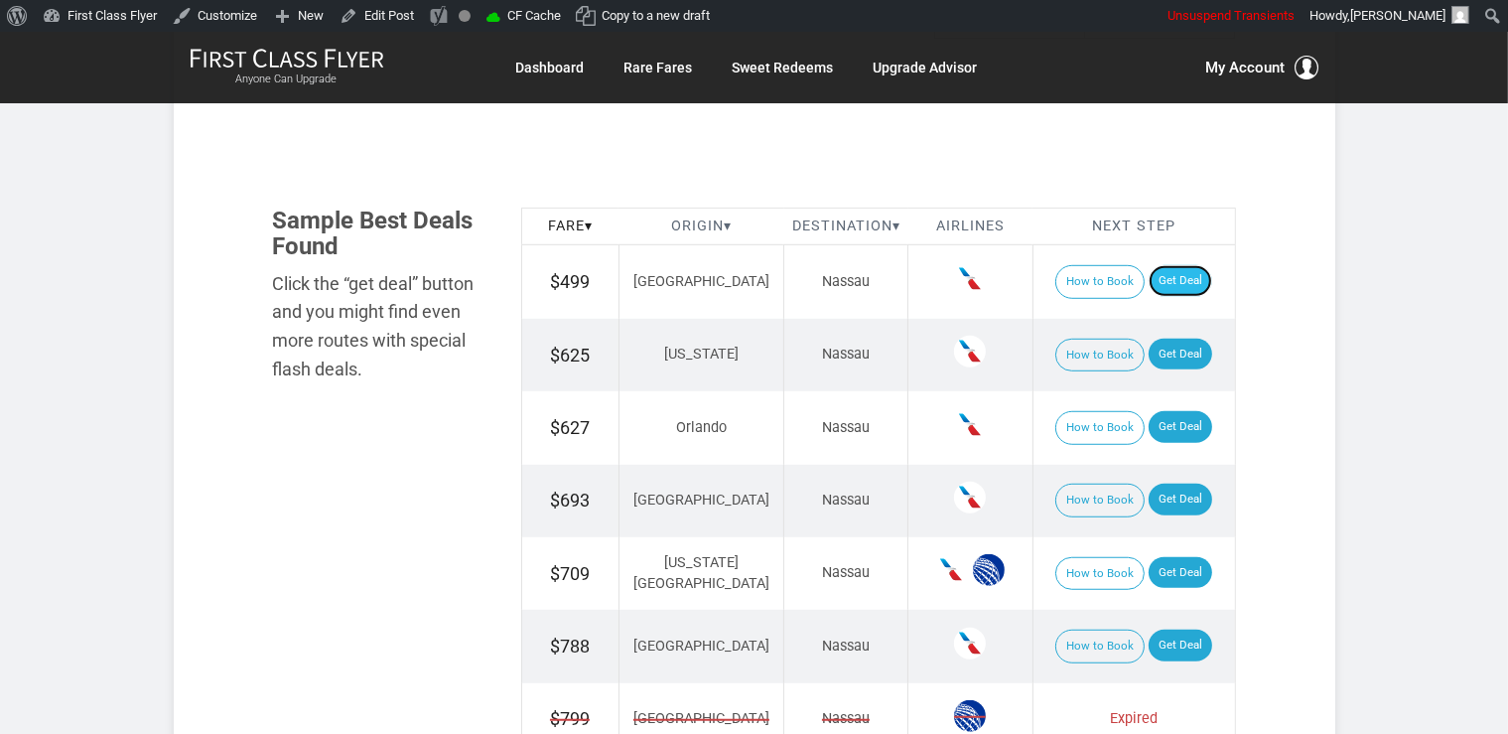
click at [1176, 290] on link "Get Deal" at bounding box center [1181, 281] width 64 height 32
click at [1169, 359] on link "Get Deal" at bounding box center [1181, 355] width 64 height 32
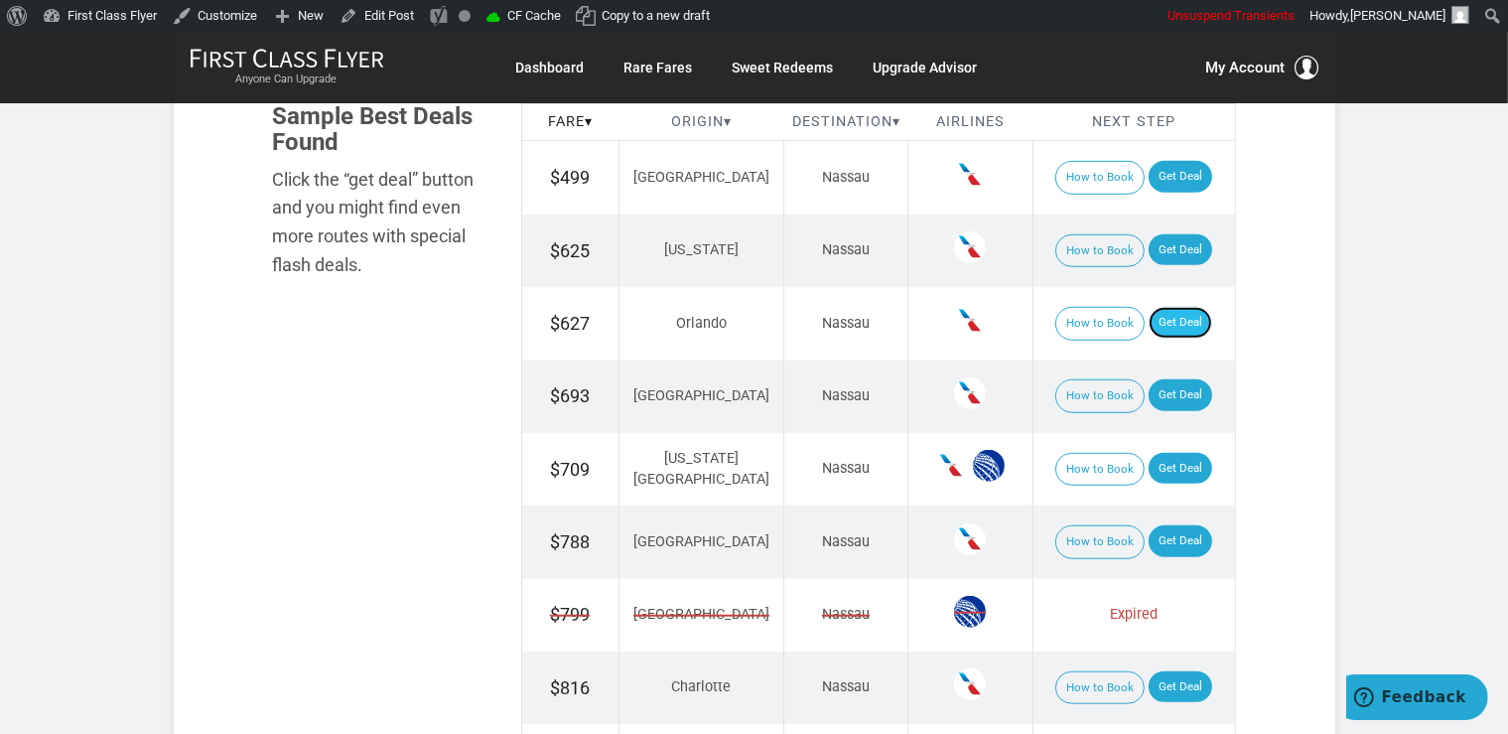
click at [1171, 320] on link "Get Deal" at bounding box center [1181, 323] width 64 height 32
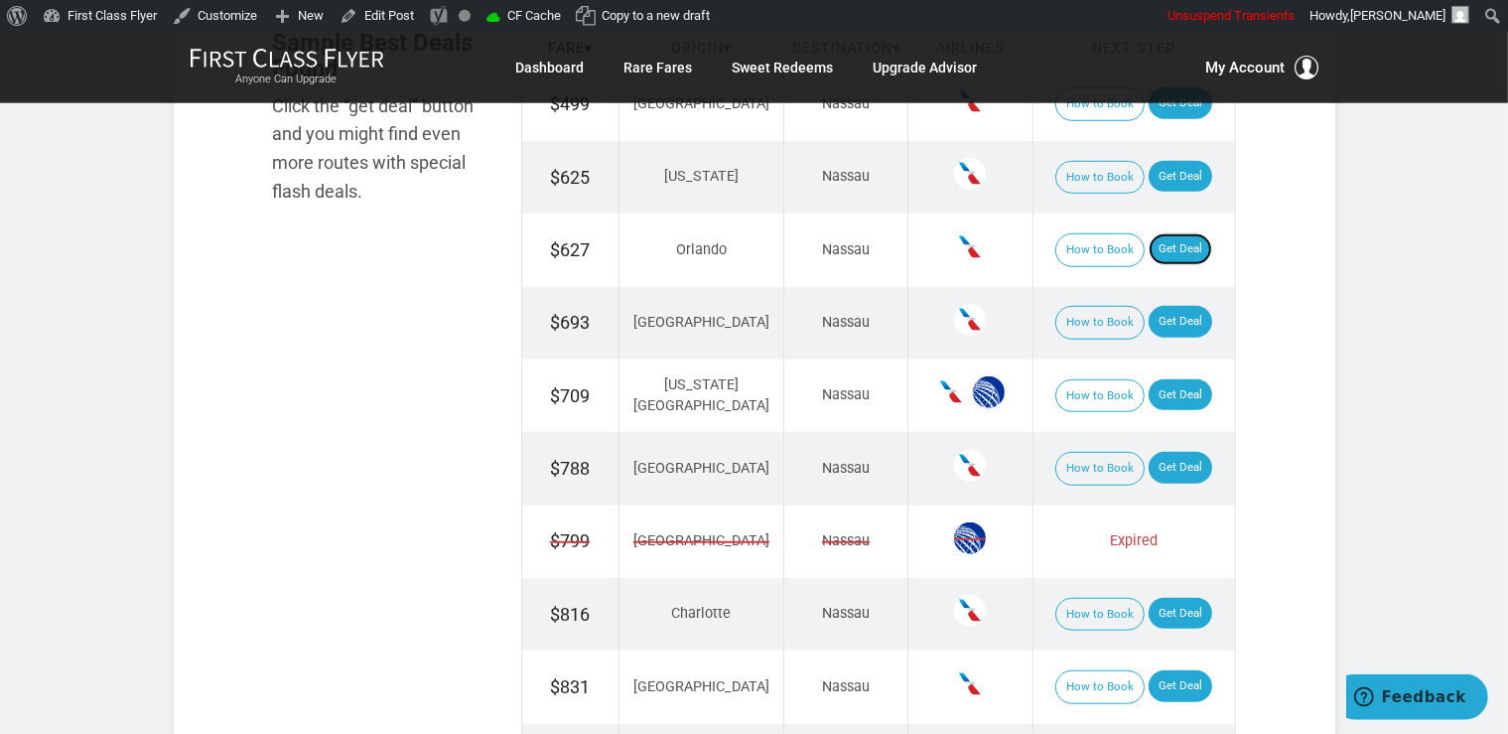
scroll to position [1467, 0]
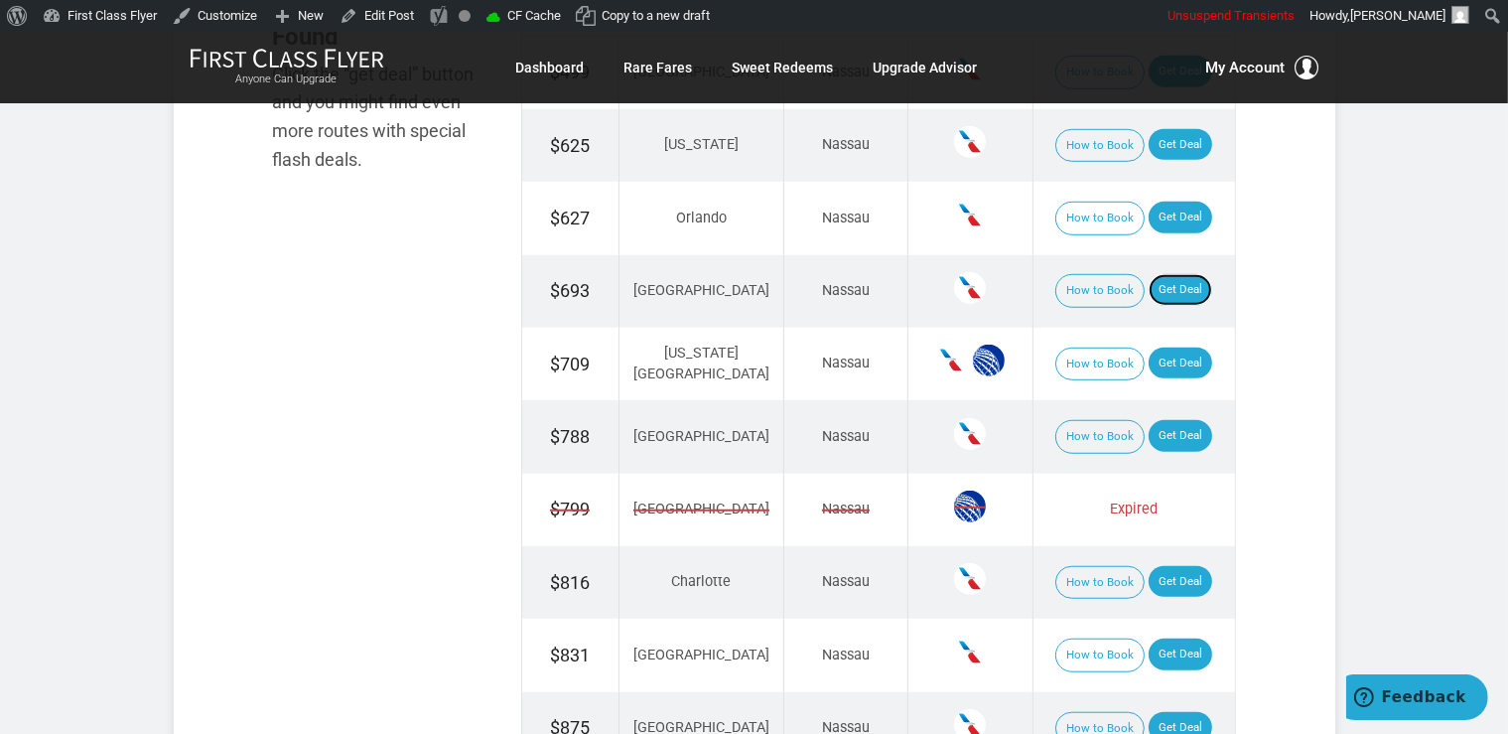
click at [1151, 294] on link "Get Deal" at bounding box center [1181, 290] width 64 height 32
click at [1164, 356] on link "Get Deal" at bounding box center [1181, 363] width 64 height 32
click at [1149, 433] on link "Get Deal" at bounding box center [1181, 436] width 64 height 32
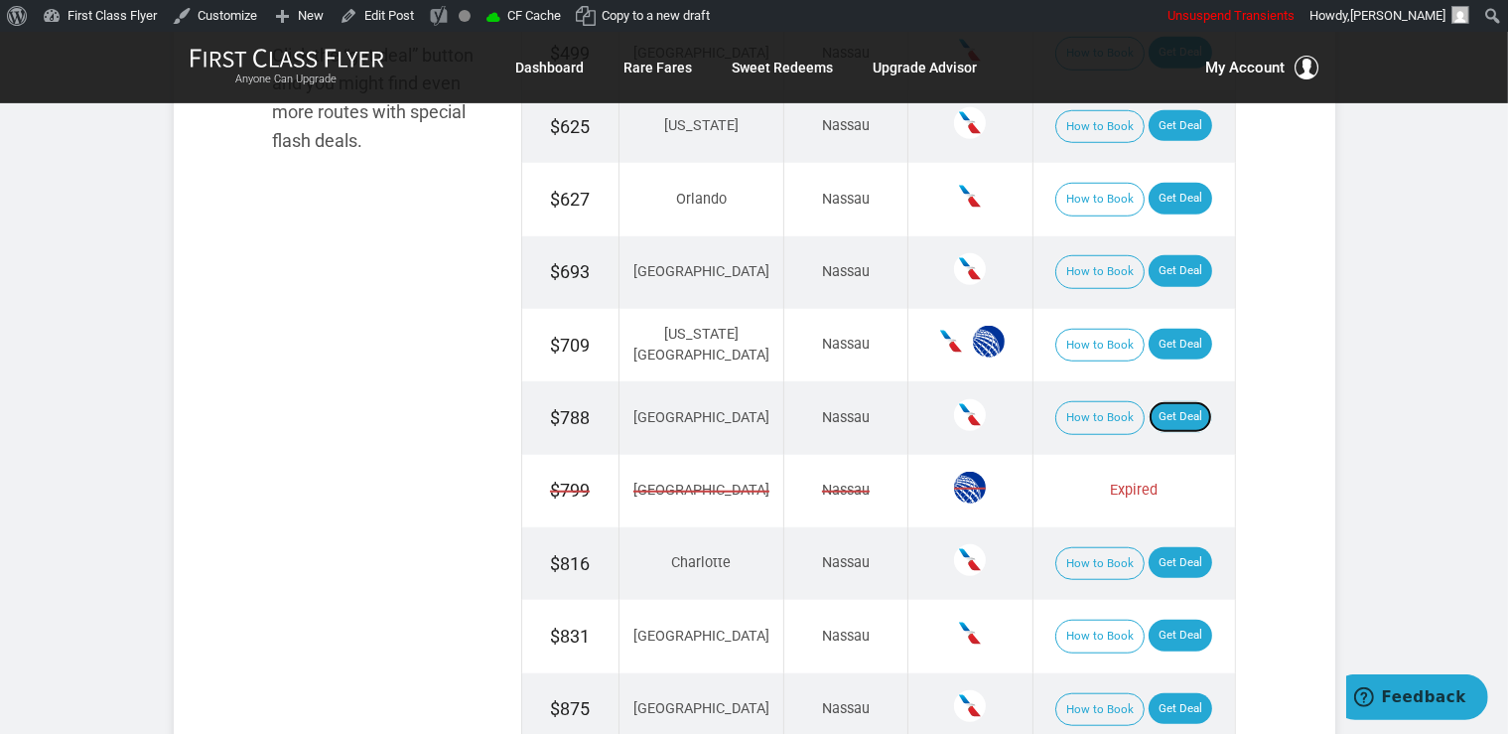
scroll to position [1677, 0]
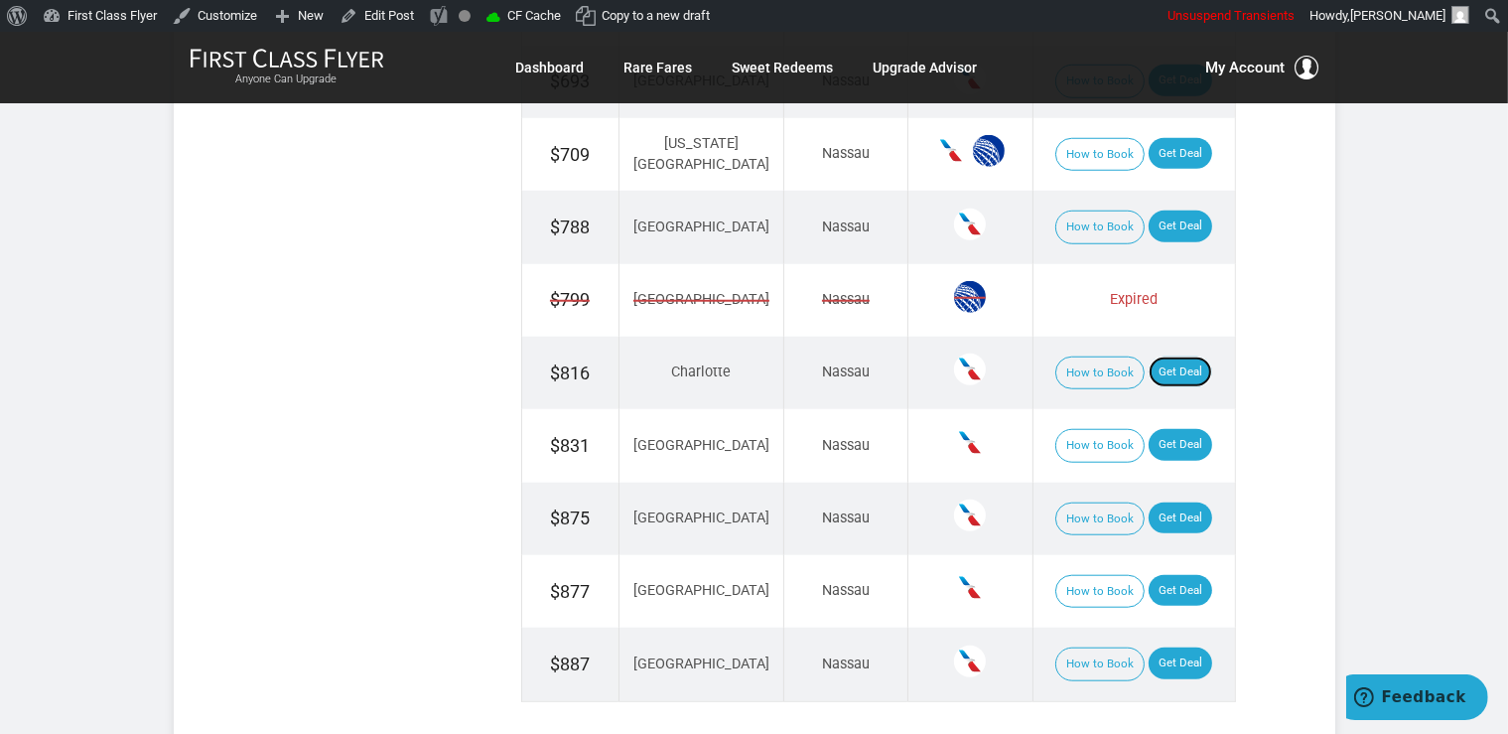
click at [1157, 360] on link "Get Deal" at bounding box center [1181, 372] width 64 height 32
click at [1173, 430] on link "Get Deal" at bounding box center [1181, 445] width 64 height 32
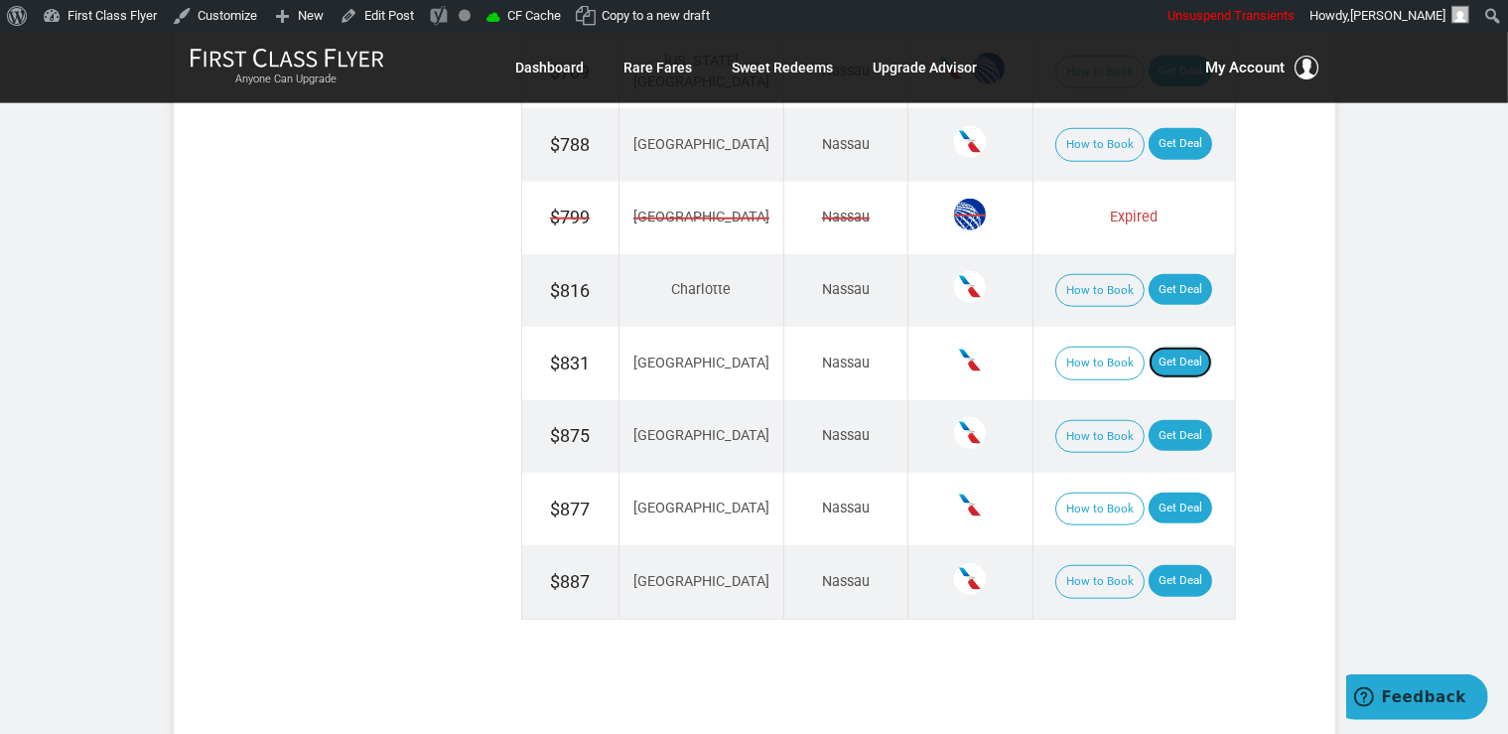
scroll to position [1782, 0]
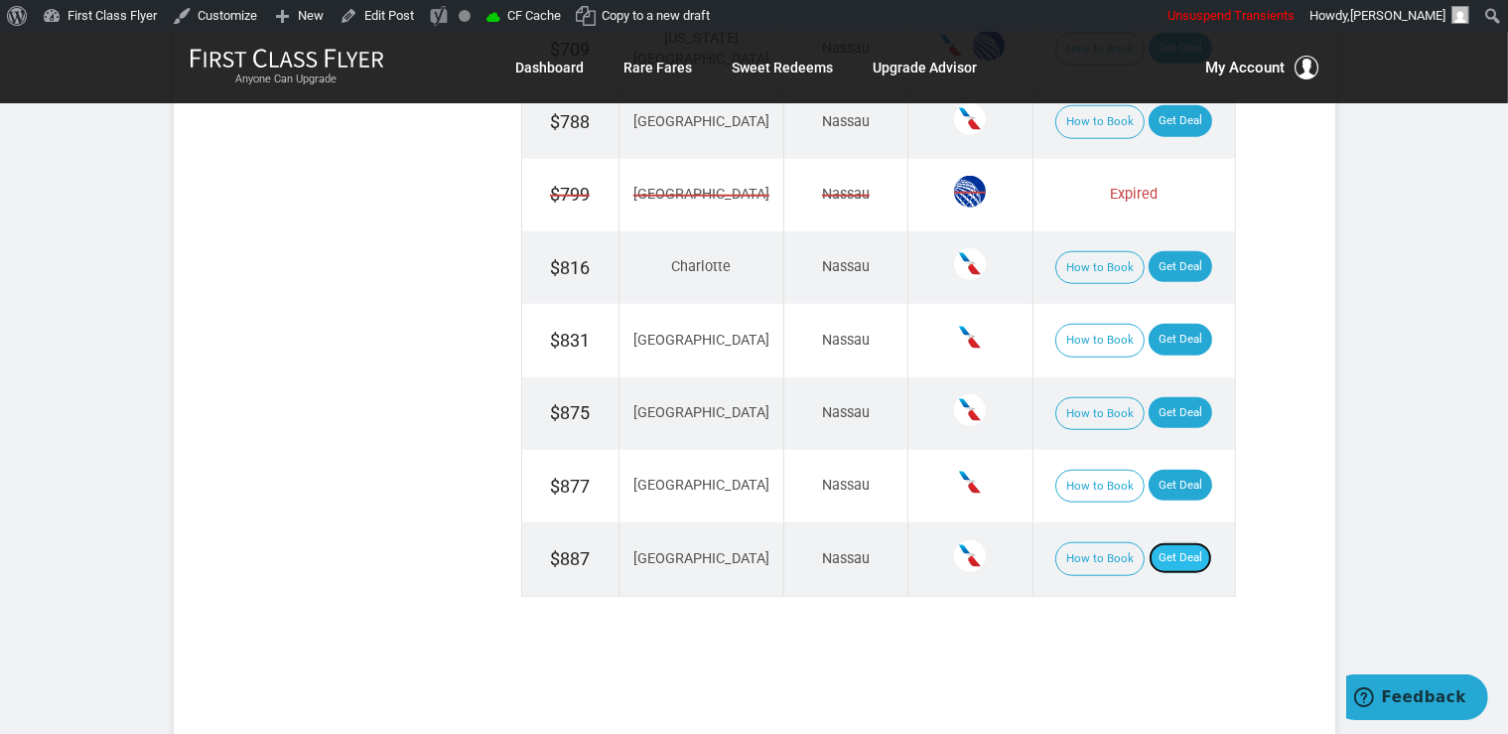
click at [1168, 542] on link "Get Deal" at bounding box center [1181, 558] width 64 height 32
click at [1149, 478] on link "Get Deal" at bounding box center [1181, 486] width 64 height 32
click at [1176, 407] on link "Get Deal" at bounding box center [1181, 413] width 64 height 32
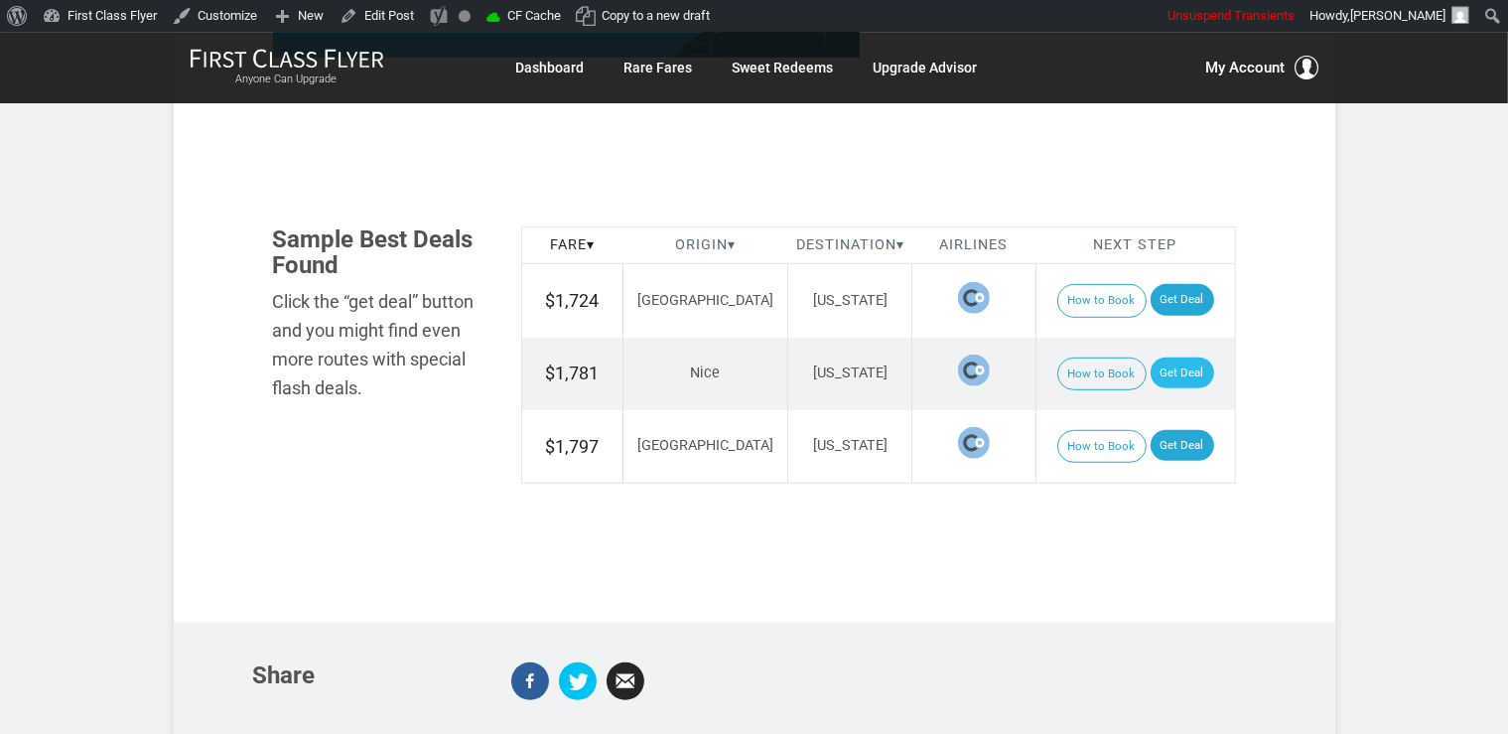
scroll to position [1153, 0]
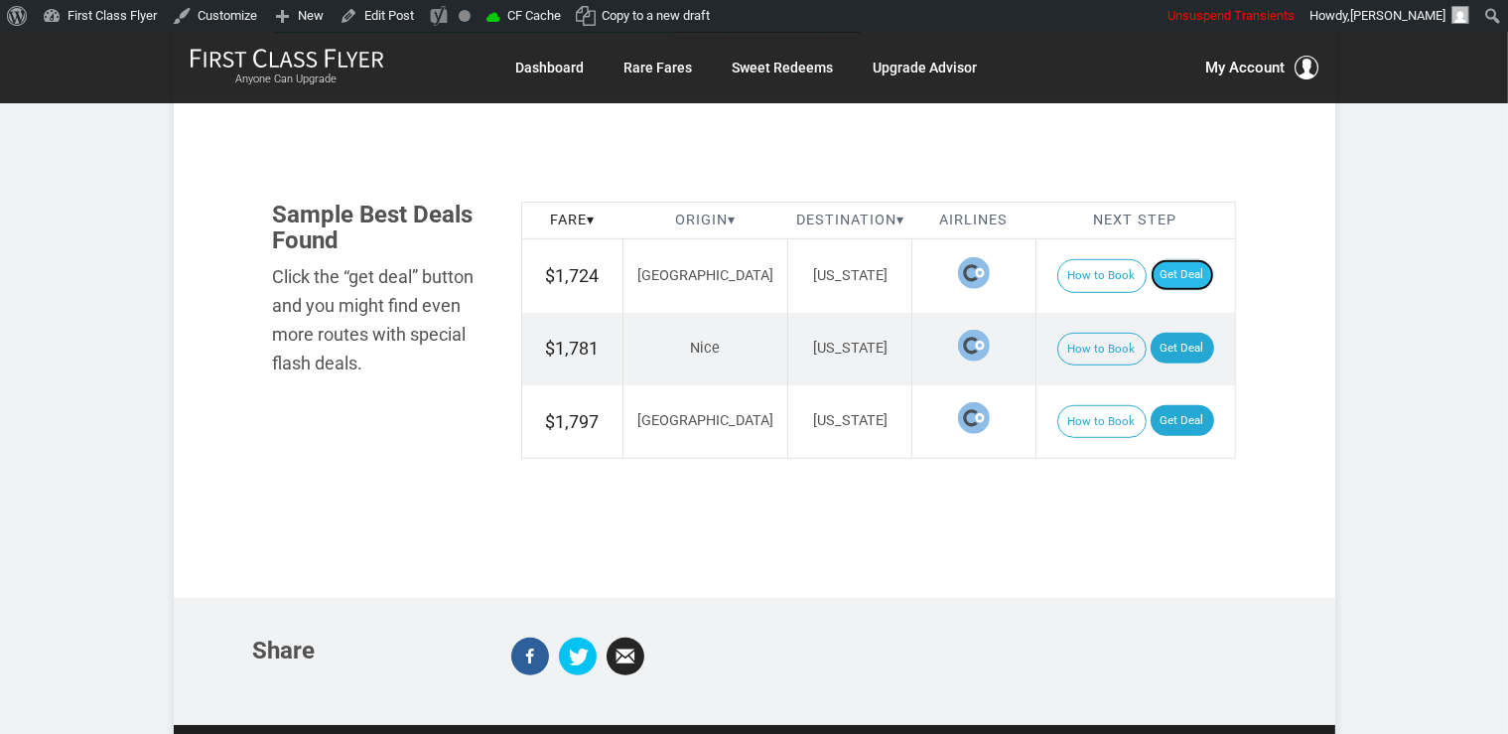
click at [1151, 266] on link "Get Deal" at bounding box center [1183, 275] width 64 height 32
click at [1167, 351] on link "Get Deal" at bounding box center [1183, 349] width 64 height 32
click at [1168, 419] on link "Get Deal" at bounding box center [1183, 421] width 64 height 32
click at [1151, 284] on link "Get Deal" at bounding box center [1183, 275] width 64 height 32
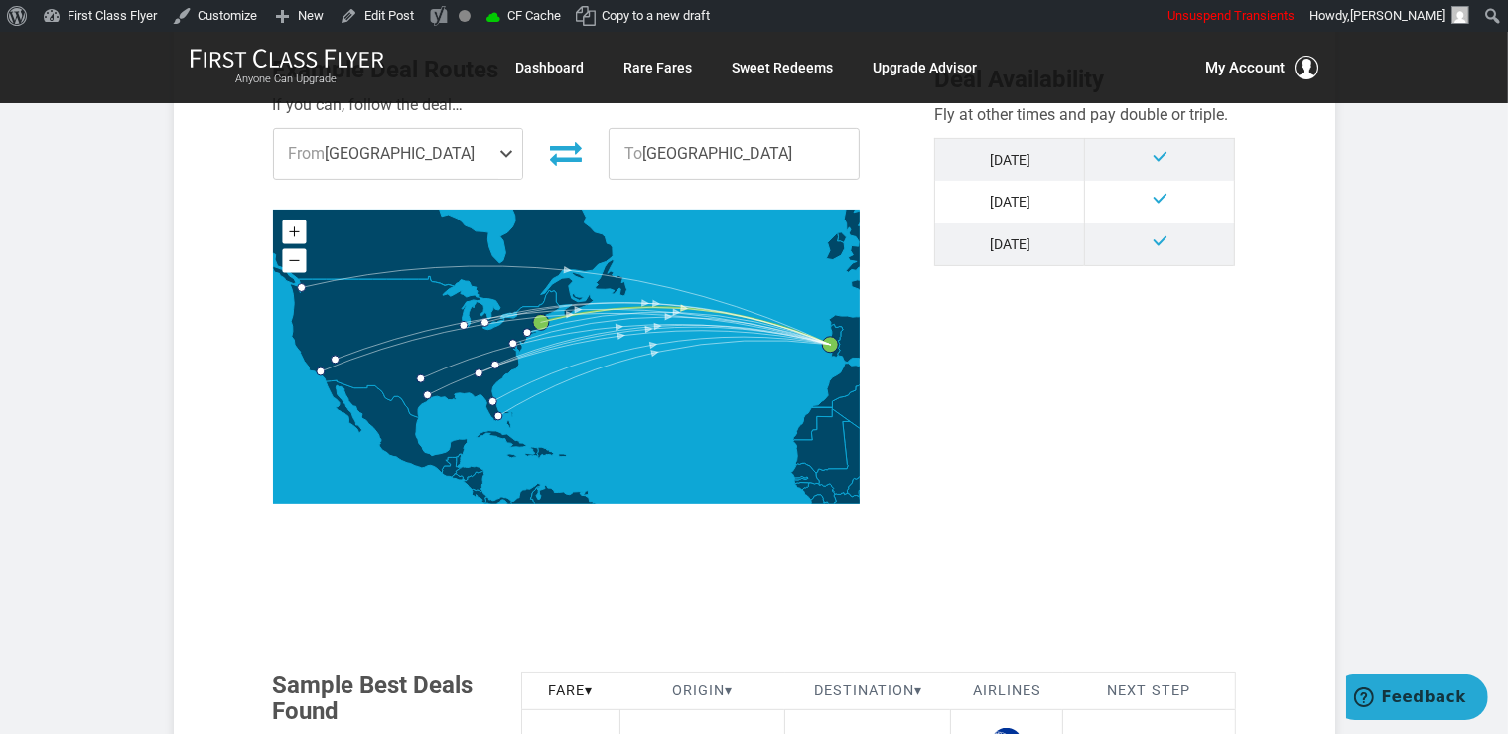
scroll to position [1048, 0]
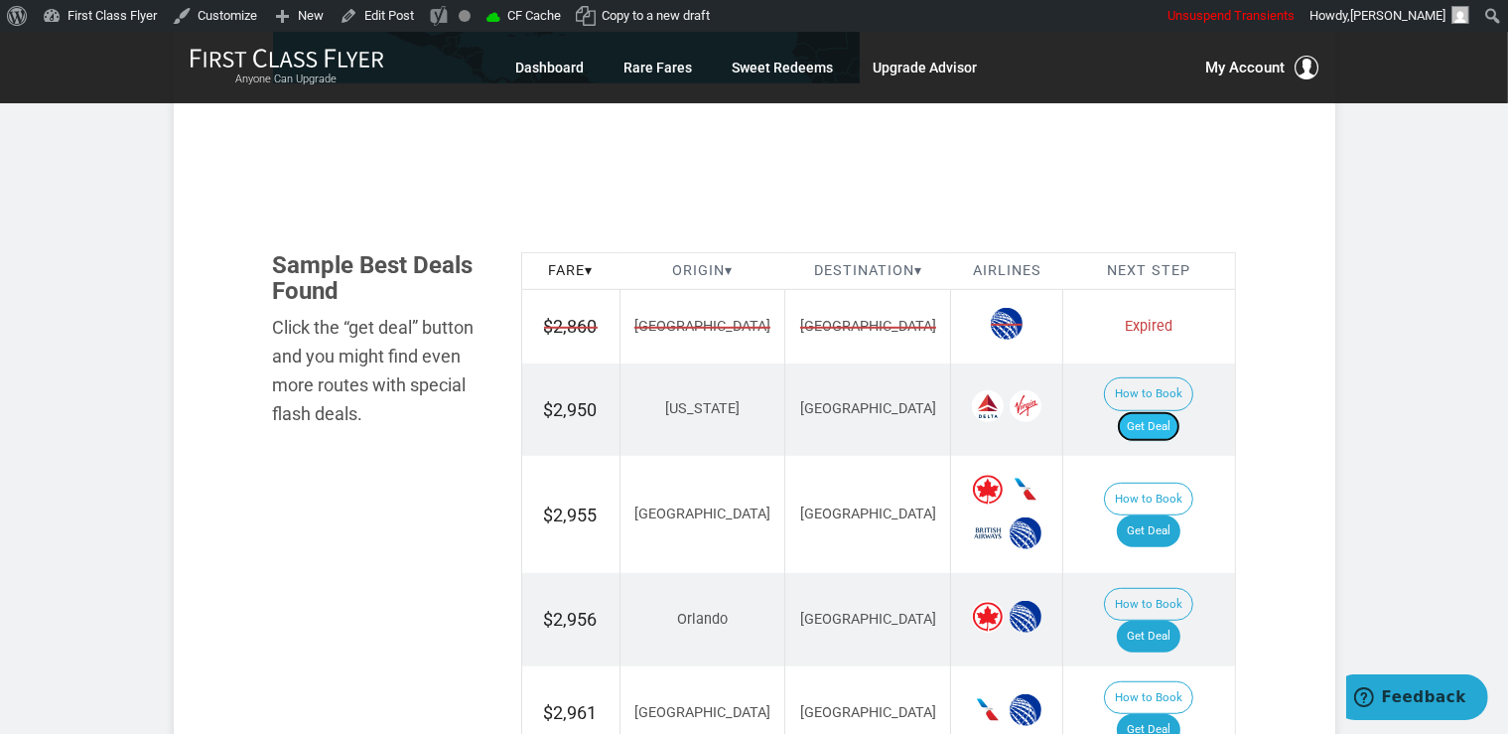
click at [1159, 411] on link "Get Deal" at bounding box center [1149, 427] width 64 height 32
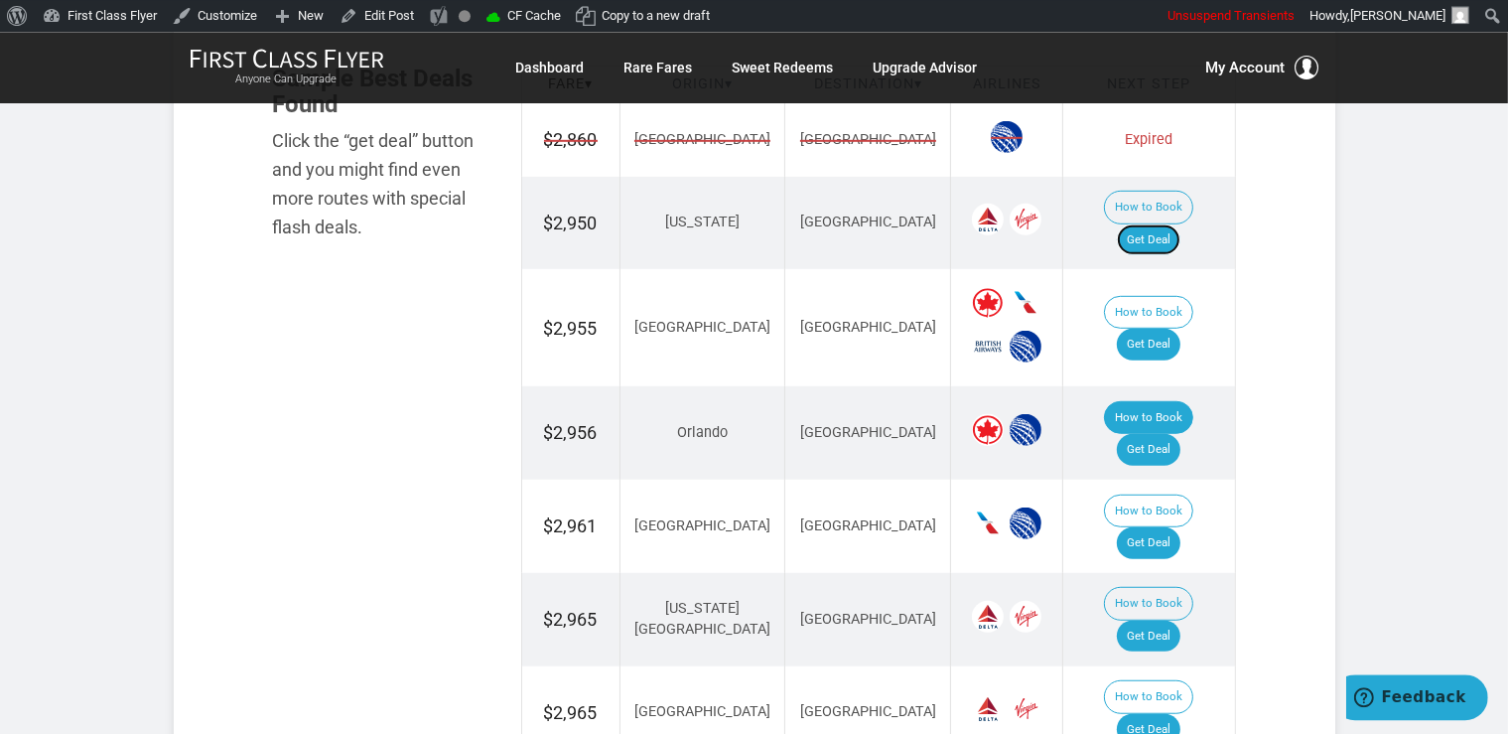
scroll to position [1258, 0]
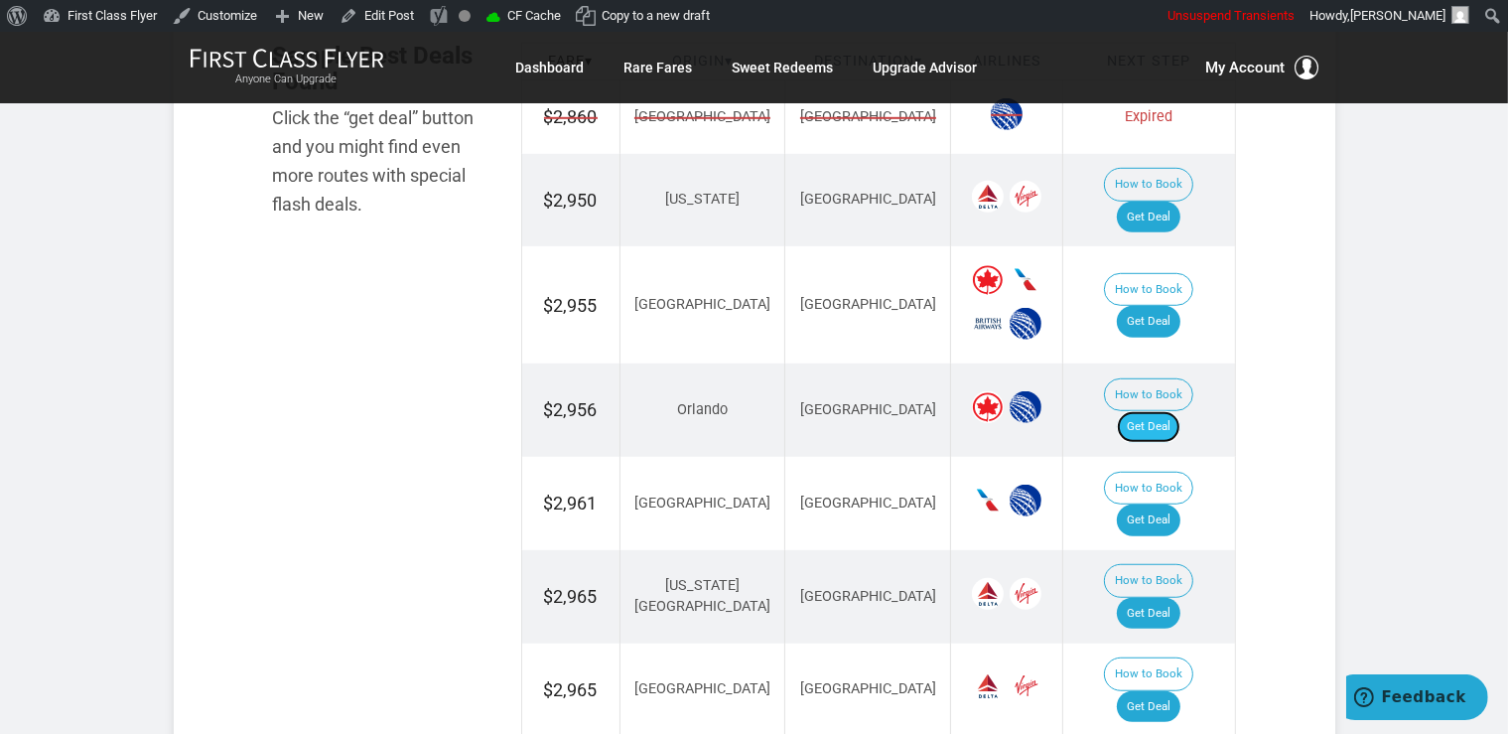
click at [1166, 411] on link "Get Deal" at bounding box center [1149, 427] width 64 height 32
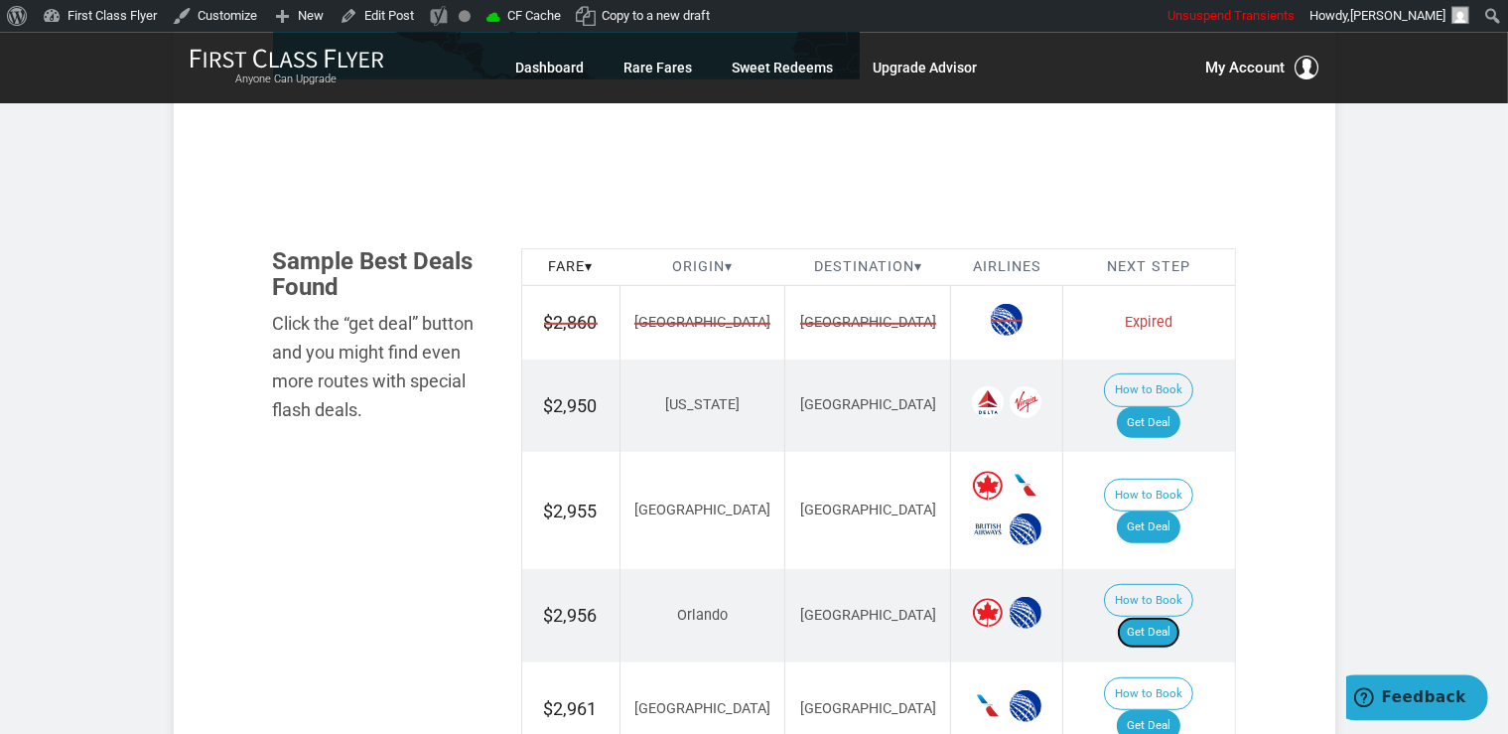
scroll to position [1048, 0]
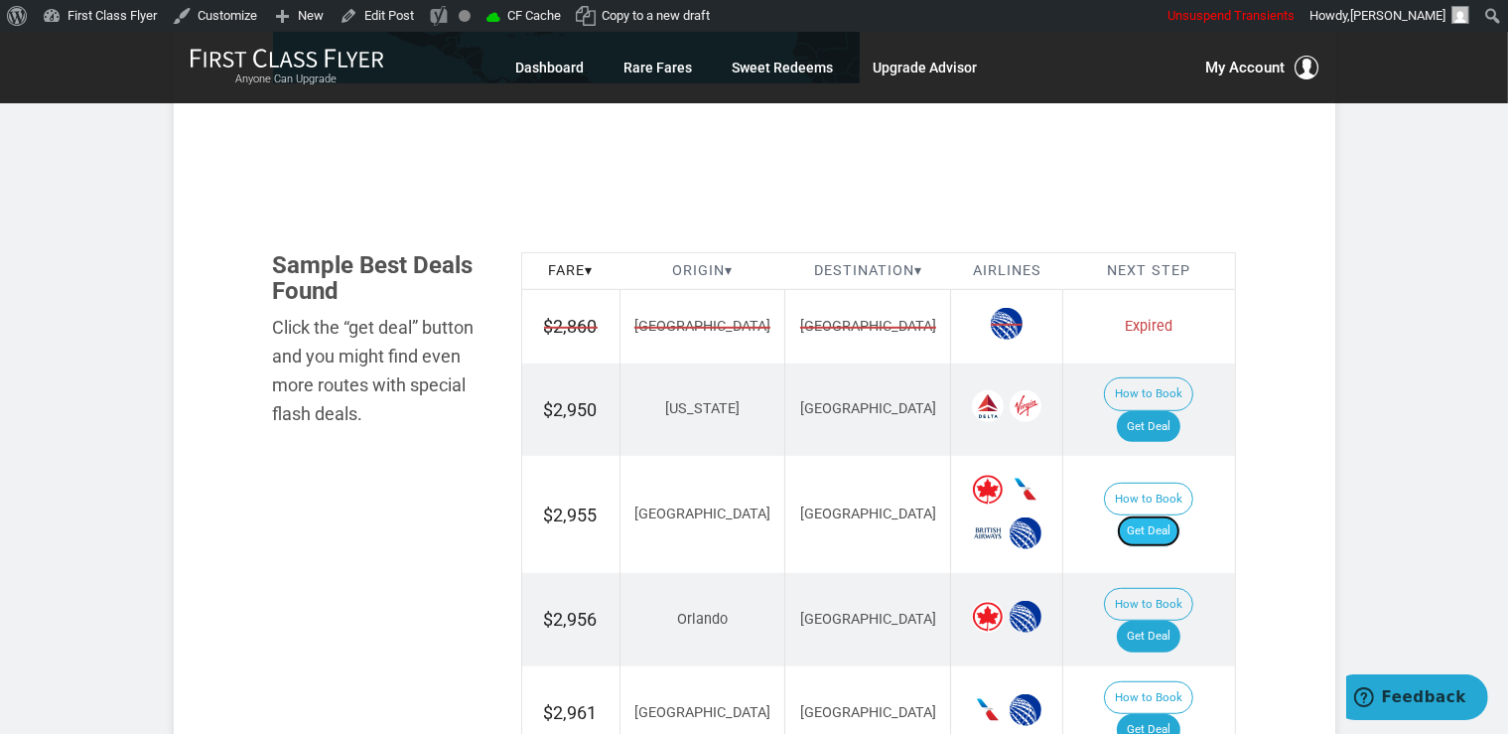
click at [1153, 515] on link "Get Deal" at bounding box center [1149, 531] width 64 height 32
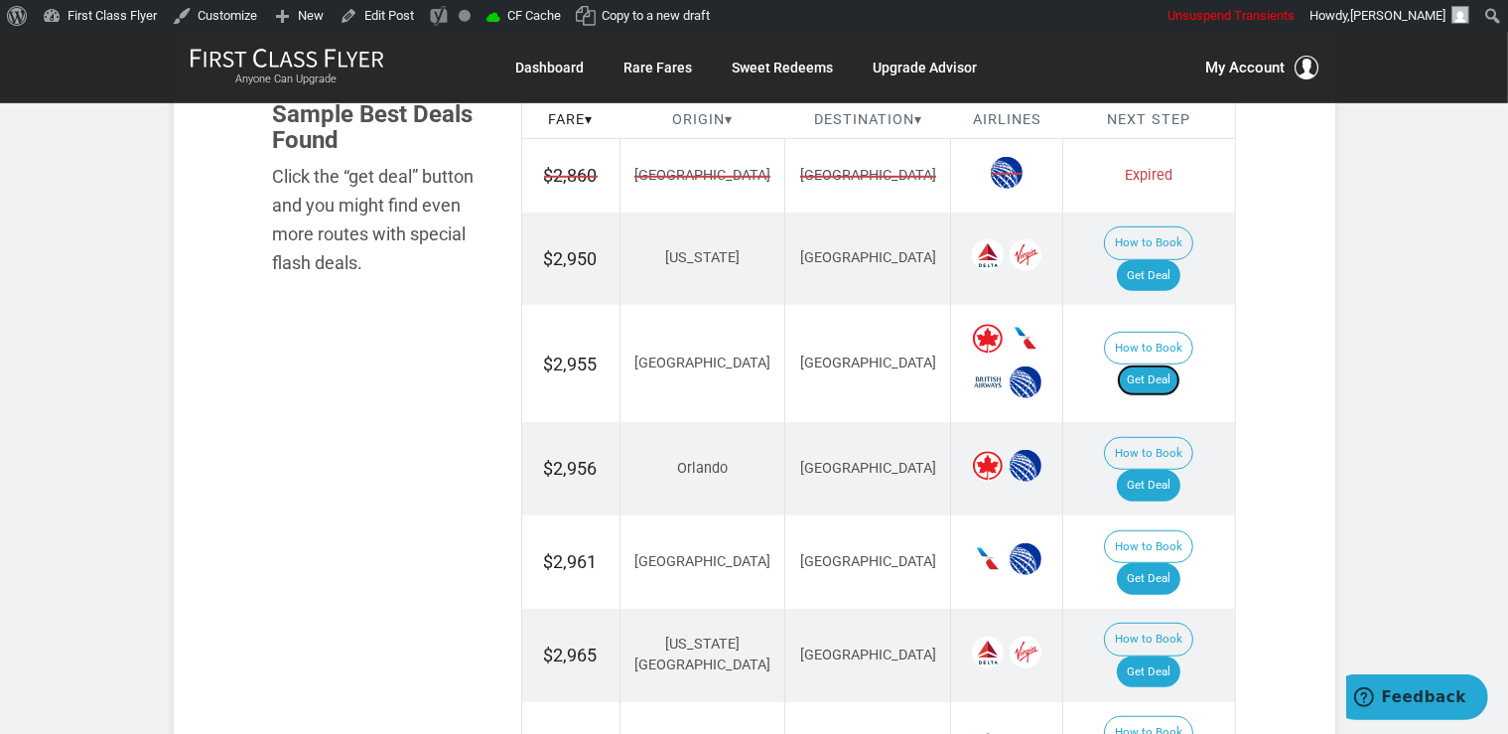
scroll to position [1362, 0]
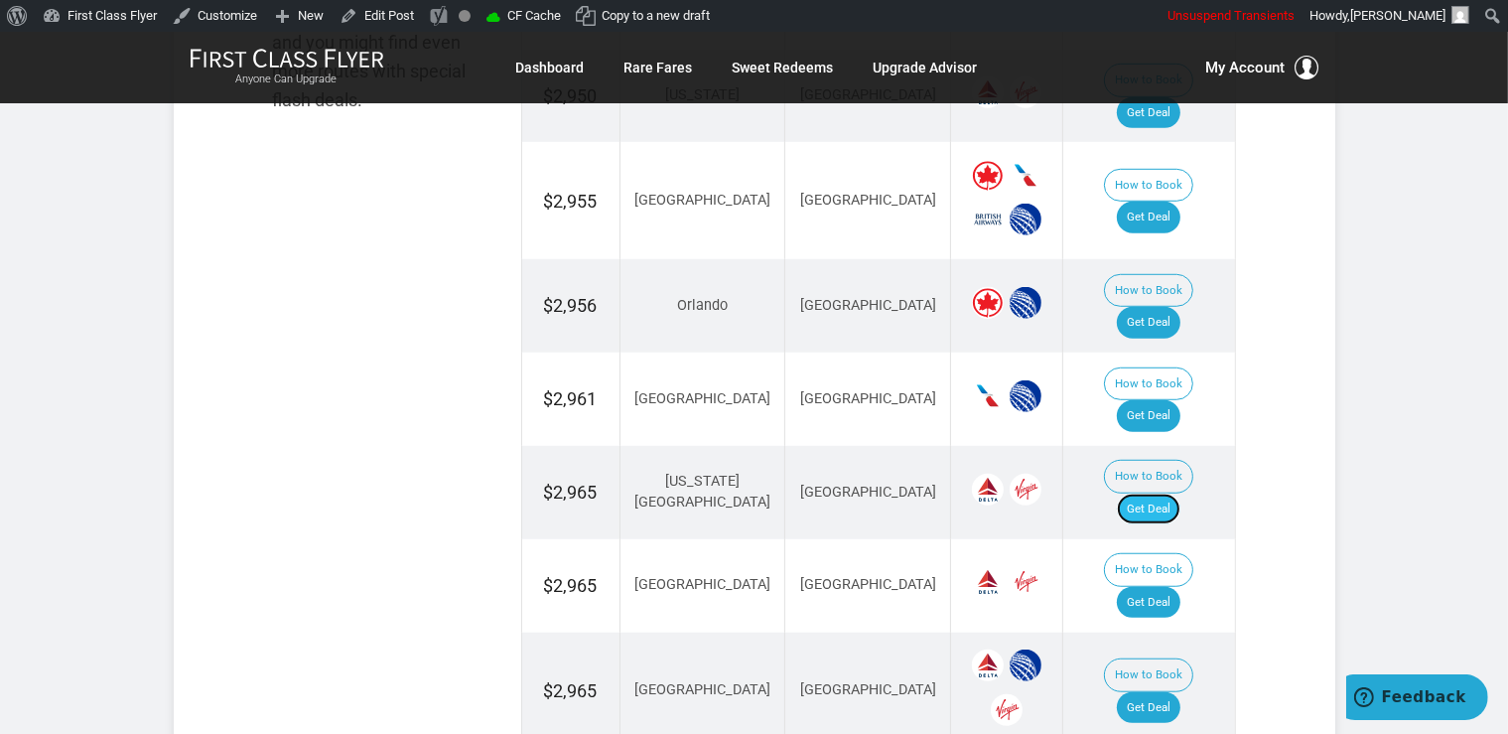
click at [1169, 493] on link "Get Deal" at bounding box center [1149, 509] width 64 height 32
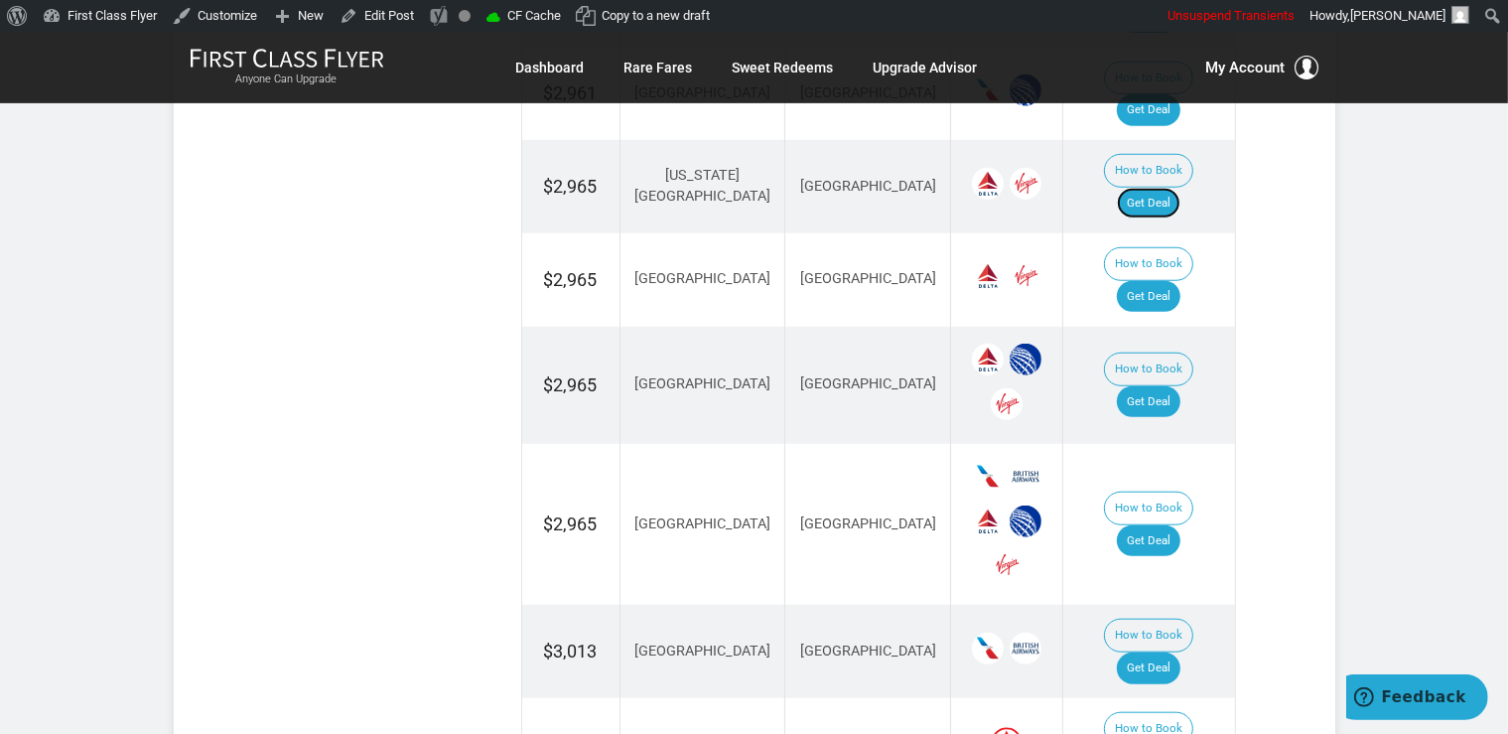
scroll to position [1677, 0]
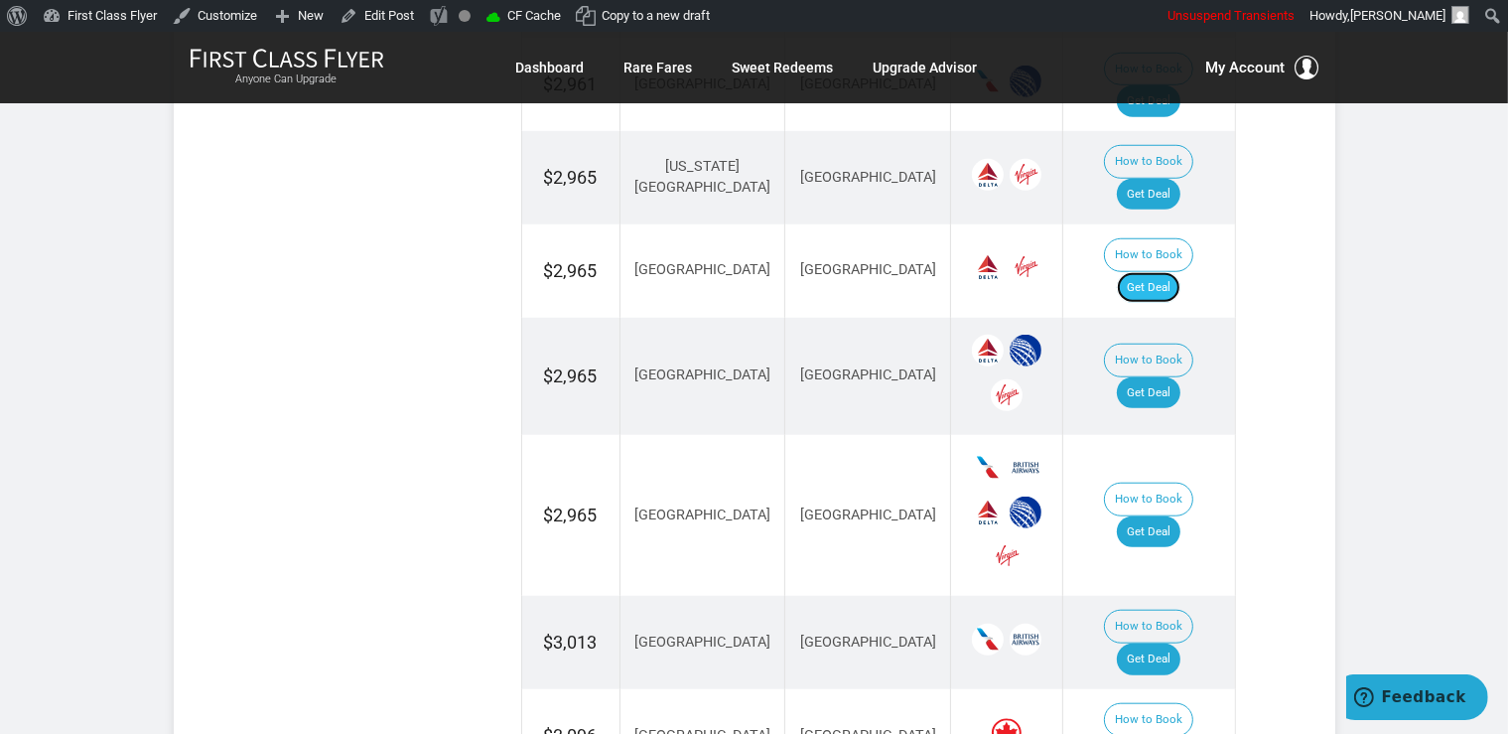
click at [1155, 272] on link "Get Deal" at bounding box center [1149, 288] width 64 height 32
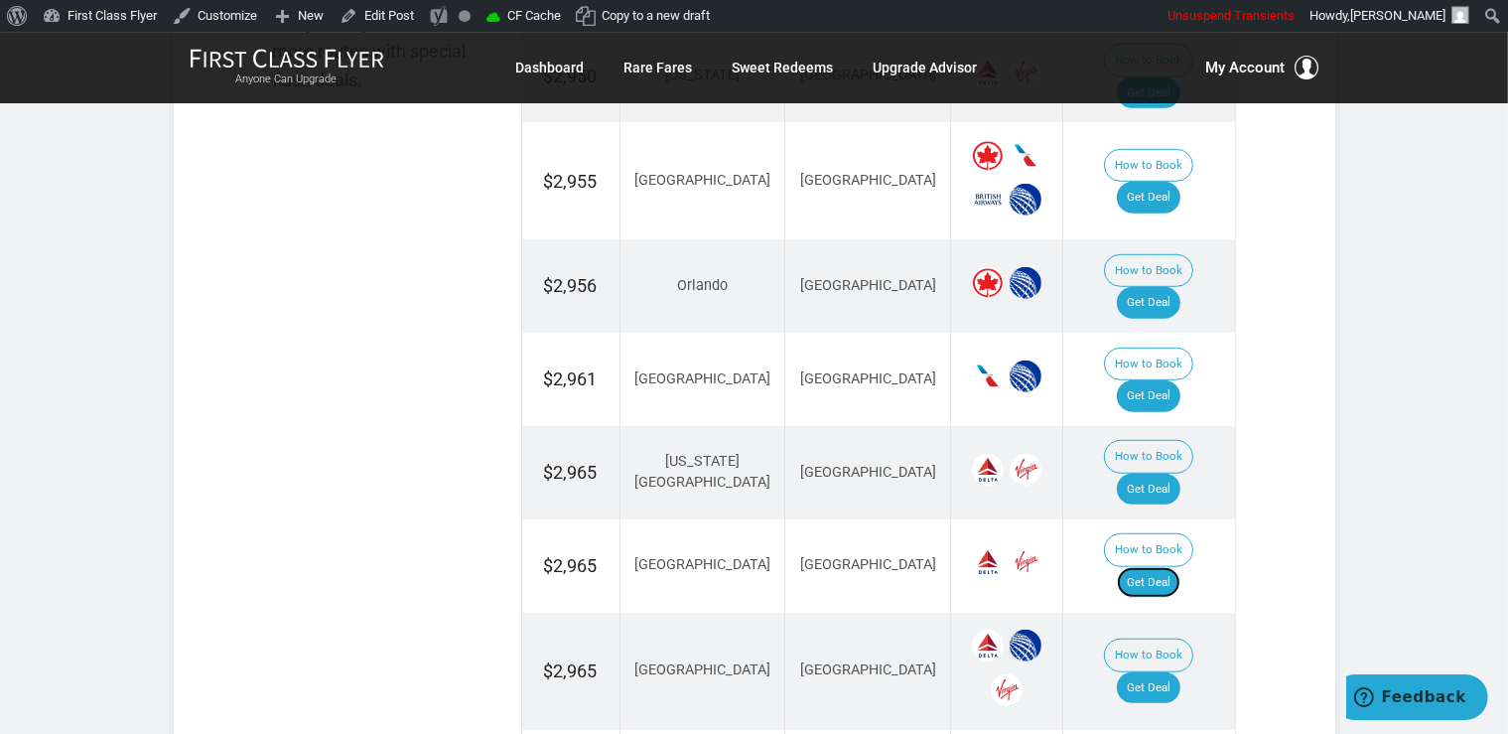
scroll to position [1362, 0]
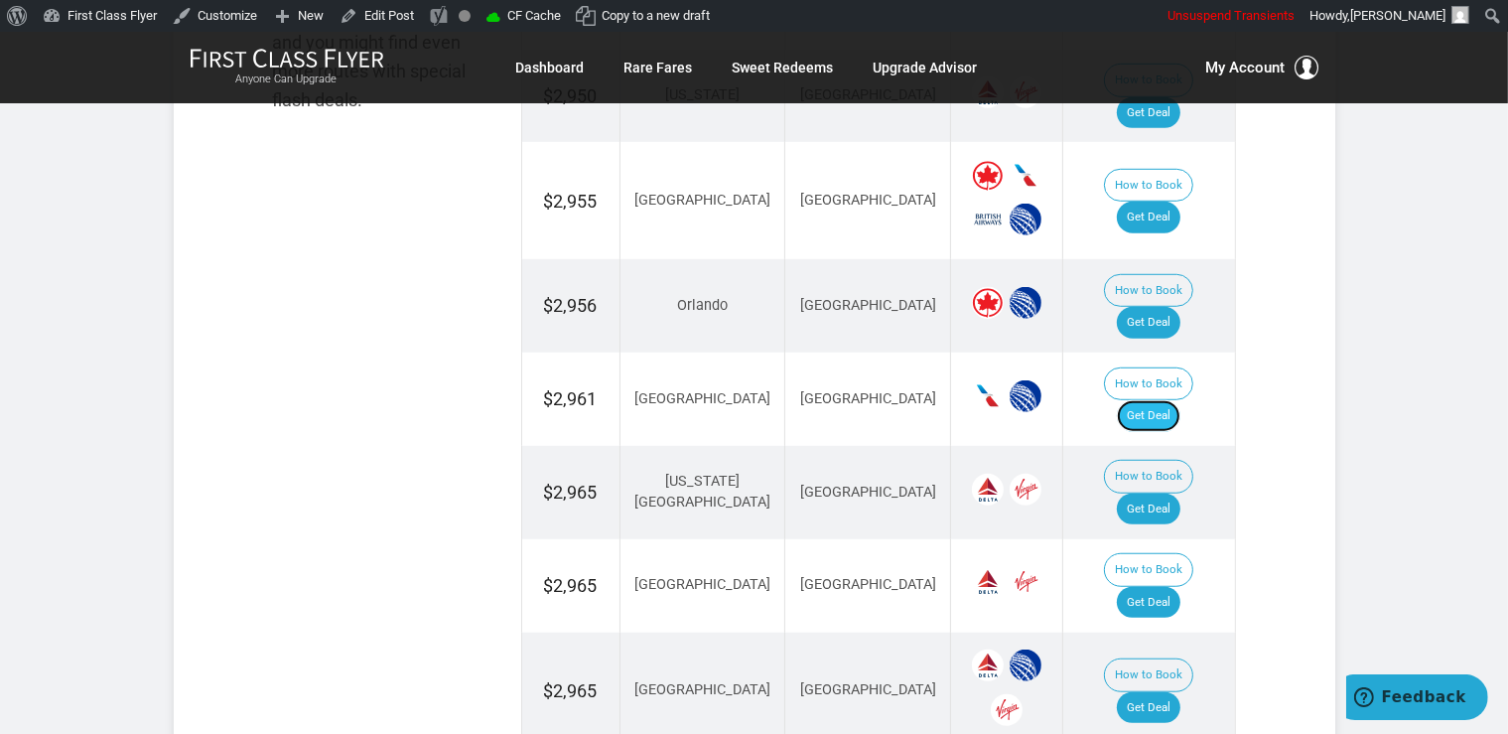
click at [1180, 400] on link "Get Deal" at bounding box center [1149, 416] width 64 height 32
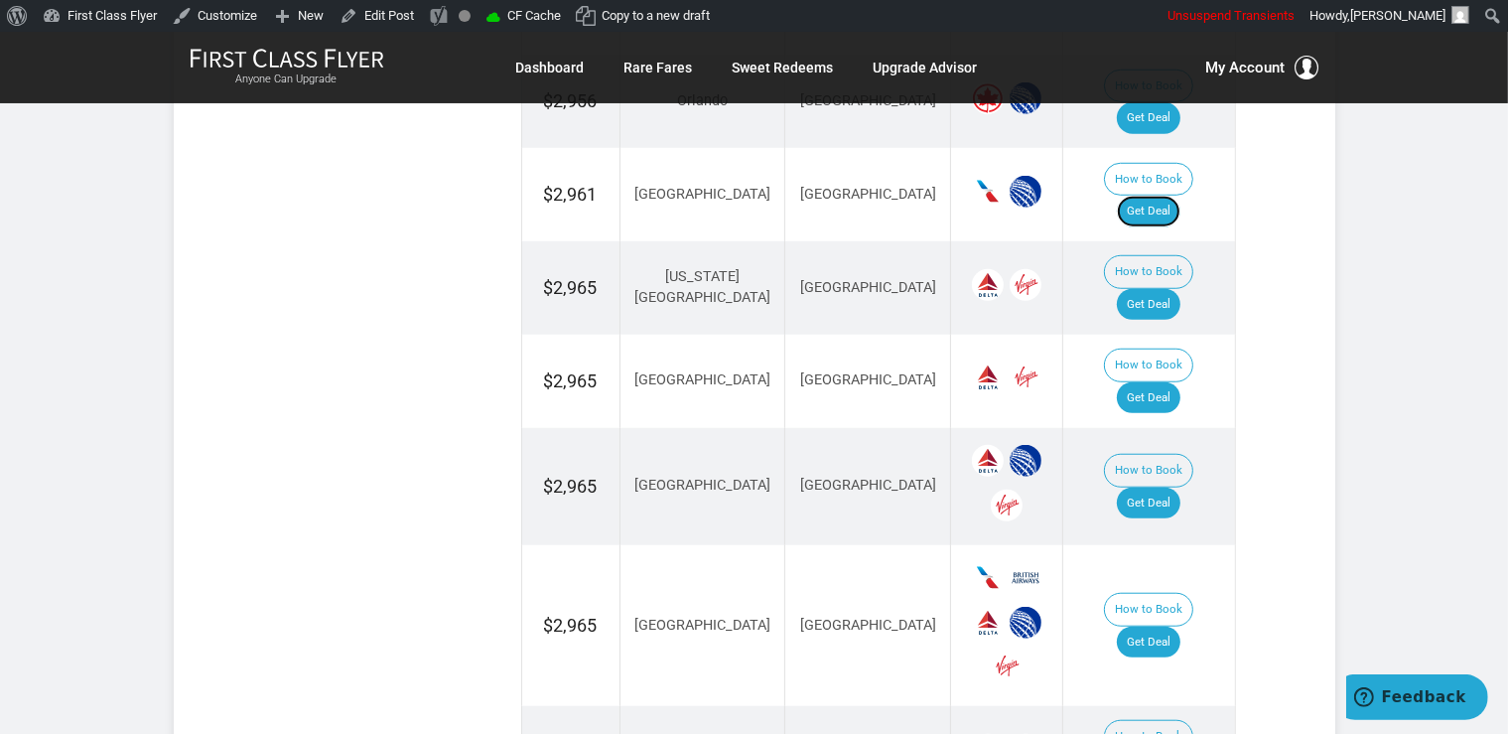
scroll to position [1573, 0]
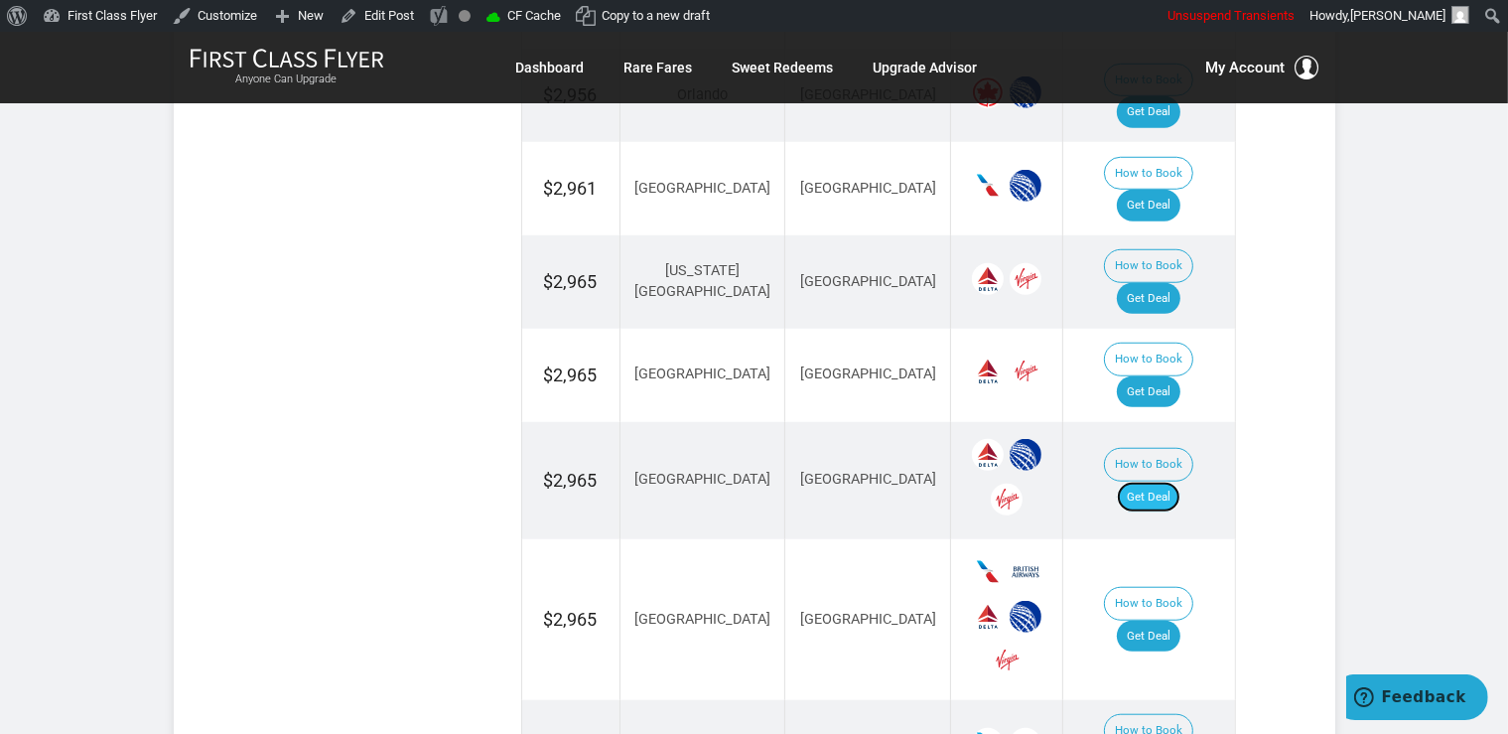
click at [1142, 481] on link "Get Deal" at bounding box center [1149, 497] width 64 height 32
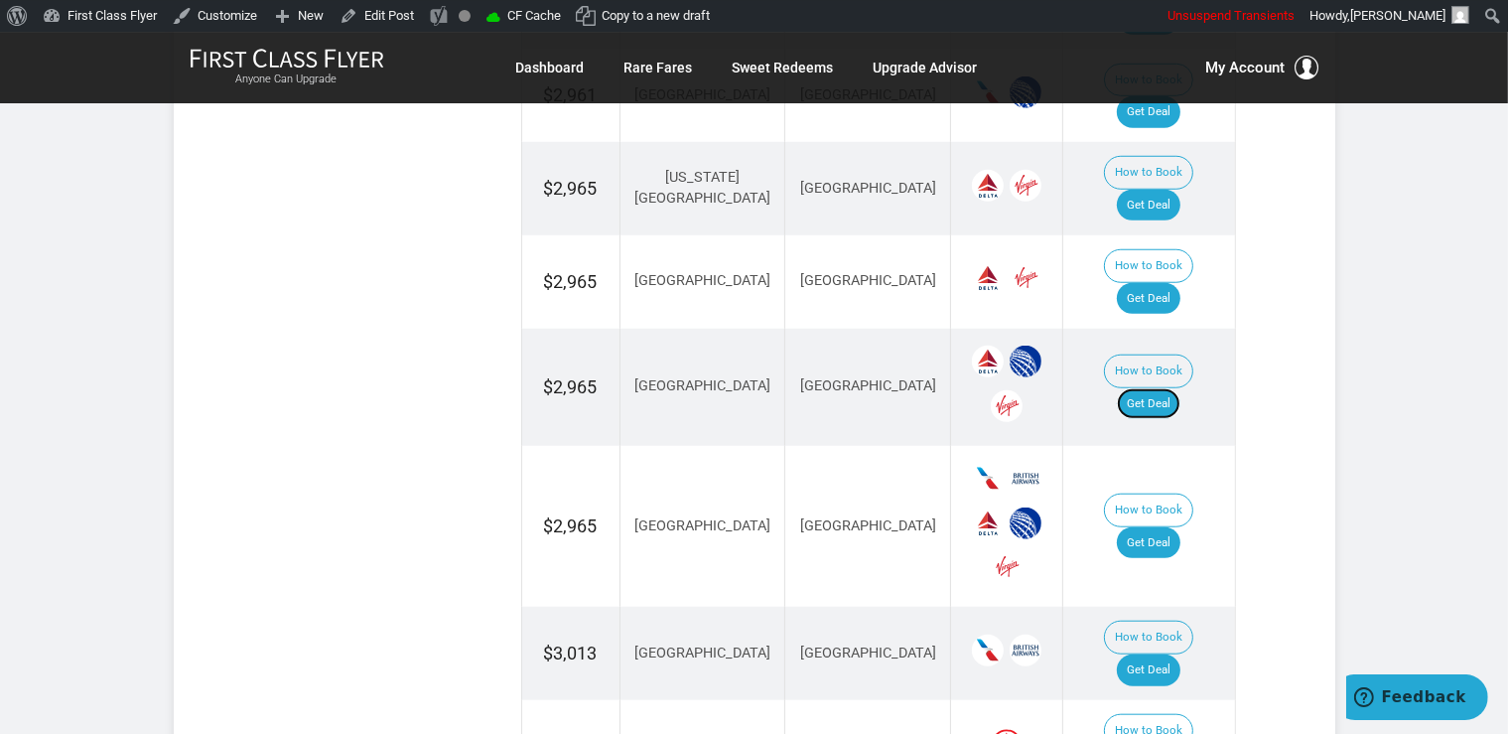
scroll to position [1782, 0]
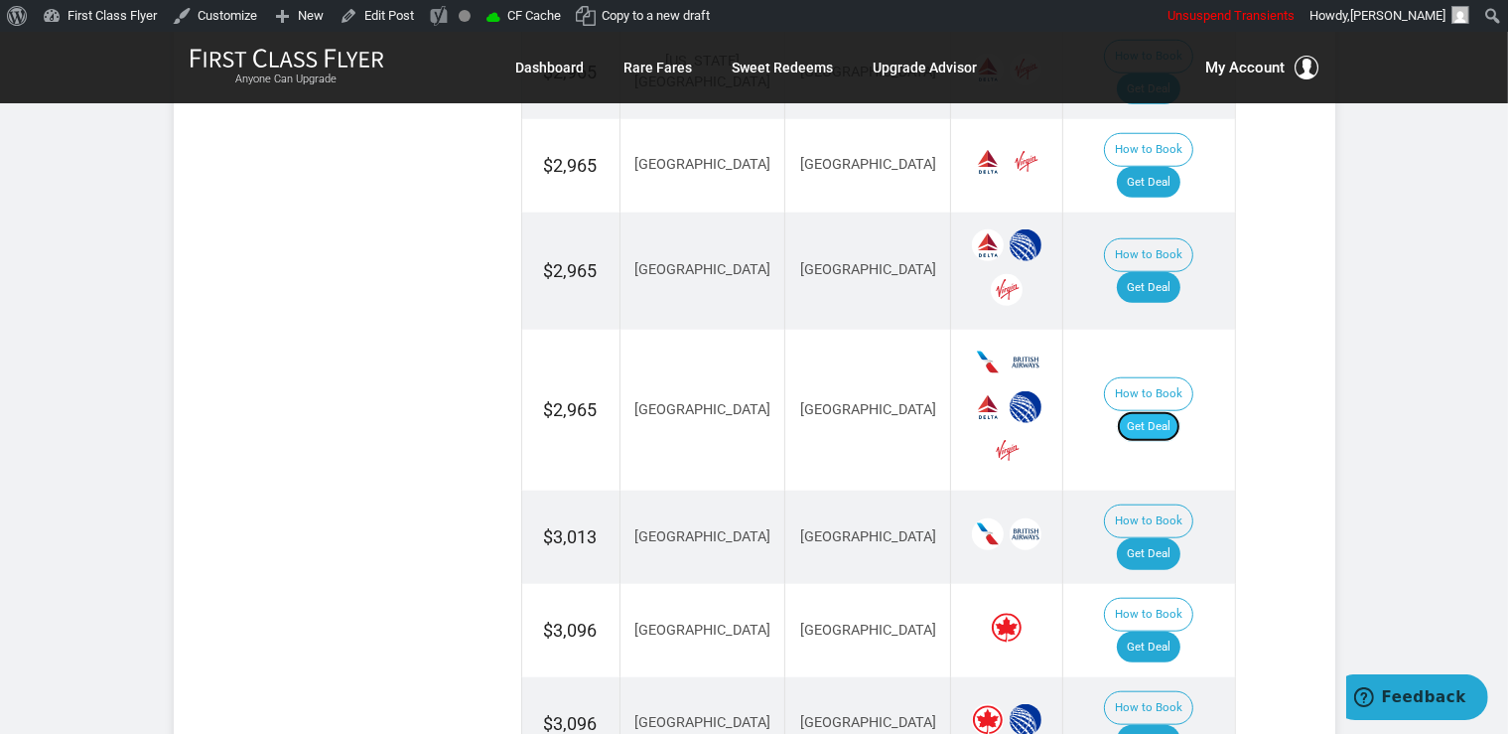
click at [1179, 411] on link "Get Deal" at bounding box center [1149, 427] width 64 height 32
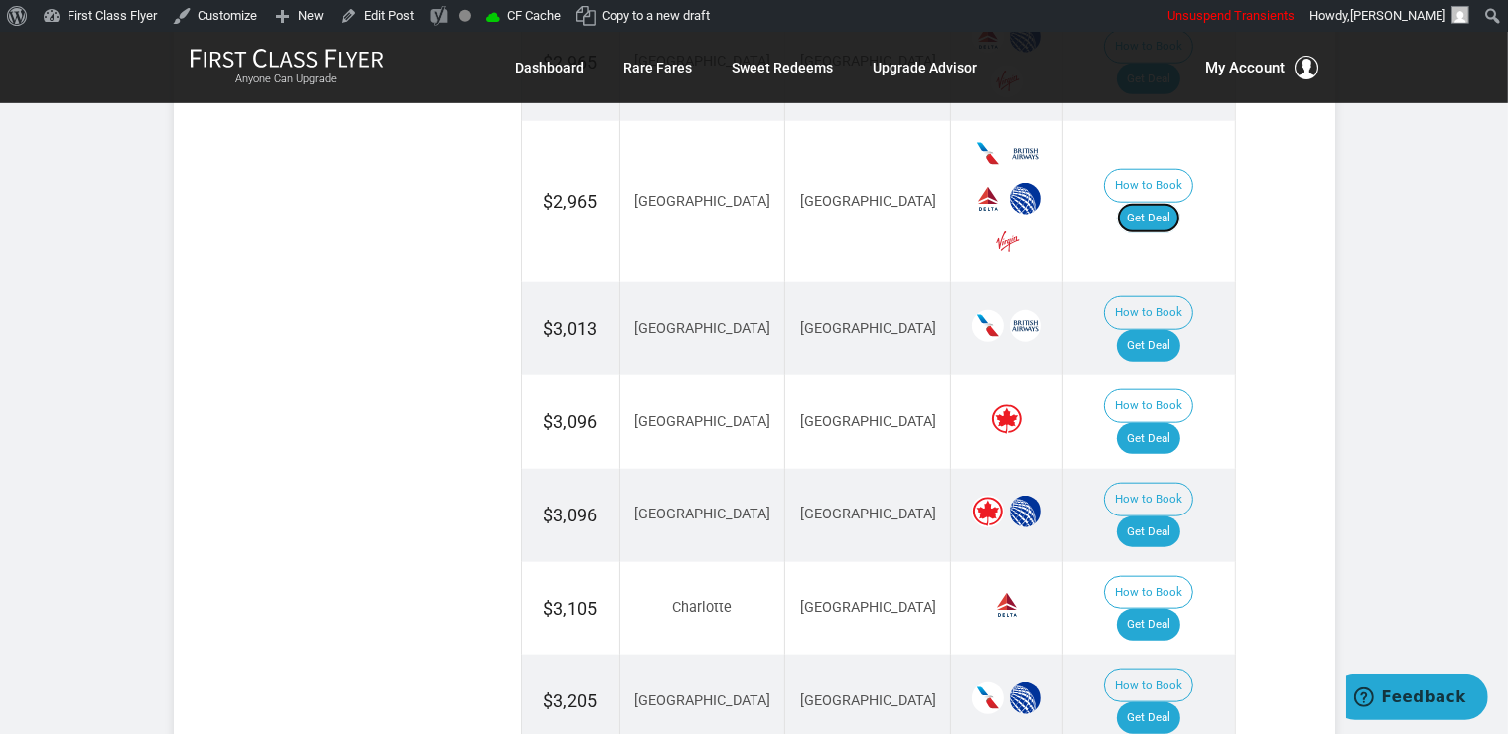
scroll to position [1992, 0]
click at [1170, 329] on link "Get Deal" at bounding box center [1149, 345] width 64 height 32
click at [1180, 422] on link "Get Deal" at bounding box center [1149, 438] width 64 height 32
click at [1150, 515] on link "Get Deal" at bounding box center [1149, 531] width 64 height 32
click at [1152, 608] on link "Get Deal" at bounding box center [1149, 624] width 64 height 32
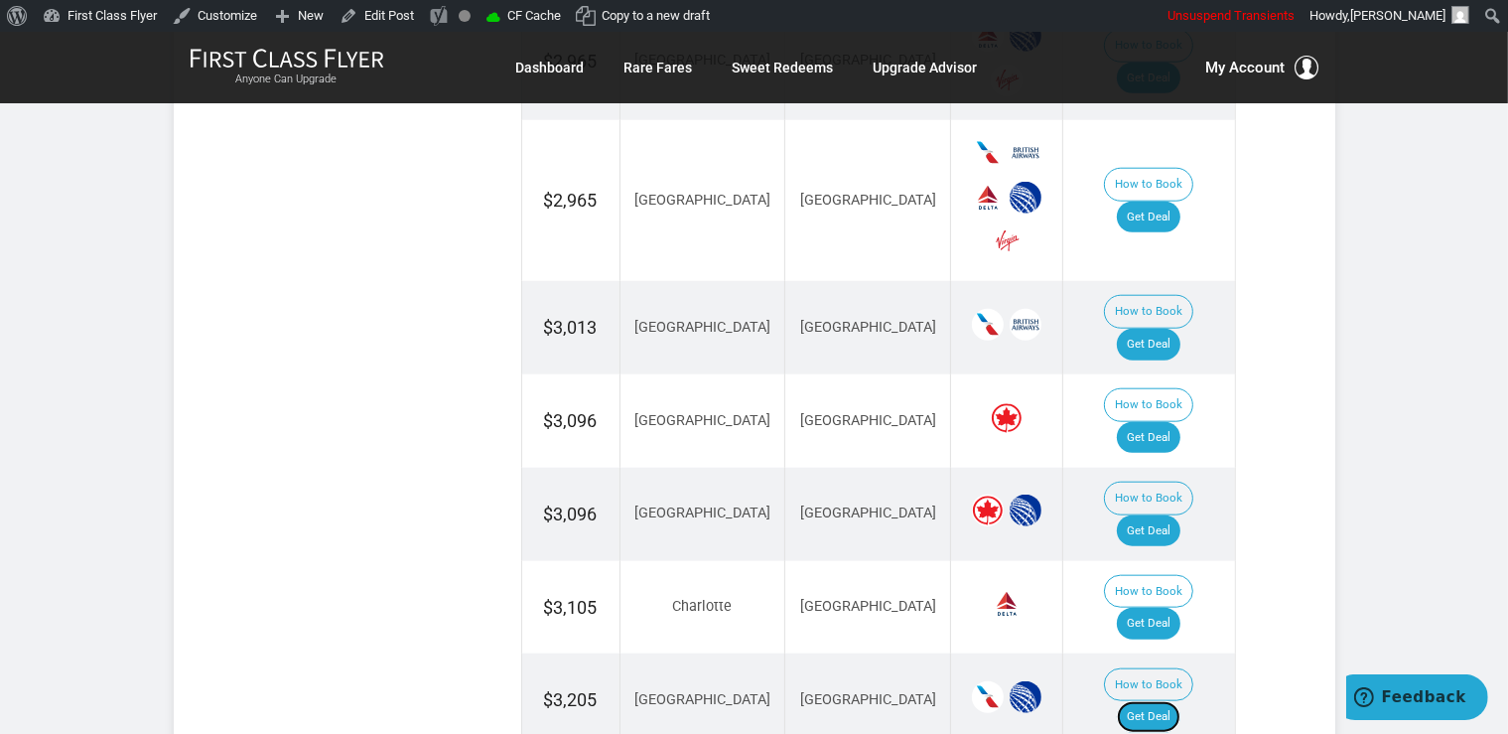
click at [1169, 701] on link "Get Deal" at bounding box center [1149, 717] width 64 height 32
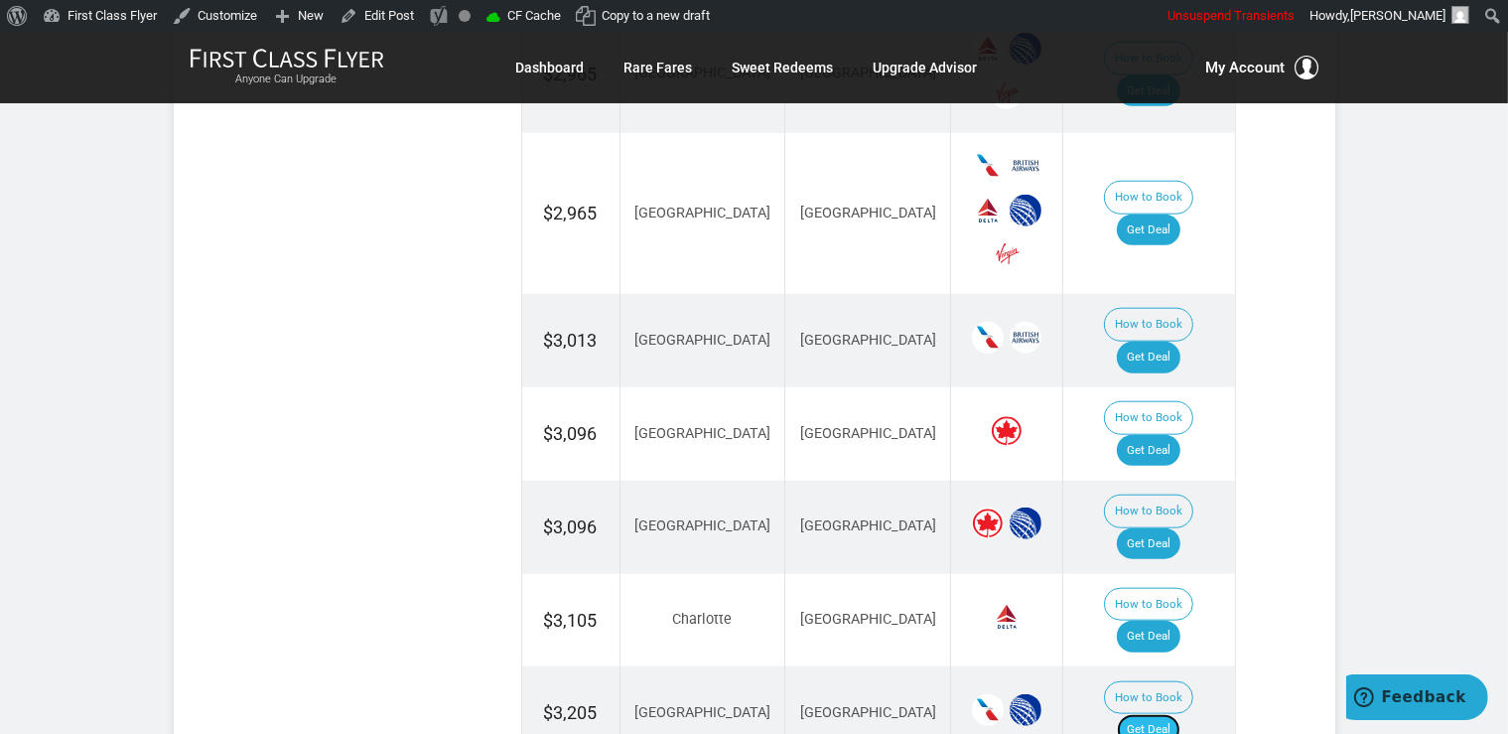
click at [1169, 714] on link "Get Deal" at bounding box center [1149, 730] width 64 height 32
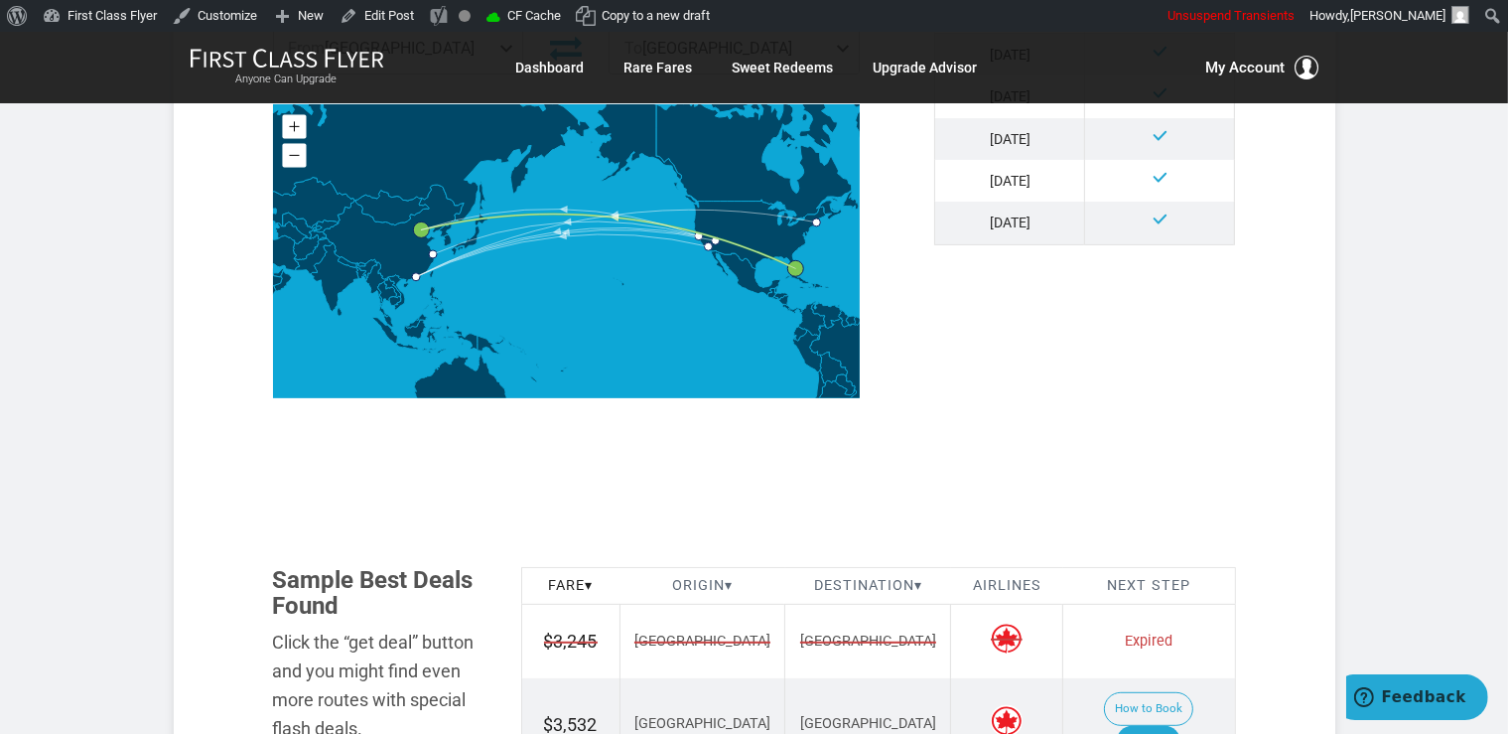
scroll to position [1048, 0]
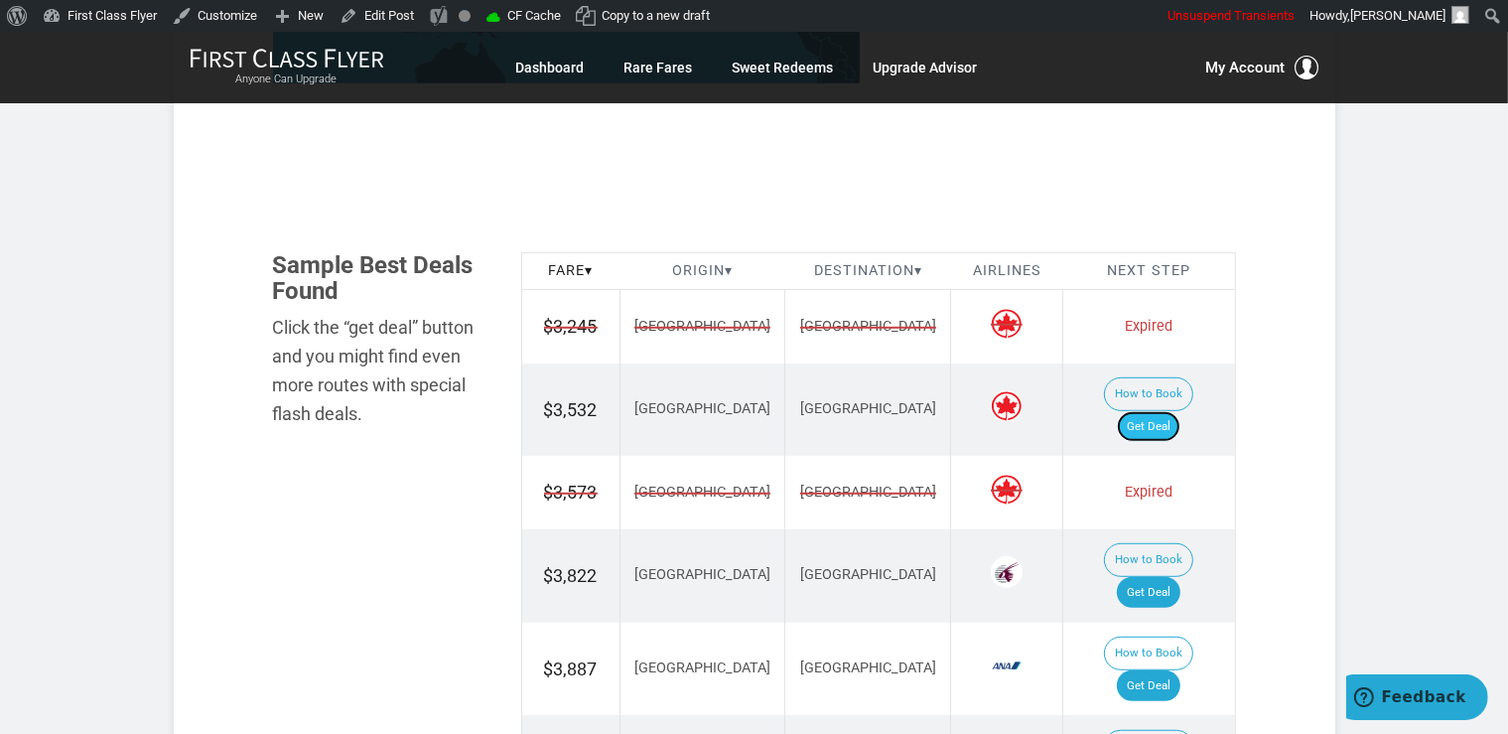
click at [1166, 411] on link "Get Deal" at bounding box center [1149, 427] width 64 height 32
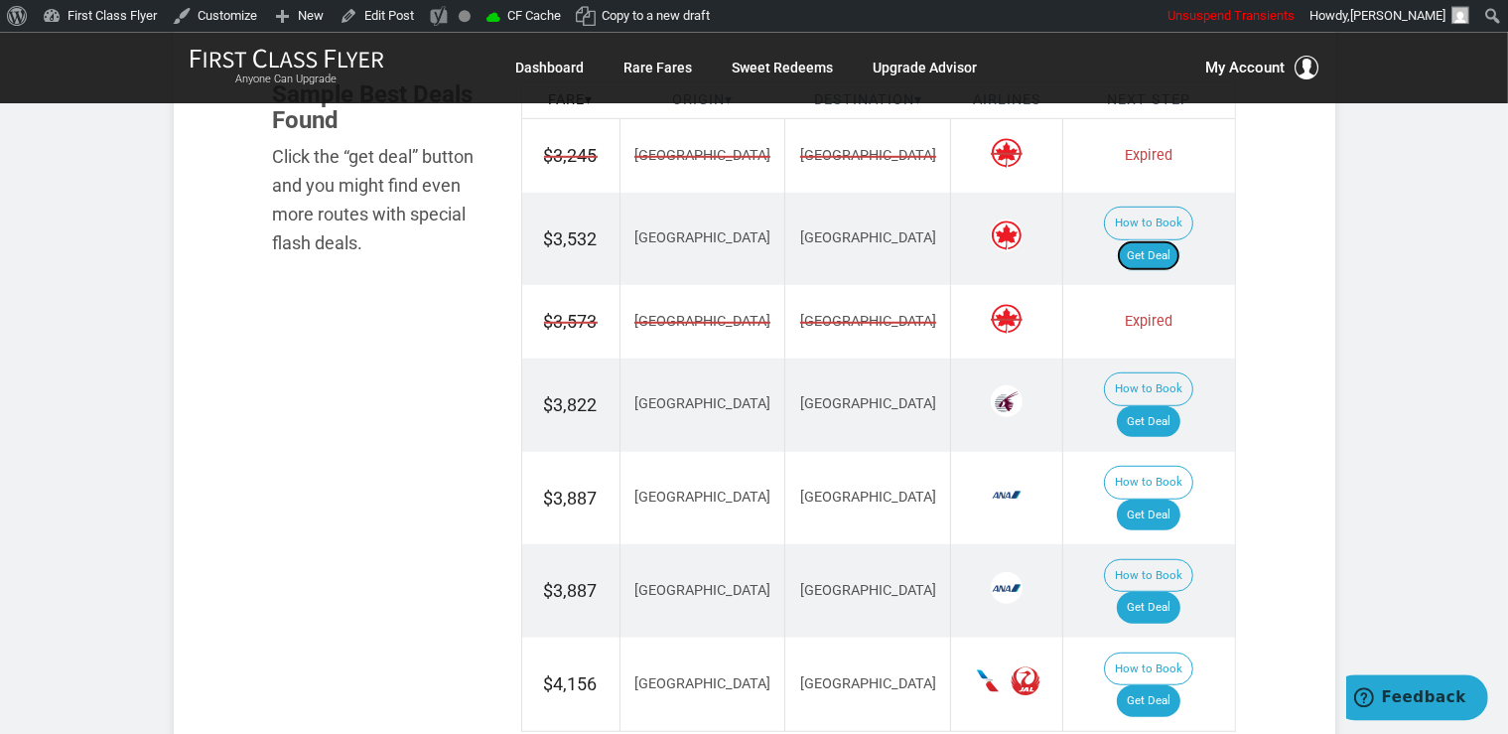
scroll to position [1362, 0]
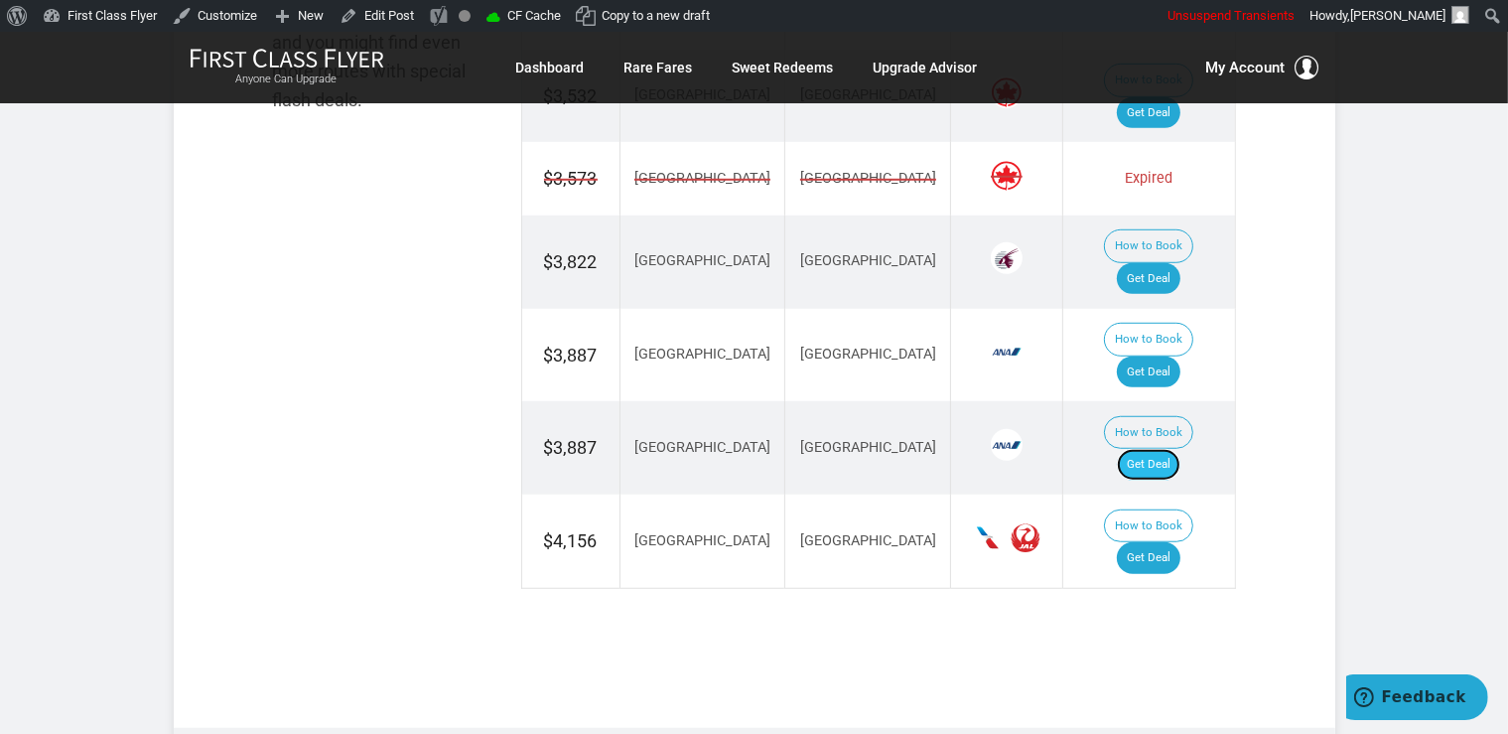
click at [1166, 449] on link "Get Deal" at bounding box center [1149, 465] width 64 height 32
click at [1155, 542] on link "Get Deal" at bounding box center [1149, 558] width 64 height 32
click at [1163, 263] on link "Get Deal" at bounding box center [1149, 279] width 64 height 32
click at [1166, 356] on link "Get Deal" at bounding box center [1149, 372] width 64 height 32
